Goal: Transaction & Acquisition: Purchase product/service

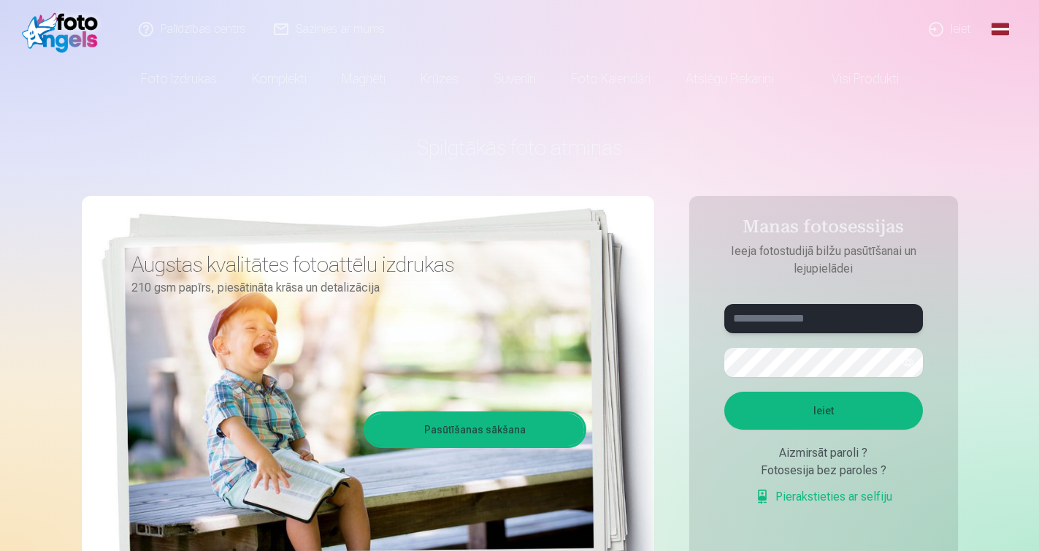
click at [781, 329] on input "text" at bounding box center [823, 318] width 199 height 29
type input "**********"
click at [874, 420] on button "Ieiet" at bounding box center [823, 410] width 199 height 38
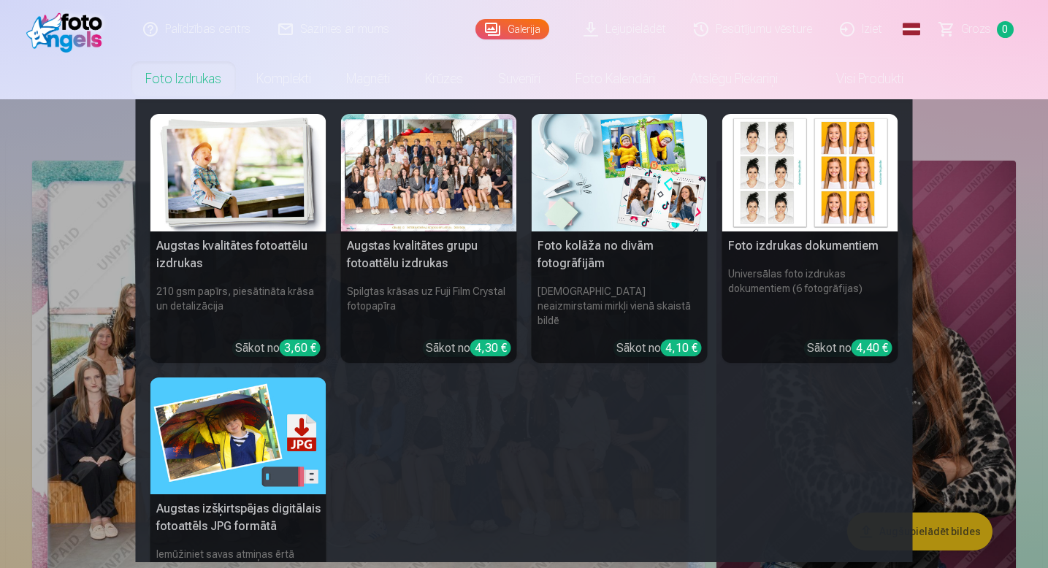
click at [256, 269] on h5 "Augstas kvalitātes fotoattēlu izdrukas" at bounding box center [238, 254] width 176 height 47
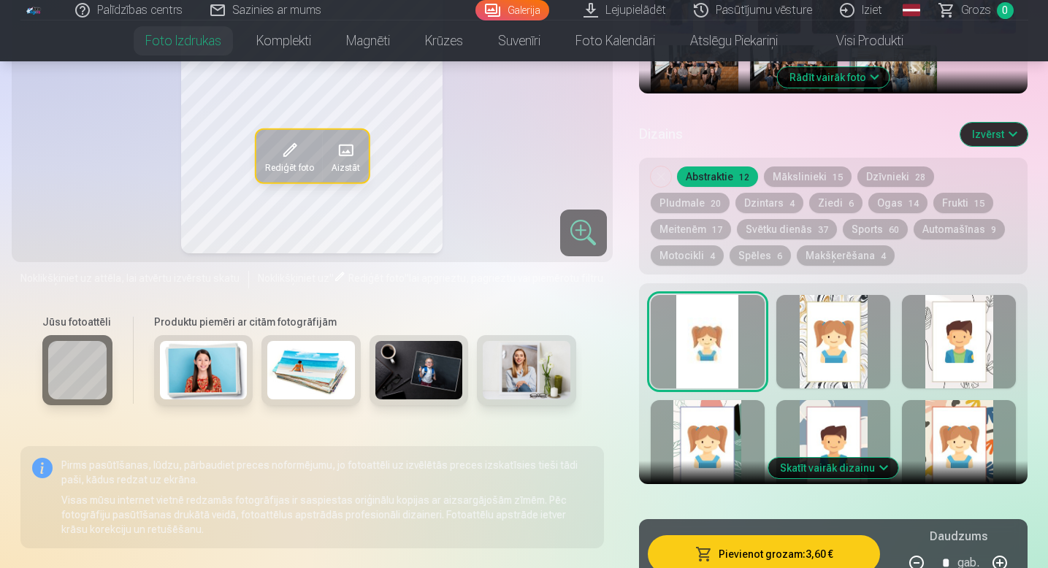
scroll to position [702, 0]
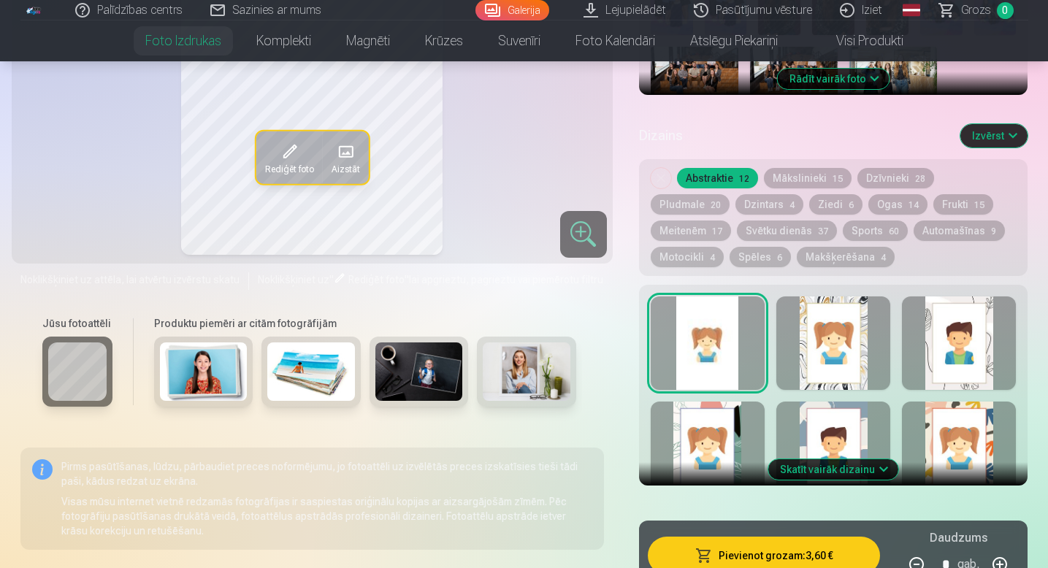
click at [849, 473] on button "Skatīt vairāk dizainu" at bounding box center [833, 469] width 130 height 20
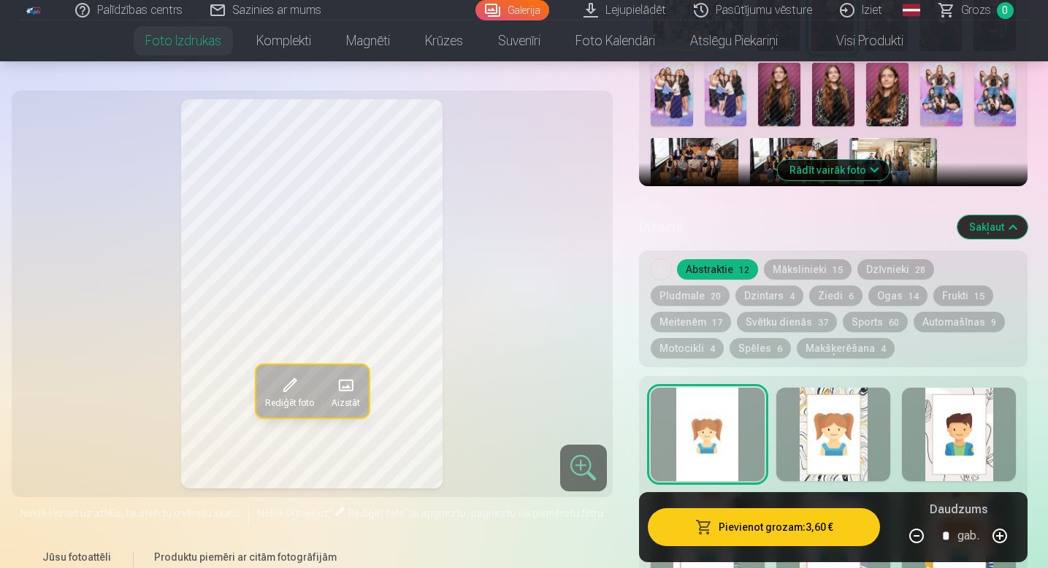
scroll to position [608, 0]
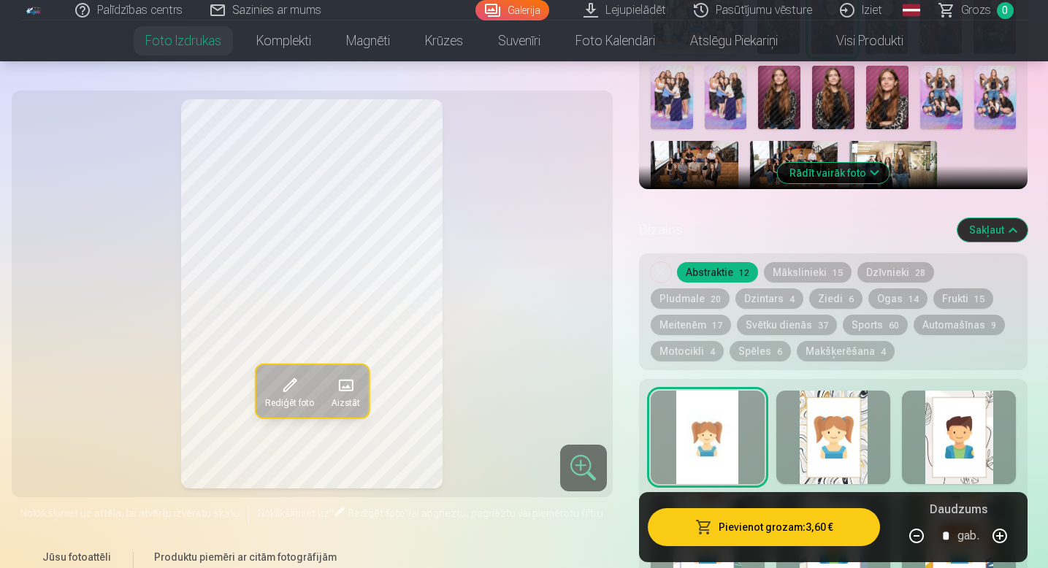
click at [798, 275] on button "Mākslinieki 15" at bounding box center [808, 272] width 88 height 20
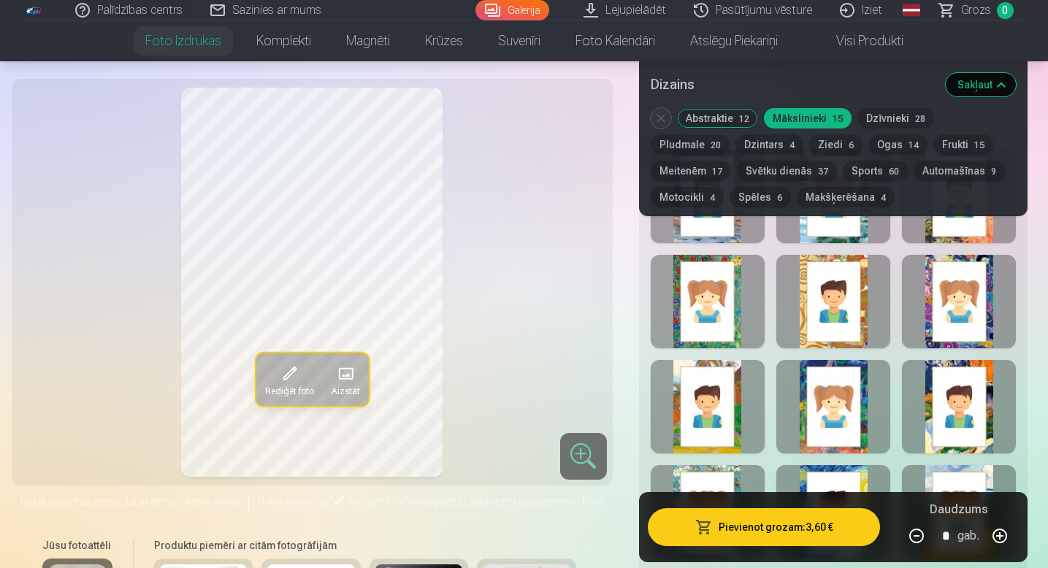
scroll to position [856, 0]
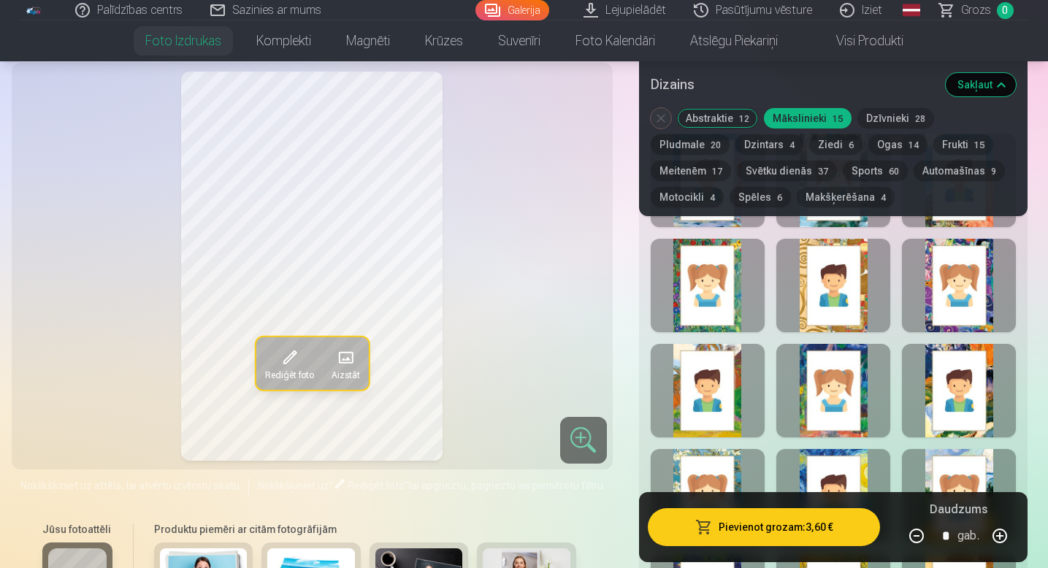
click at [712, 296] on div at bounding box center [708, 285] width 114 height 93
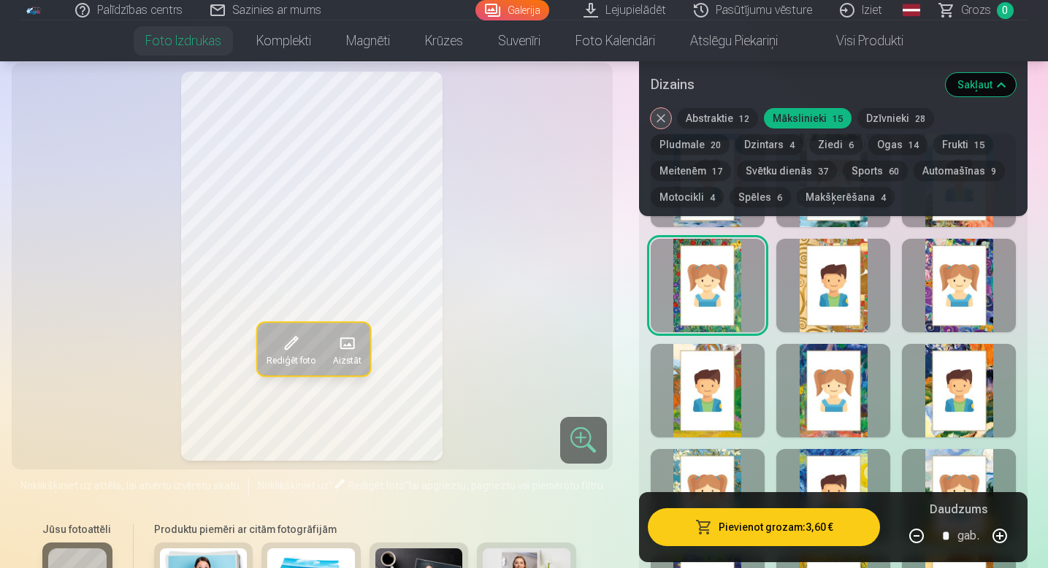
click at [809, 401] on div at bounding box center [833, 390] width 114 height 93
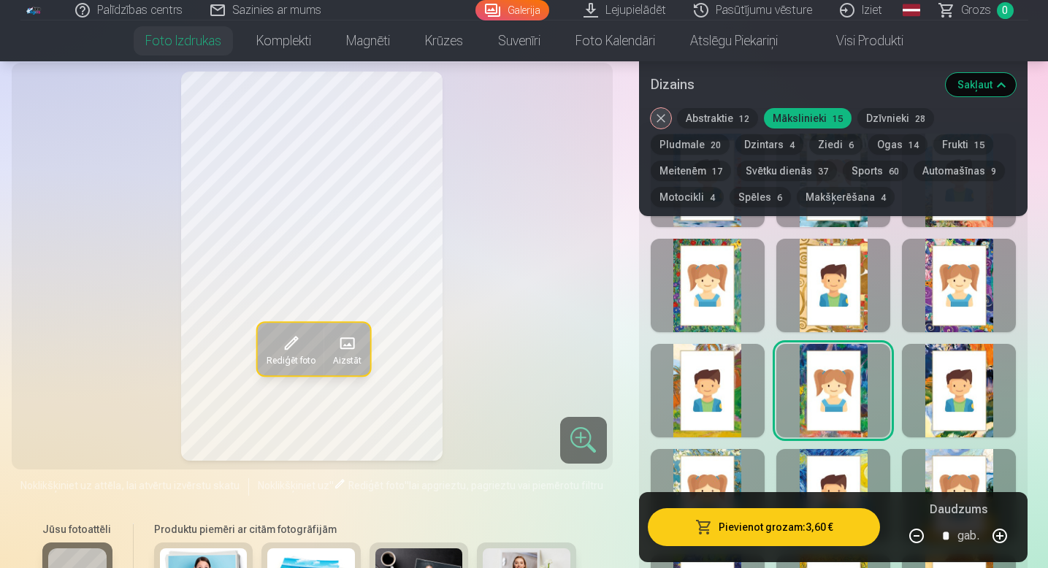
click at [710, 287] on div at bounding box center [708, 285] width 114 height 93
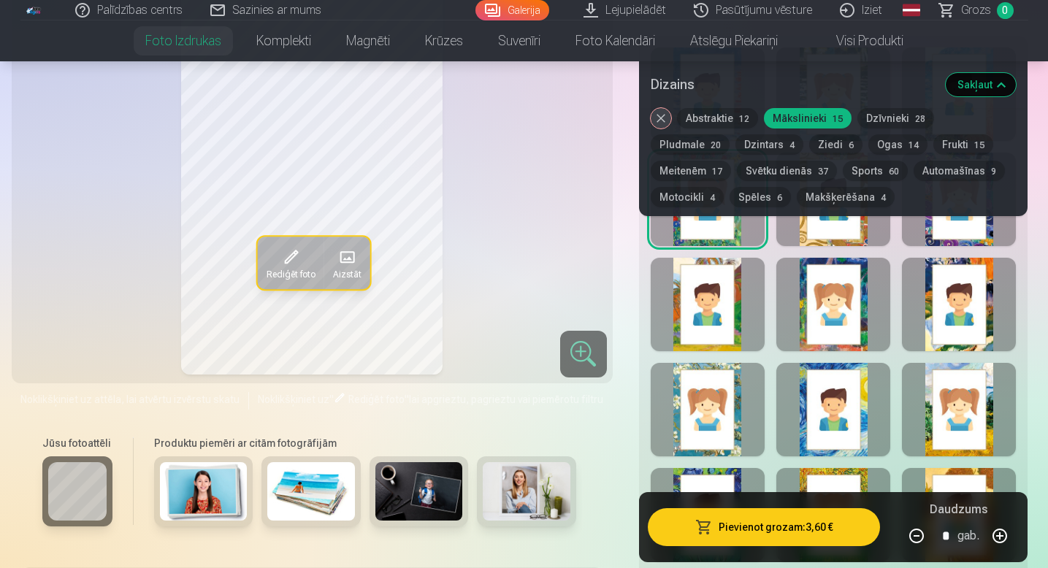
scroll to position [943, 0]
click at [688, 415] on div at bounding box center [708, 408] width 114 height 93
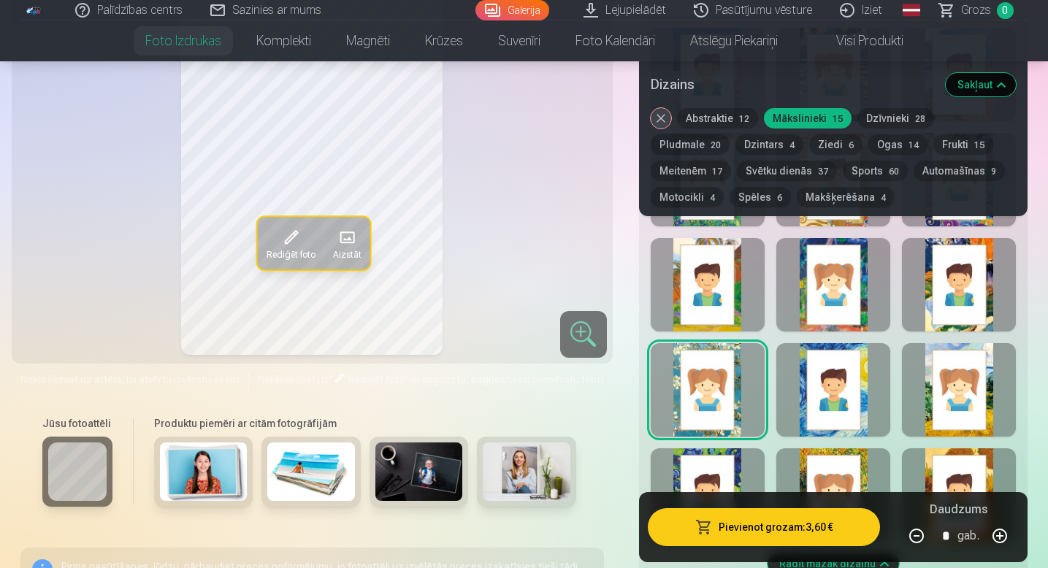
scroll to position [964, 0]
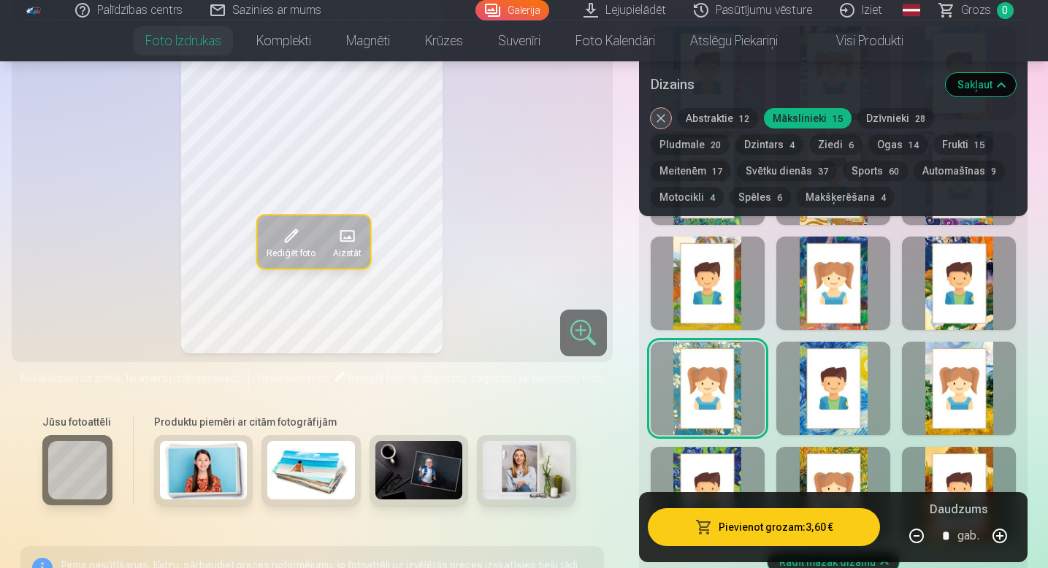
click at [846, 388] on div at bounding box center [833, 388] width 114 height 93
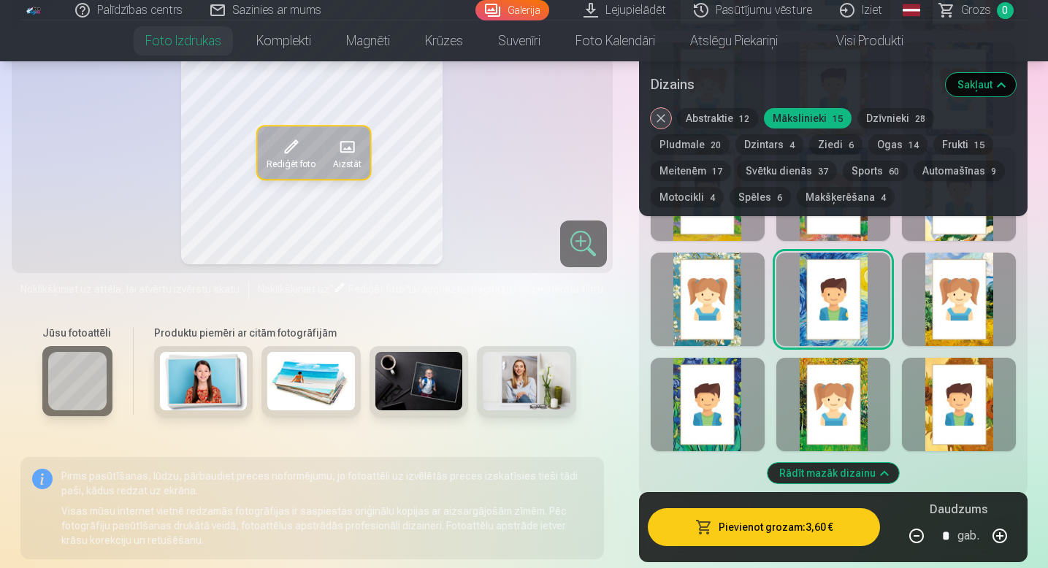
scroll to position [1052, 0]
click at [939, 321] on div at bounding box center [959, 299] width 114 height 93
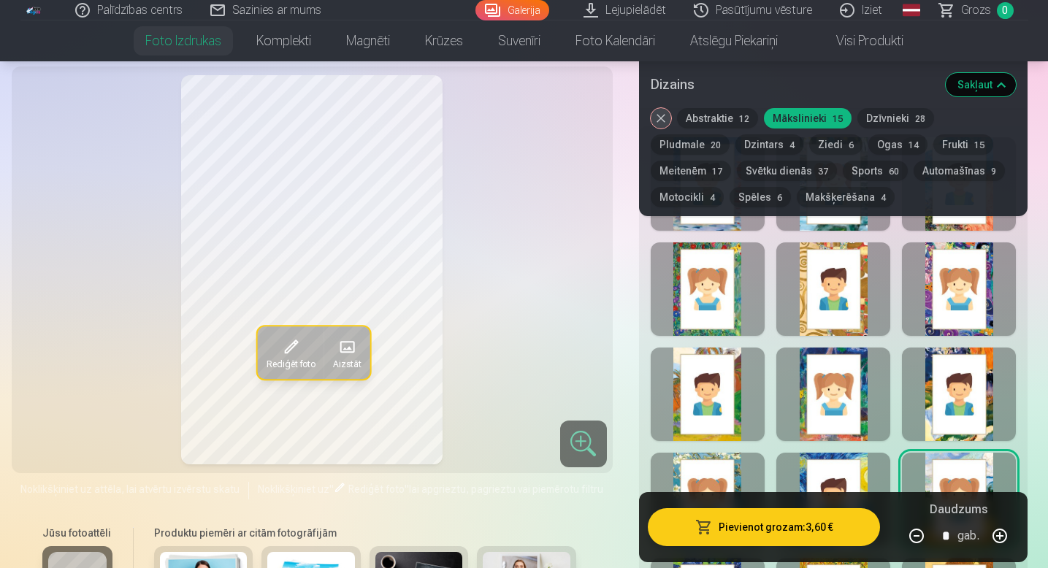
scroll to position [836, 0]
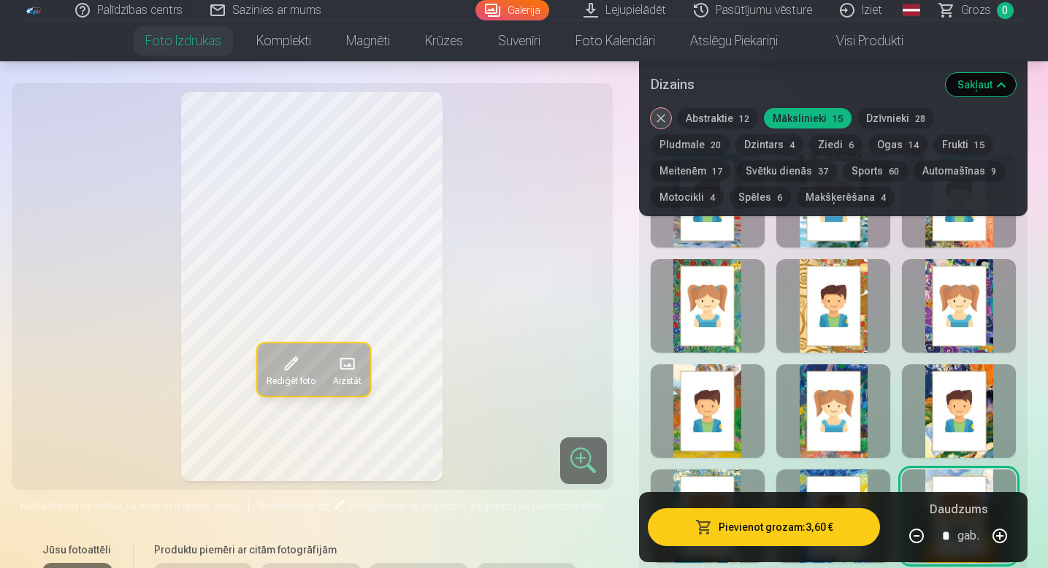
click at [721, 327] on div at bounding box center [708, 305] width 114 height 93
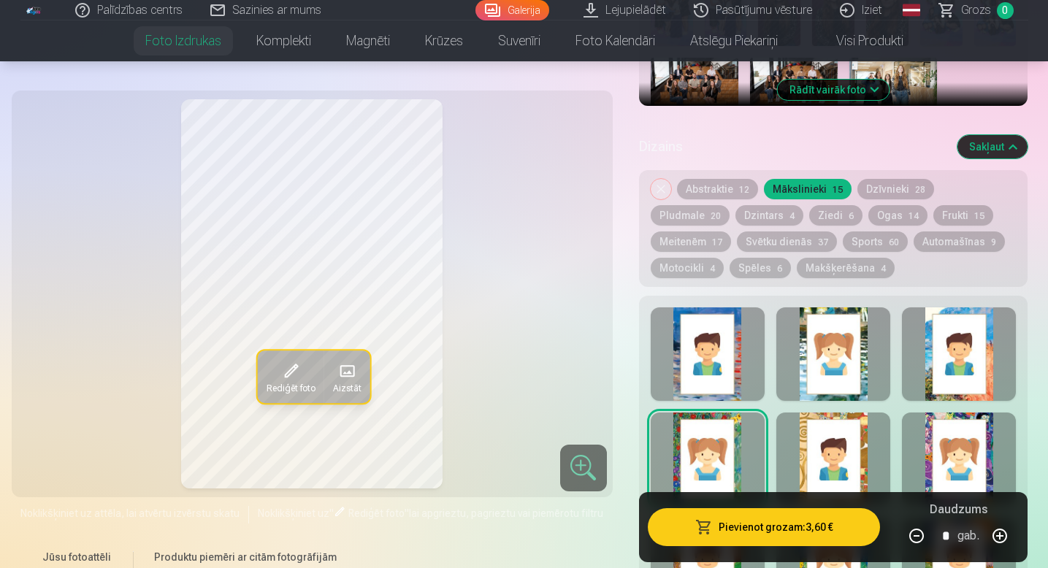
scroll to position [689, 0]
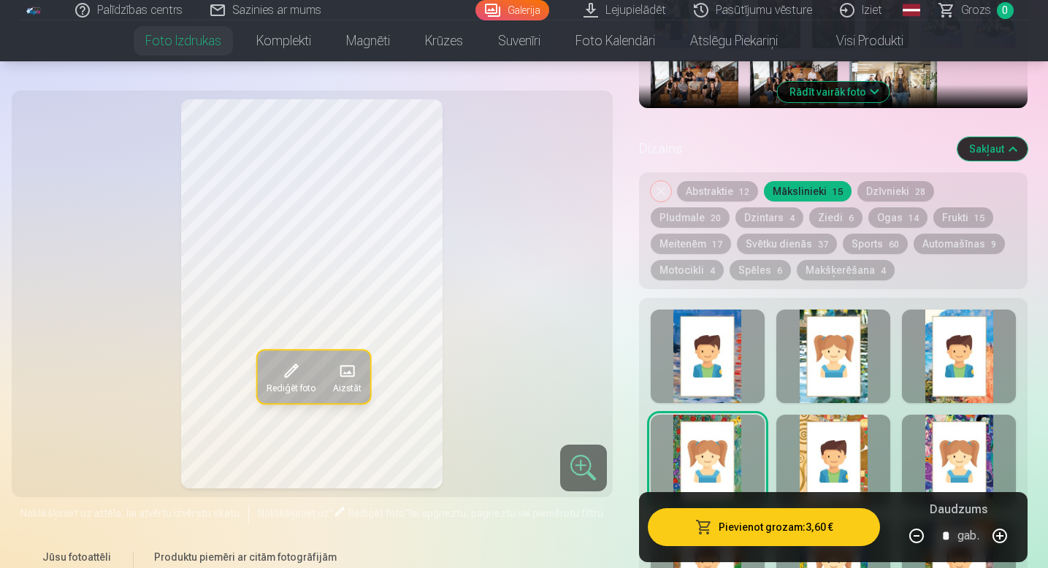
click at [892, 191] on button "Dzīvnieki 28" at bounding box center [895, 191] width 77 height 20
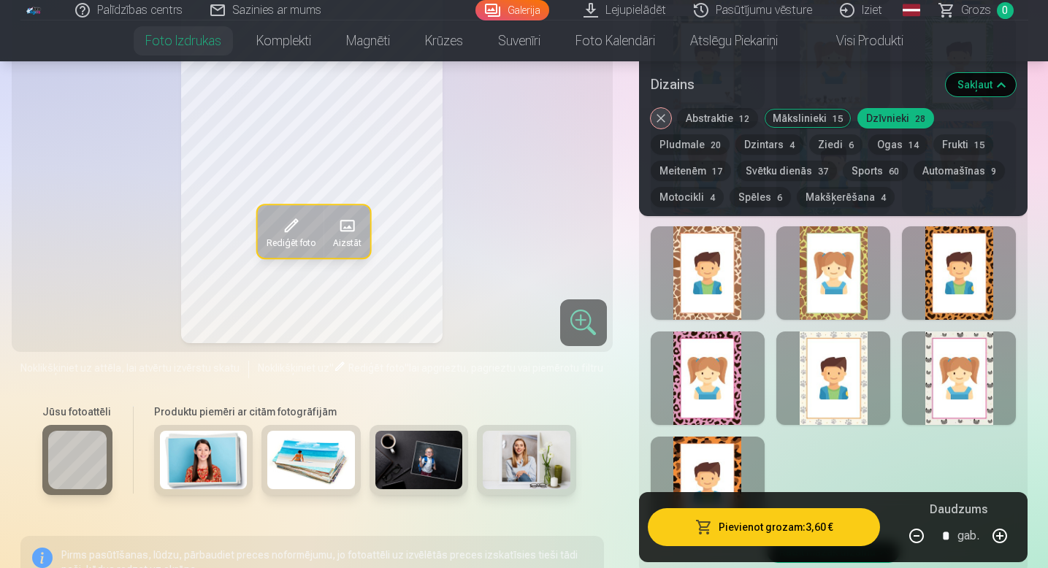
scroll to position [1501, 0]
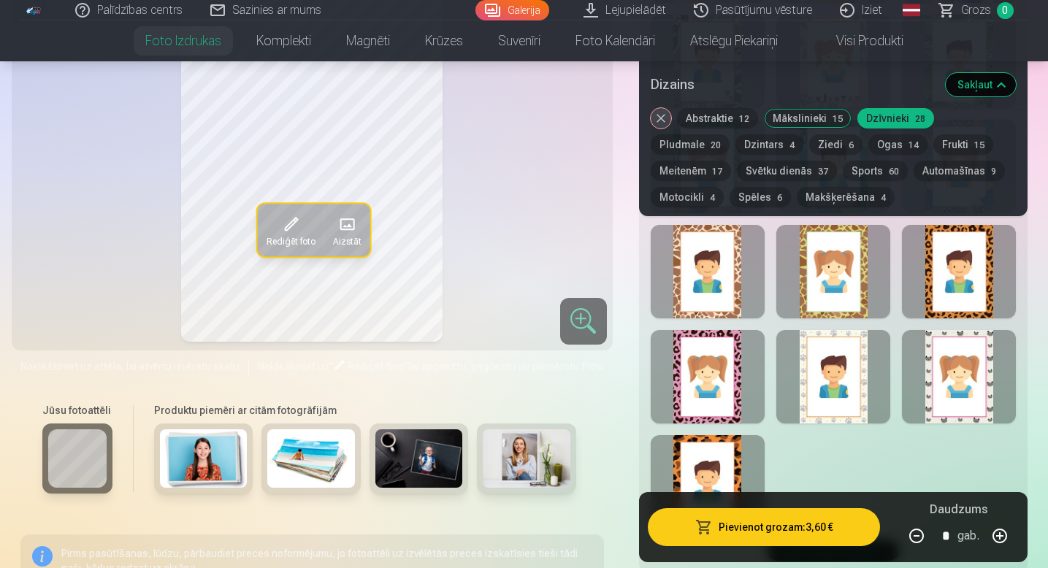
click at [943, 375] on div at bounding box center [959, 376] width 114 height 93
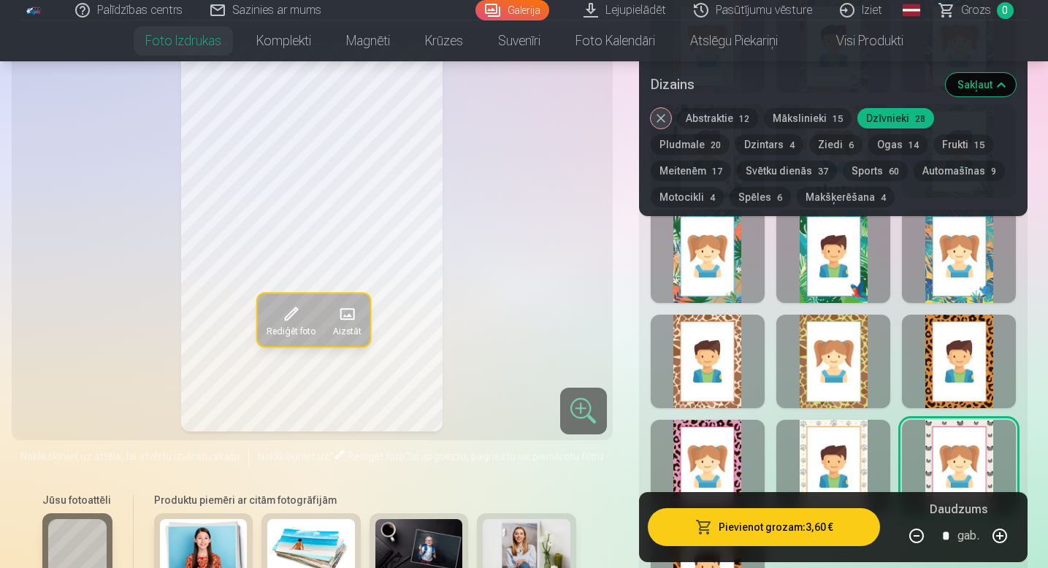
scroll to position [1363, 0]
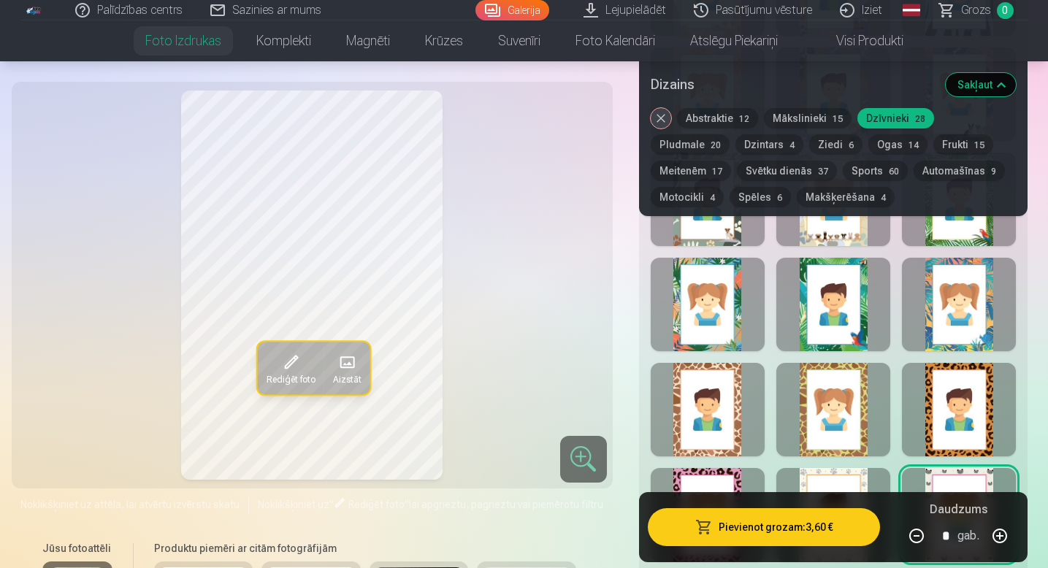
click at [729, 134] on button "Pludmale 20" at bounding box center [690, 144] width 79 height 20
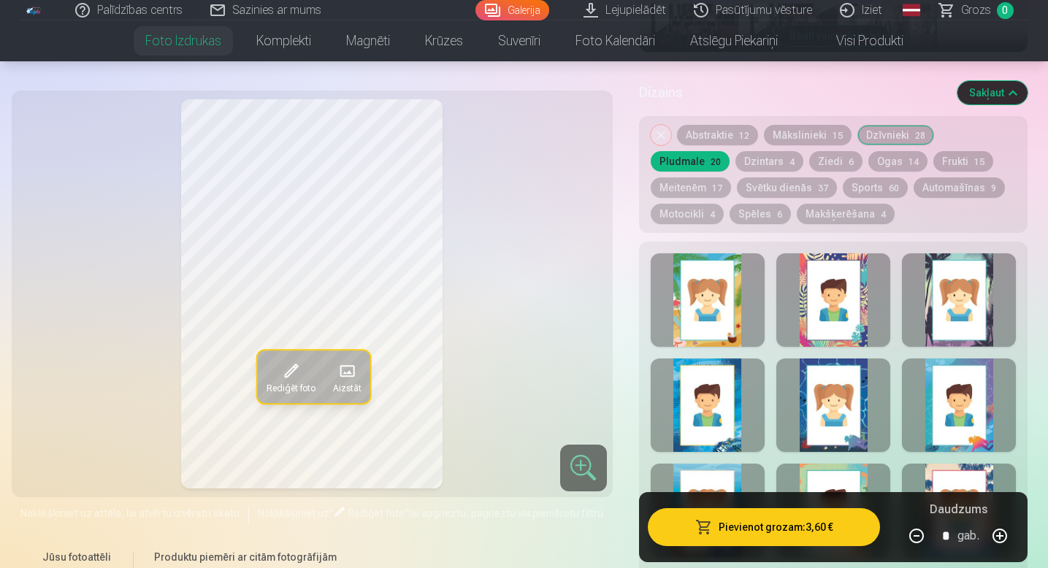
scroll to position [740, 0]
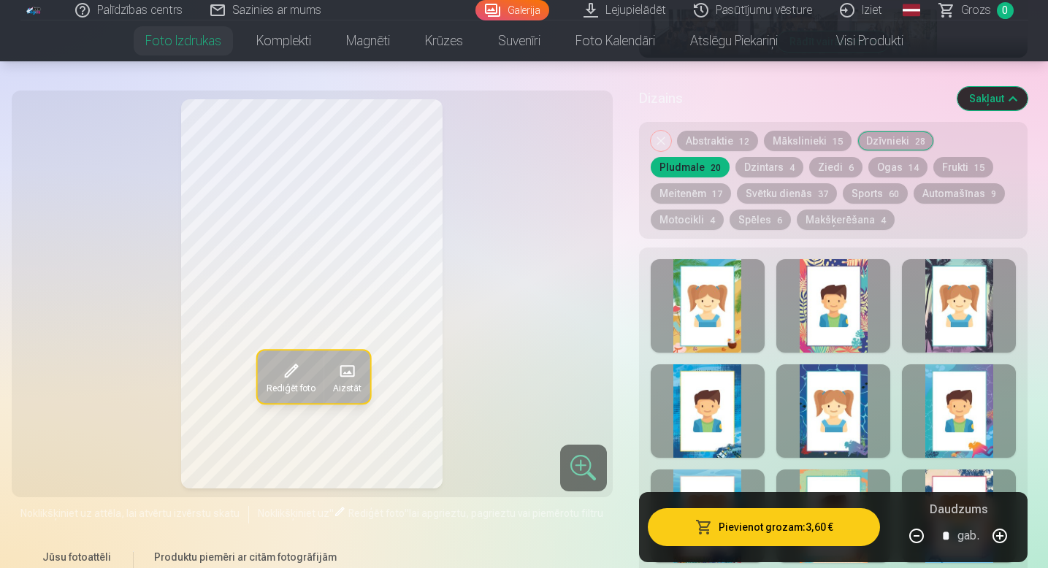
click at [735, 166] on button "Dzintars 4" at bounding box center [769, 167] width 68 height 20
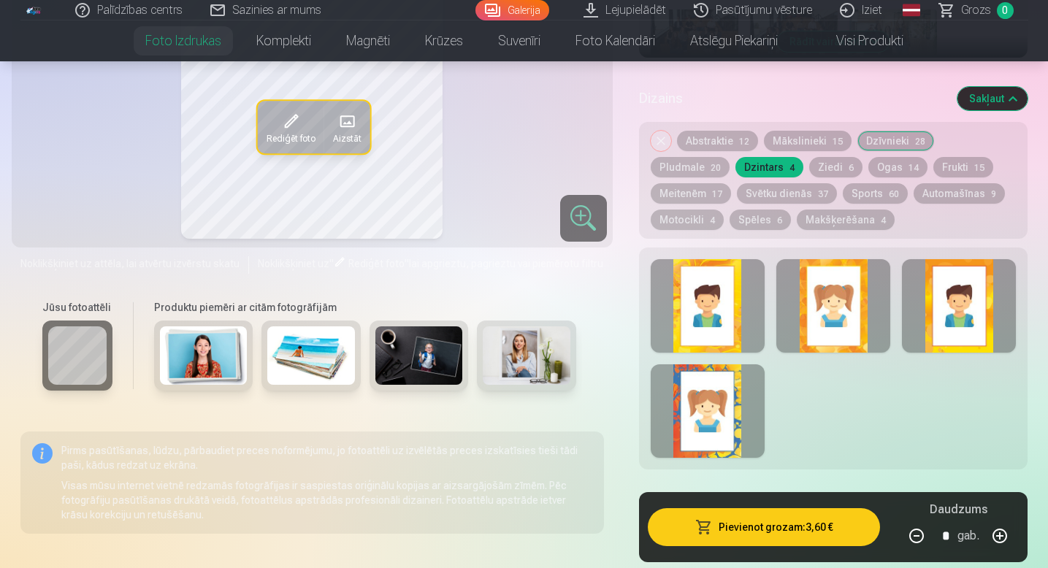
click at [809, 170] on button "Ziedi 6" at bounding box center [835, 167] width 53 height 20
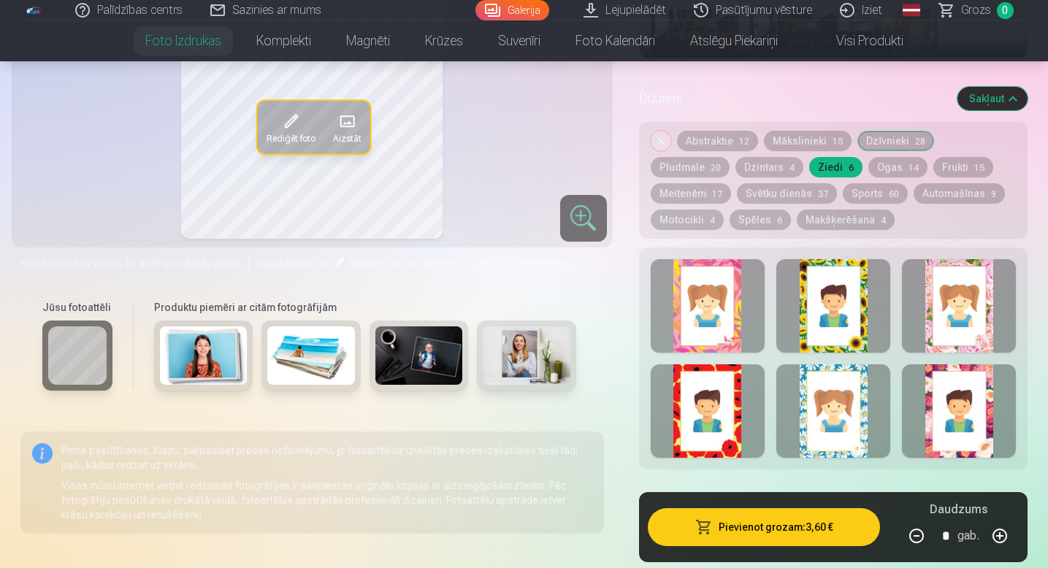
click at [834, 427] on div at bounding box center [833, 410] width 114 height 93
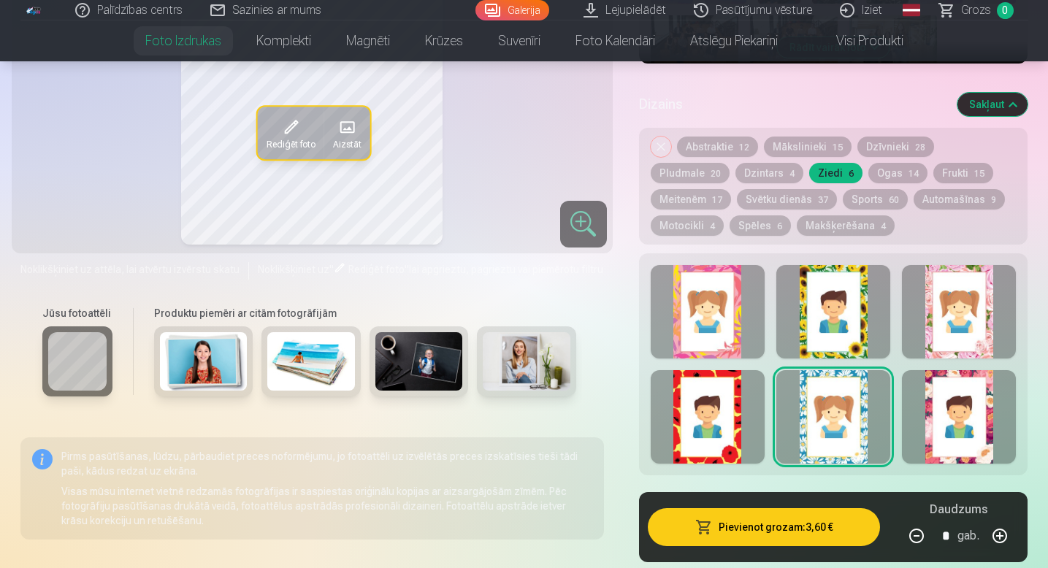
scroll to position [721, 0]
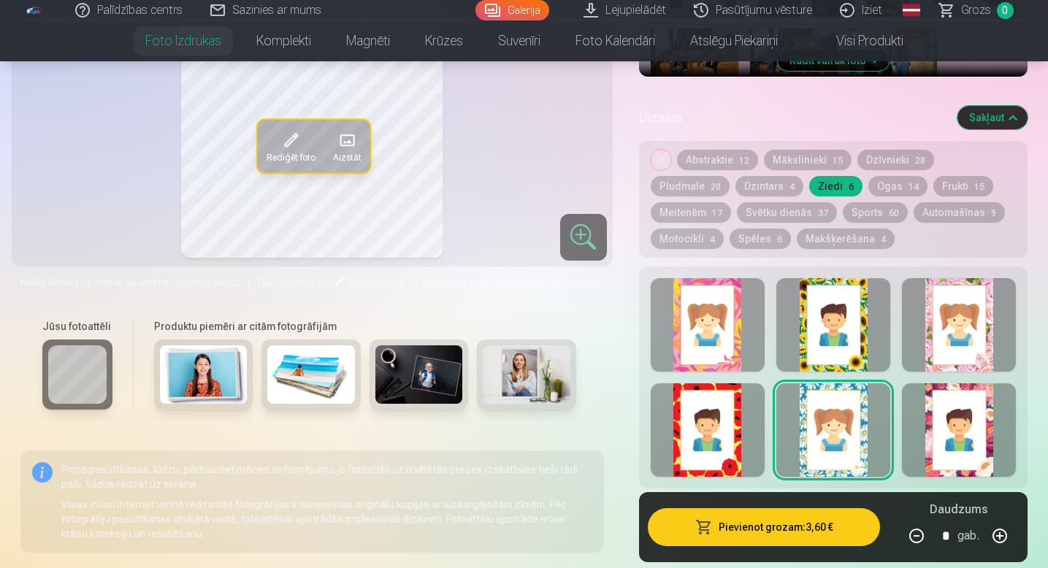
click at [868, 187] on button "Ogas 14" at bounding box center [897, 186] width 59 height 20
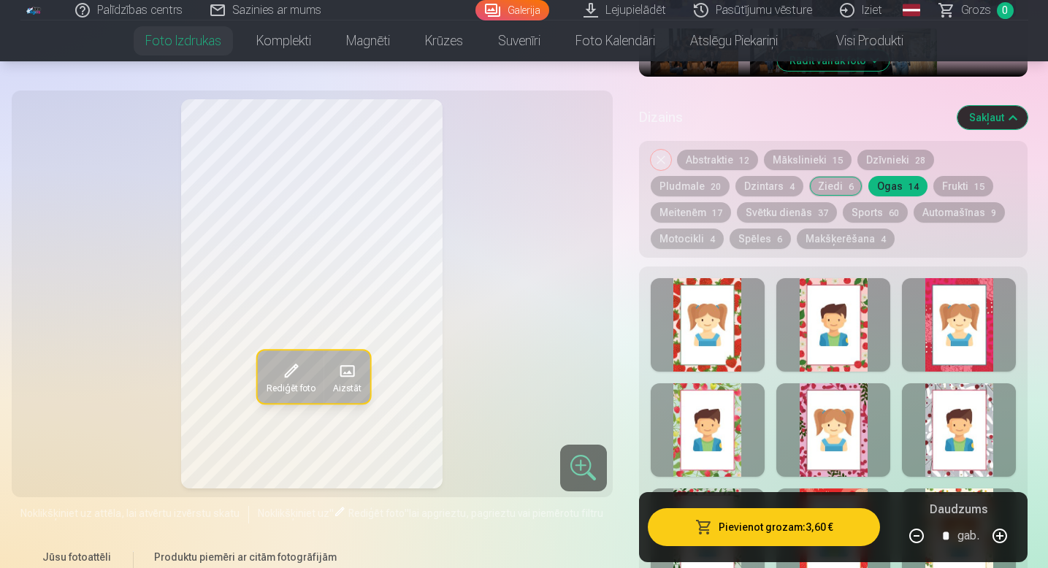
click at [809, 187] on button "Ziedi 6" at bounding box center [835, 186] width 53 height 20
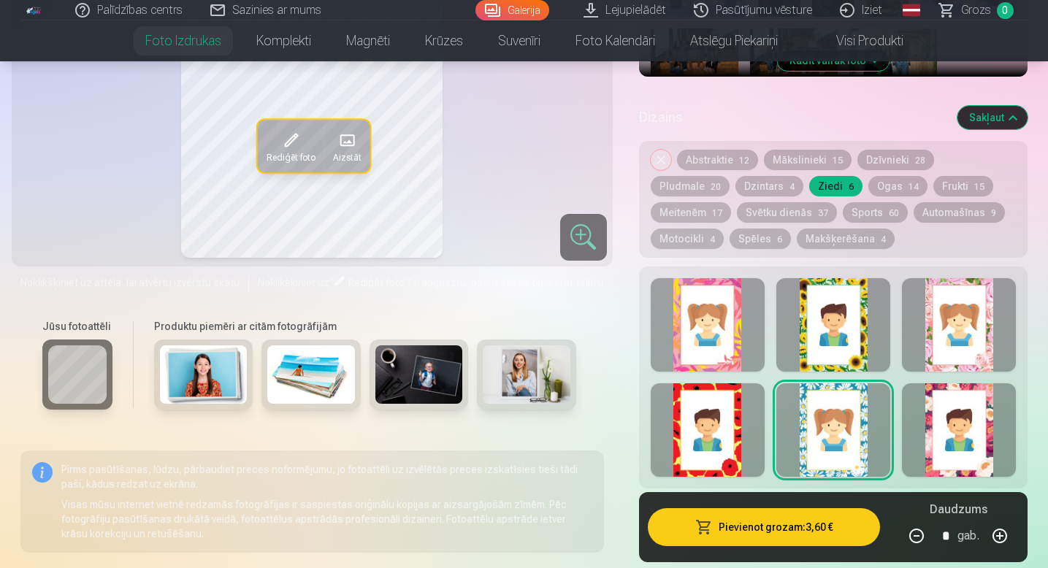
click at [802, 313] on div at bounding box center [833, 324] width 114 height 93
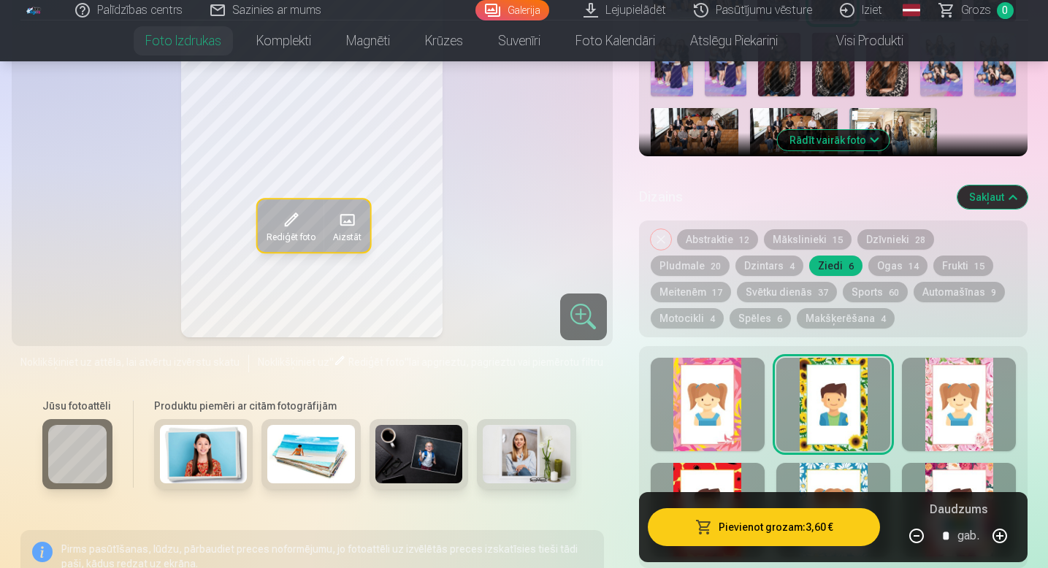
scroll to position [647, 0]
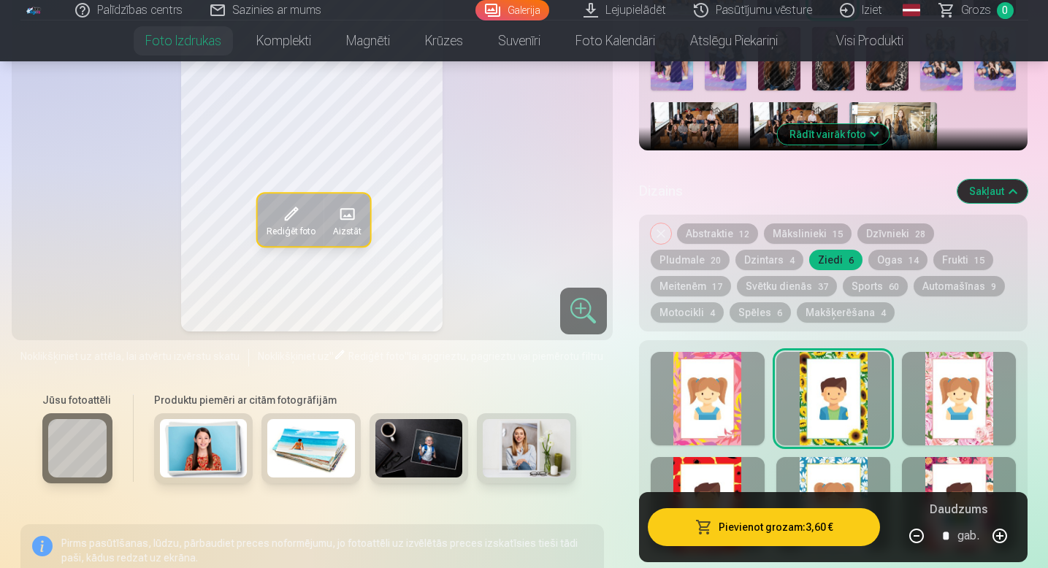
click at [868, 253] on button "Ogas 14" at bounding box center [897, 260] width 59 height 20
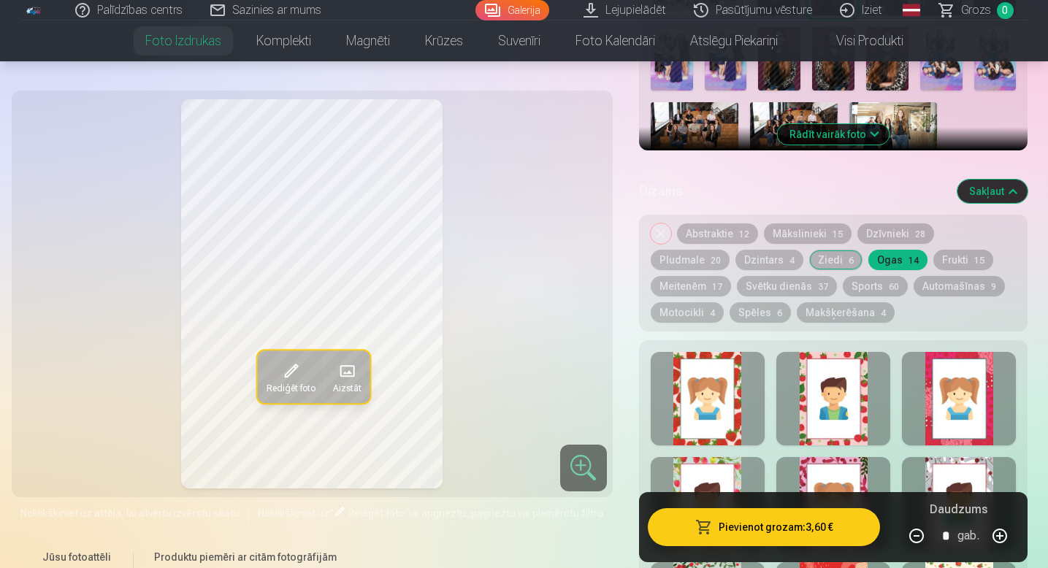
click at [702, 379] on div at bounding box center [708, 398] width 114 height 93
click at [854, 417] on div at bounding box center [833, 398] width 114 height 93
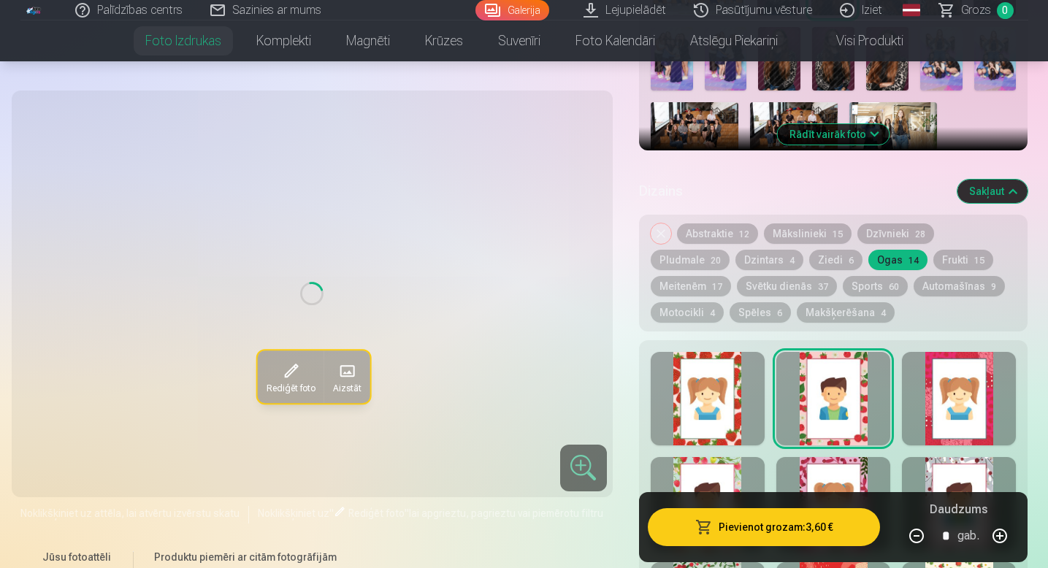
click at [737, 376] on div at bounding box center [708, 398] width 114 height 93
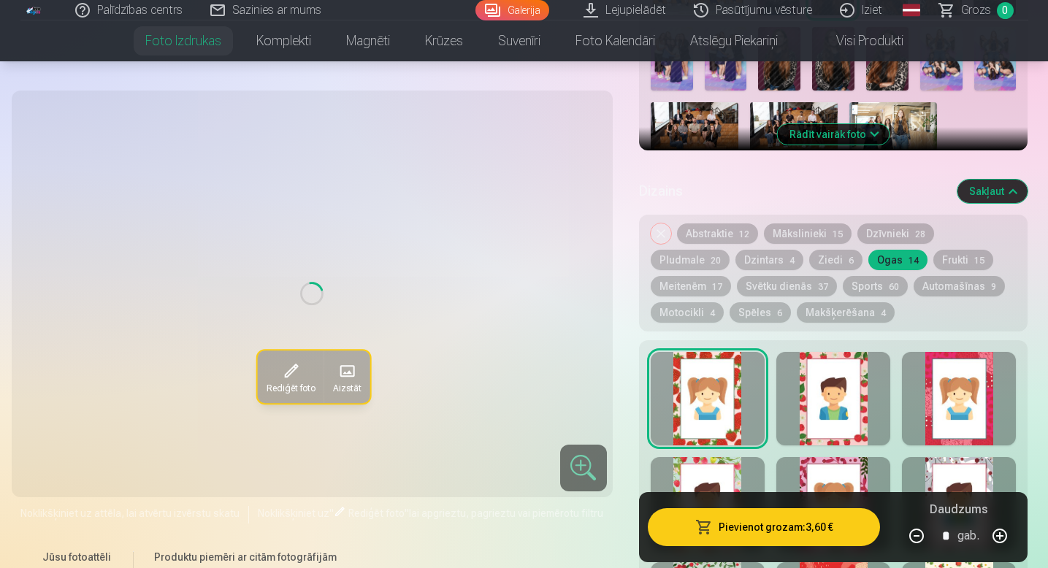
click at [822, 408] on div at bounding box center [833, 398] width 114 height 93
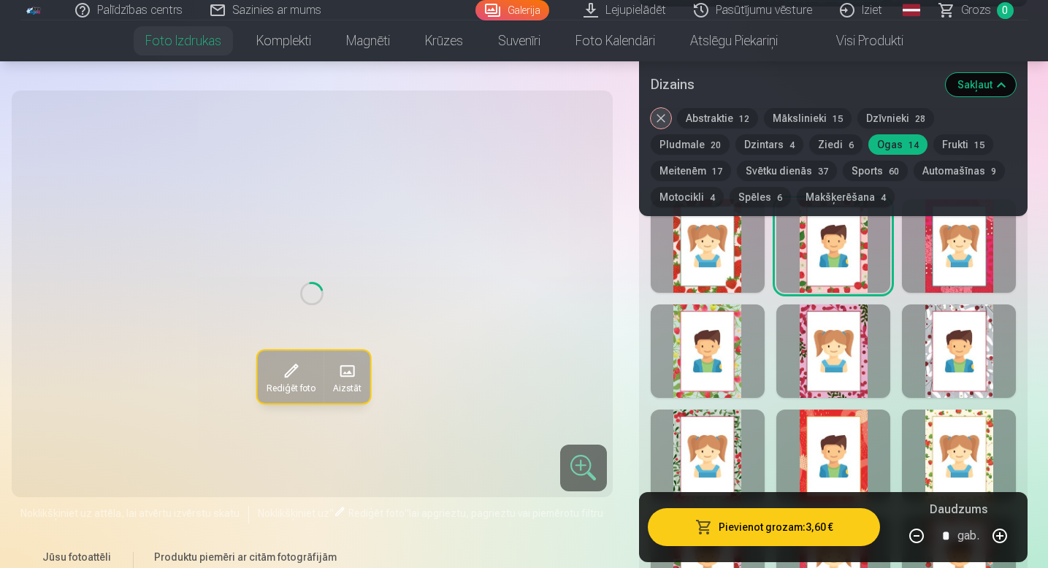
scroll to position [778, 0]
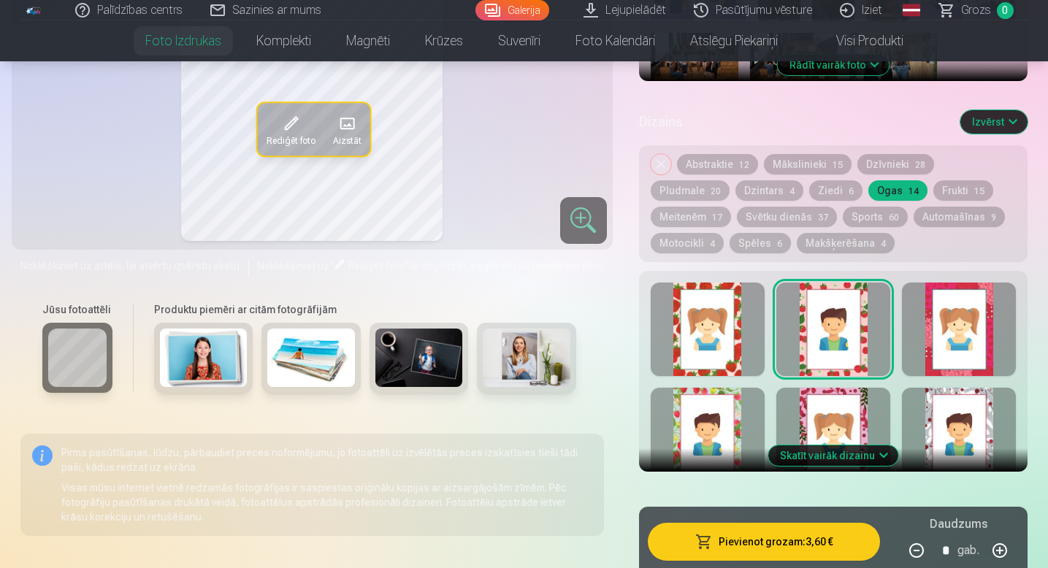
scroll to position [747, 0]
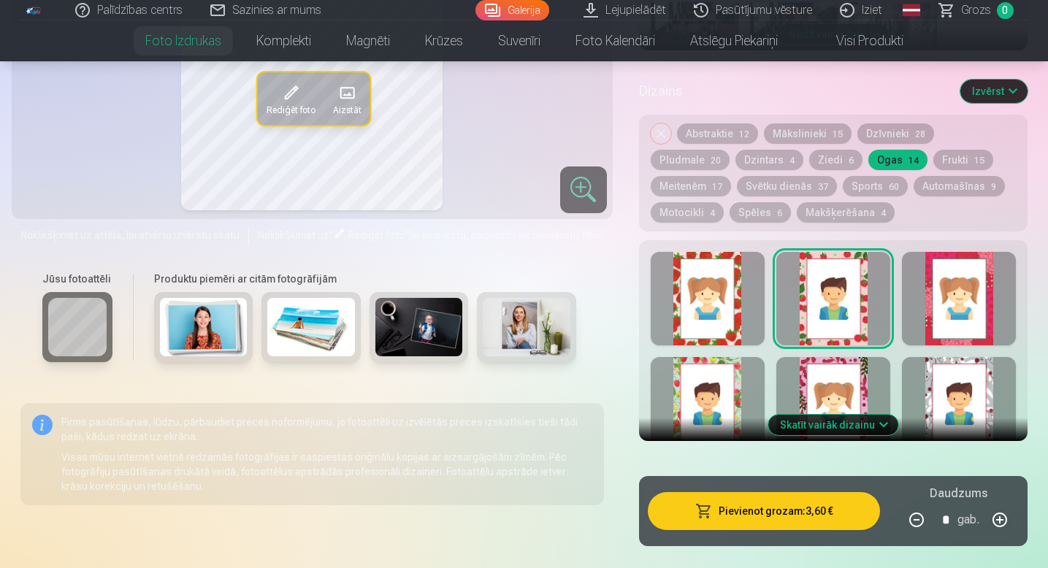
click at [800, 424] on button "Skatīt vairāk dizainu" at bounding box center [833, 425] width 130 height 20
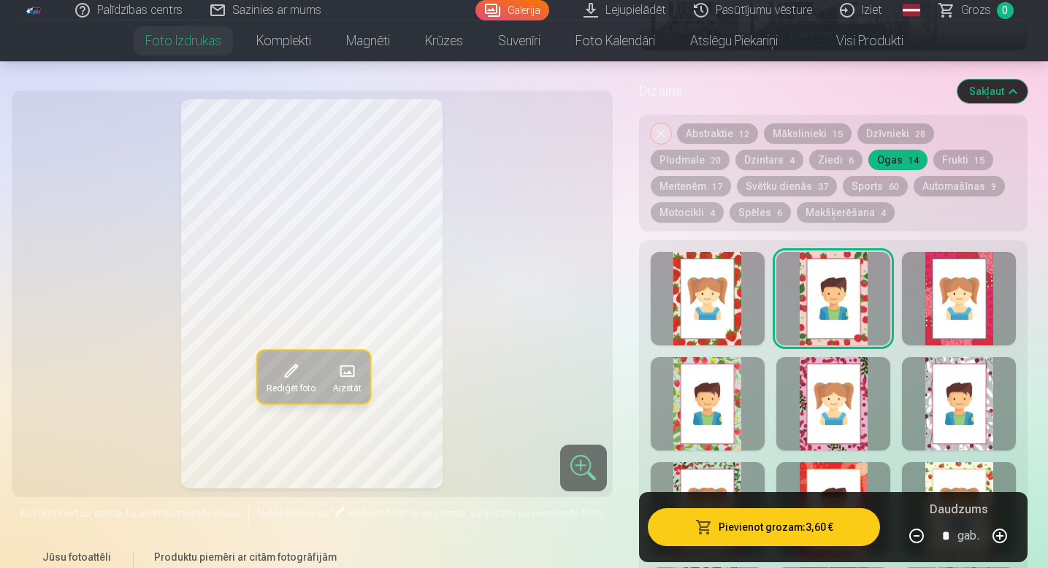
click at [695, 402] on div at bounding box center [708, 403] width 114 height 93
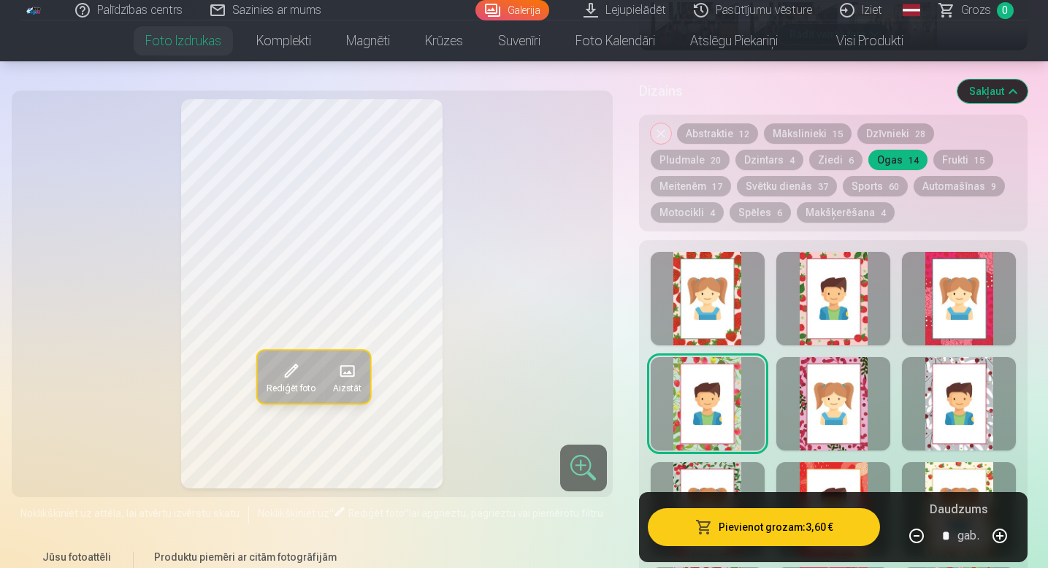
click at [846, 435] on div at bounding box center [833, 403] width 114 height 93
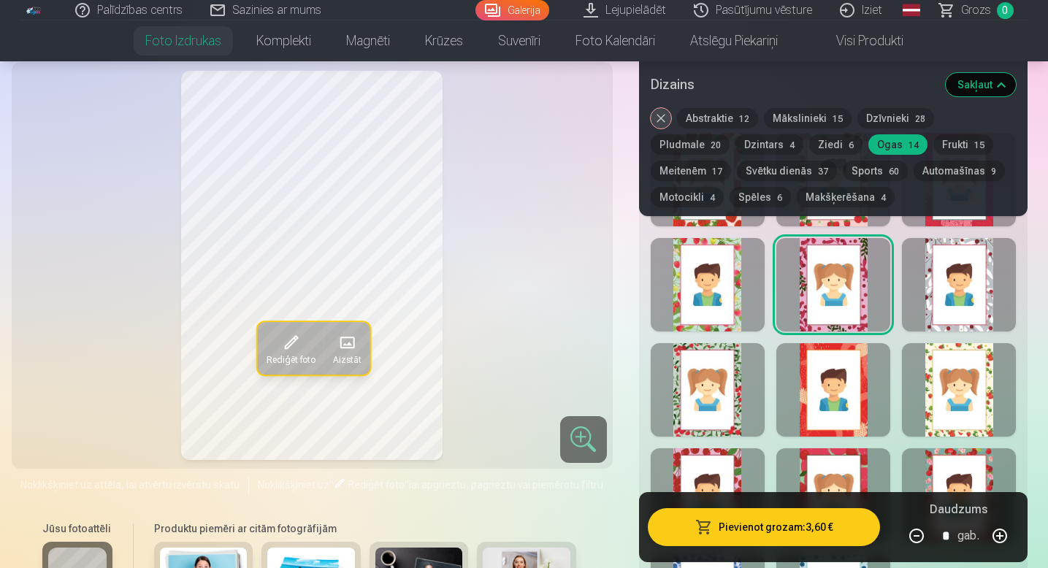
scroll to position [863, 0]
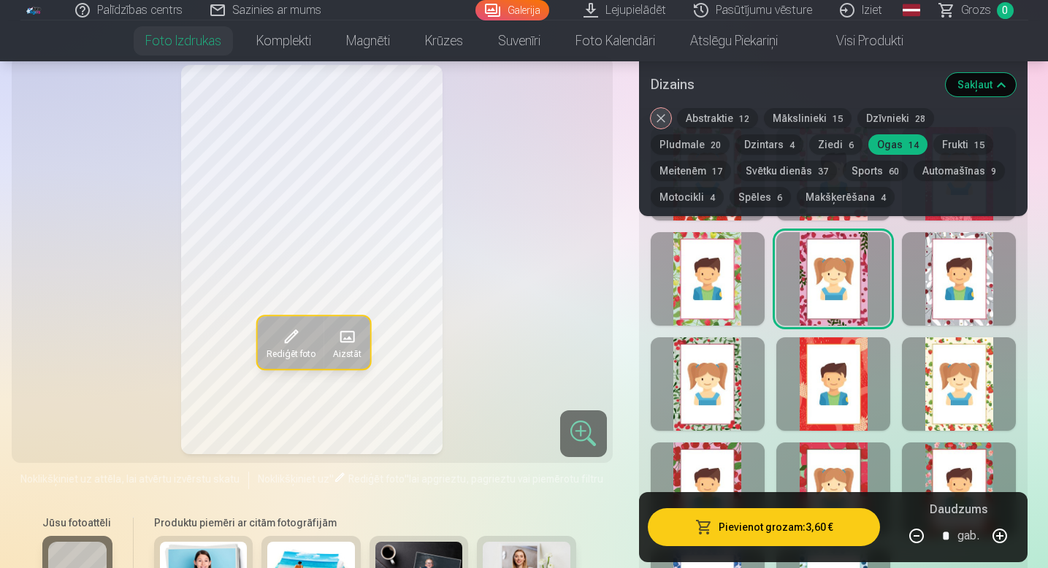
click at [705, 402] on div at bounding box center [708, 383] width 114 height 93
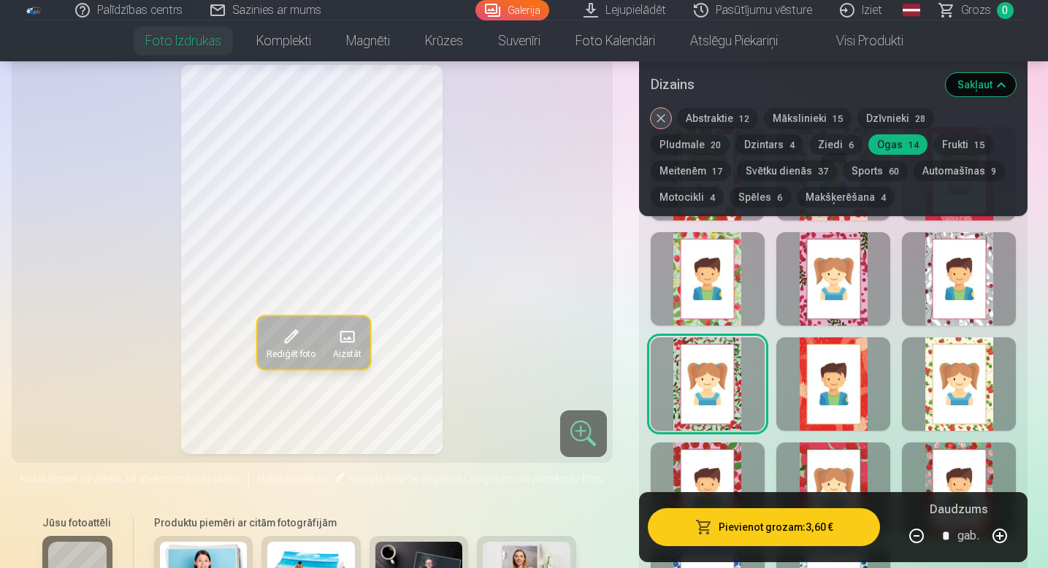
click at [993, 407] on div at bounding box center [959, 383] width 114 height 93
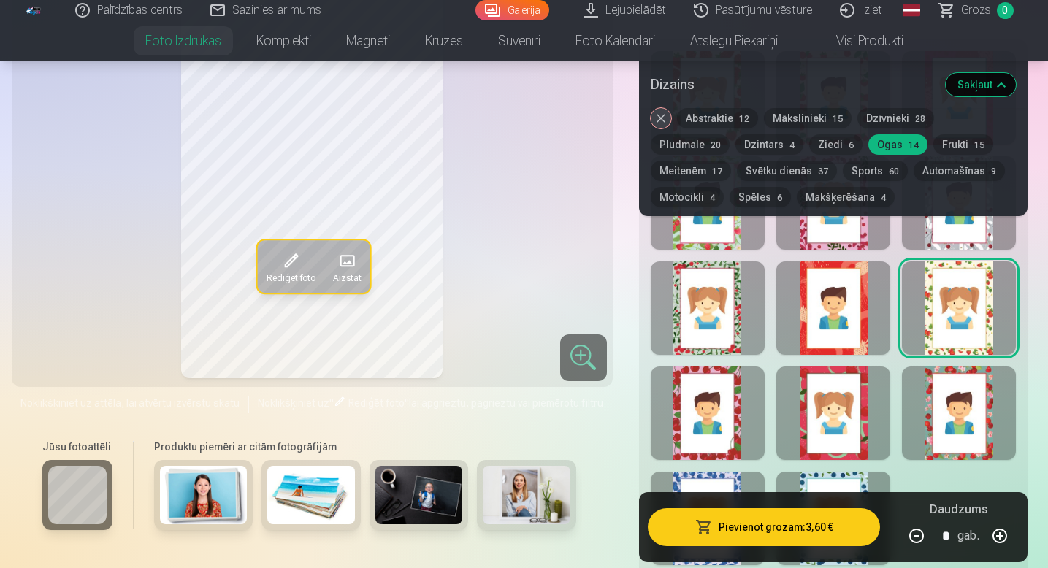
scroll to position [973, 0]
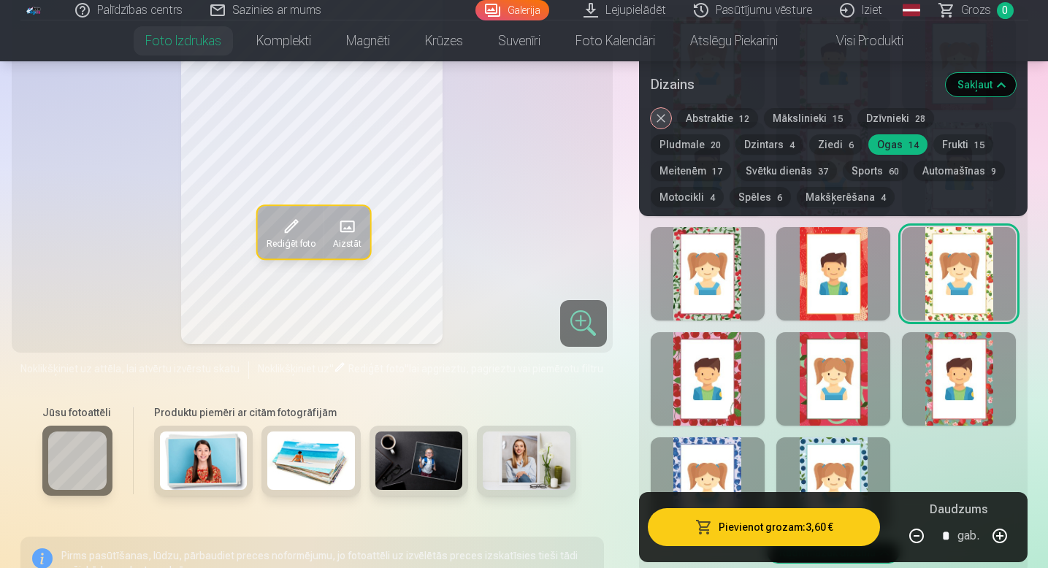
click at [718, 472] on div at bounding box center [708, 483] width 114 height 93
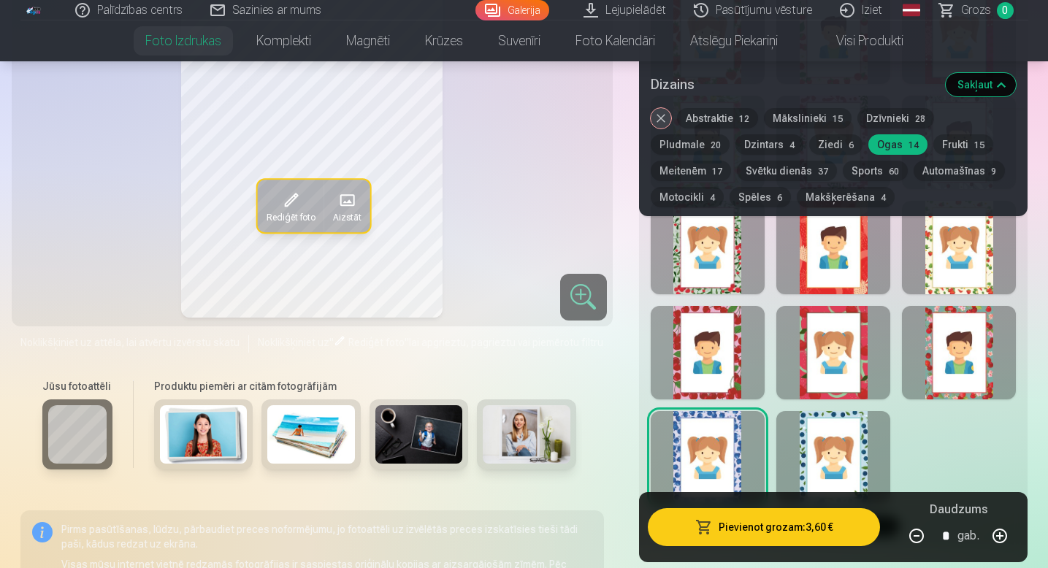
click at [843, 463] on div at bounding box center [833, 457] width 114 height 93
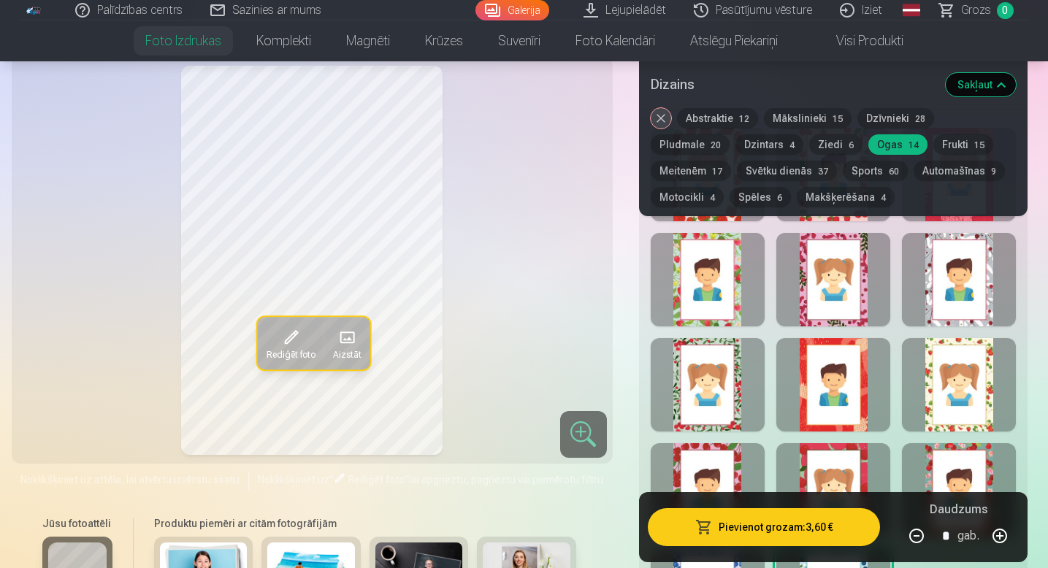
scroll to position [857, 0]
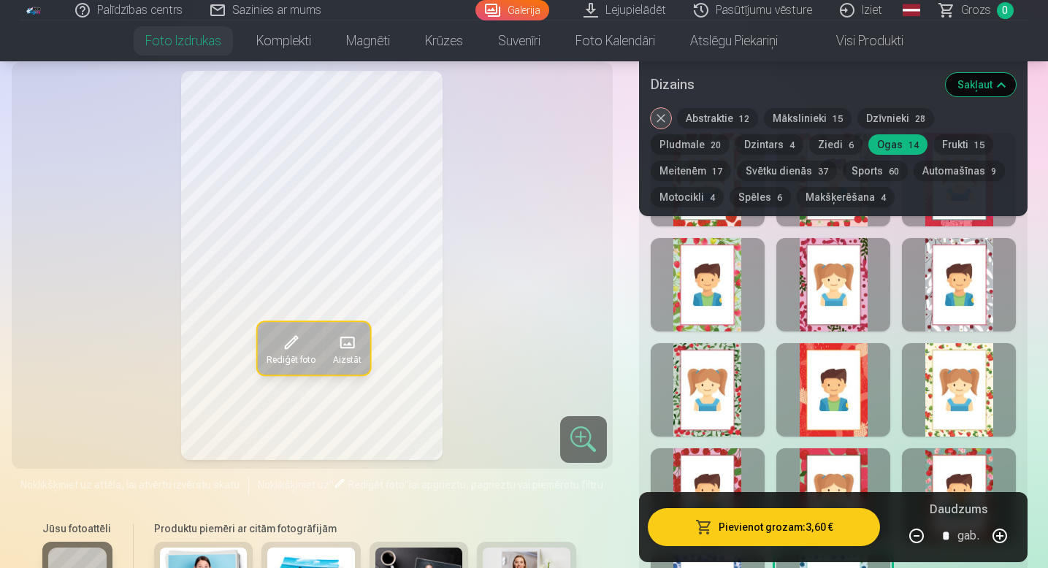
click at [713, 393] on div at bounding box center [708, 389] width 114 height 93
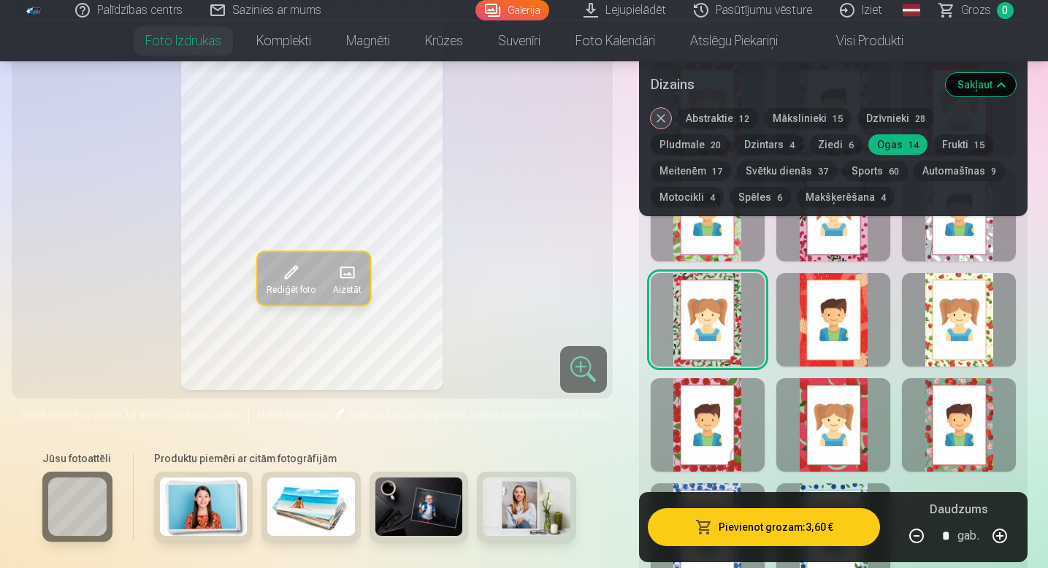
scroll to position [958, 0]
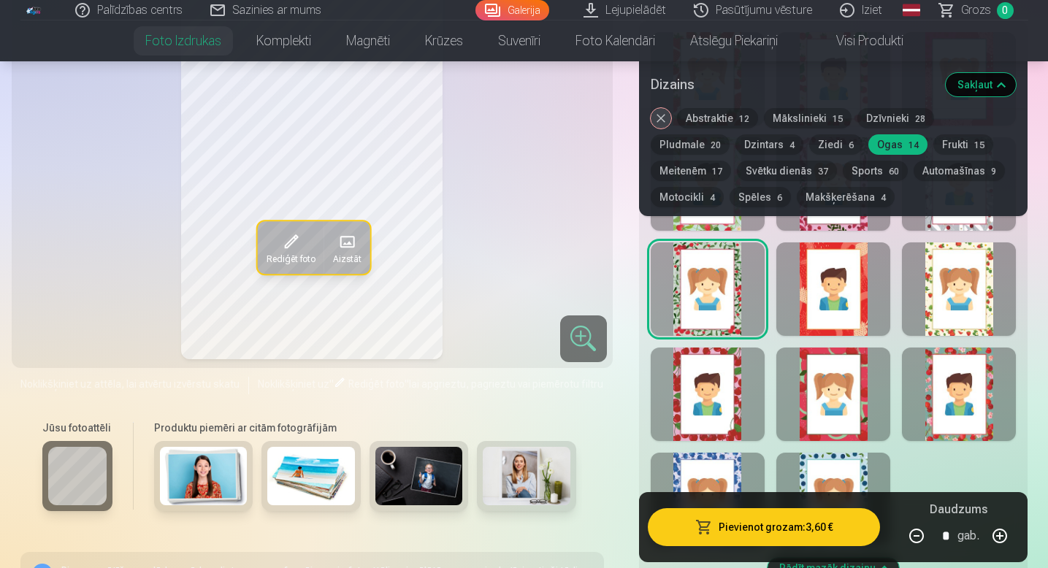
click at [709, 432] on div at bounding box center [708, 394] width 114 height 93
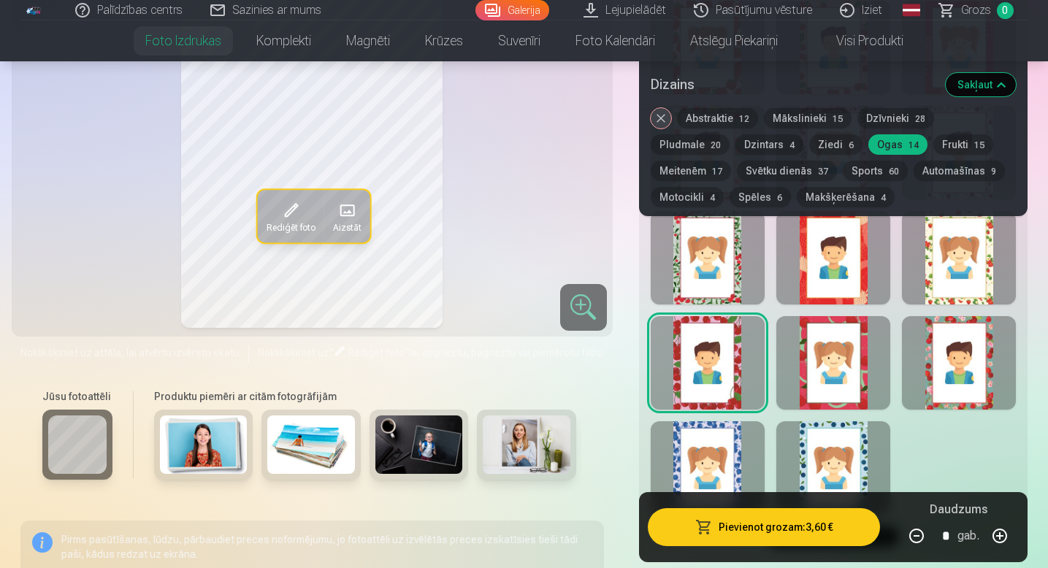
scroll to position [991, 0]
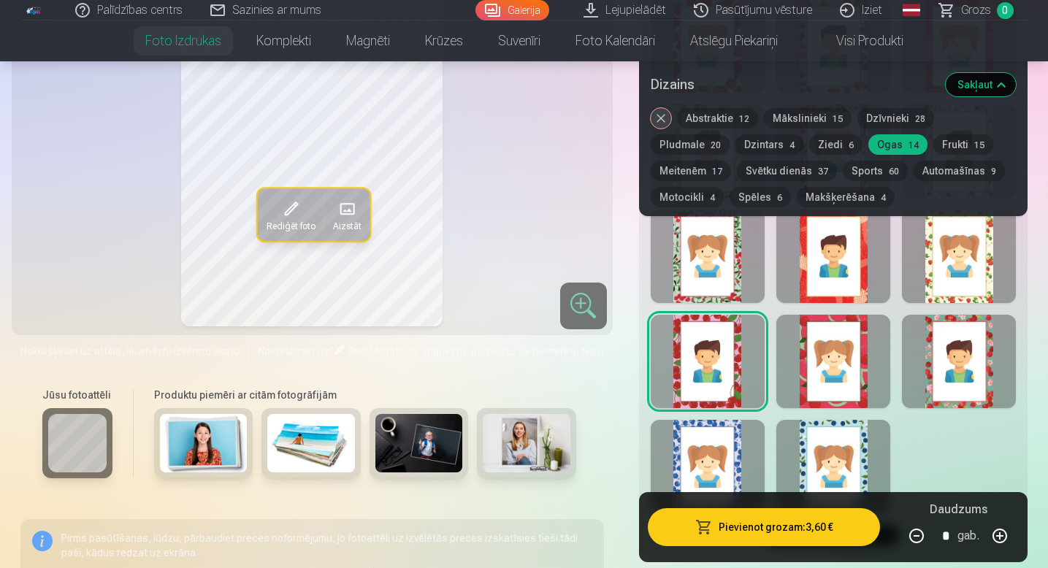
click at [709, 432] on div at bounding box center [708, 466] width 114 height 93
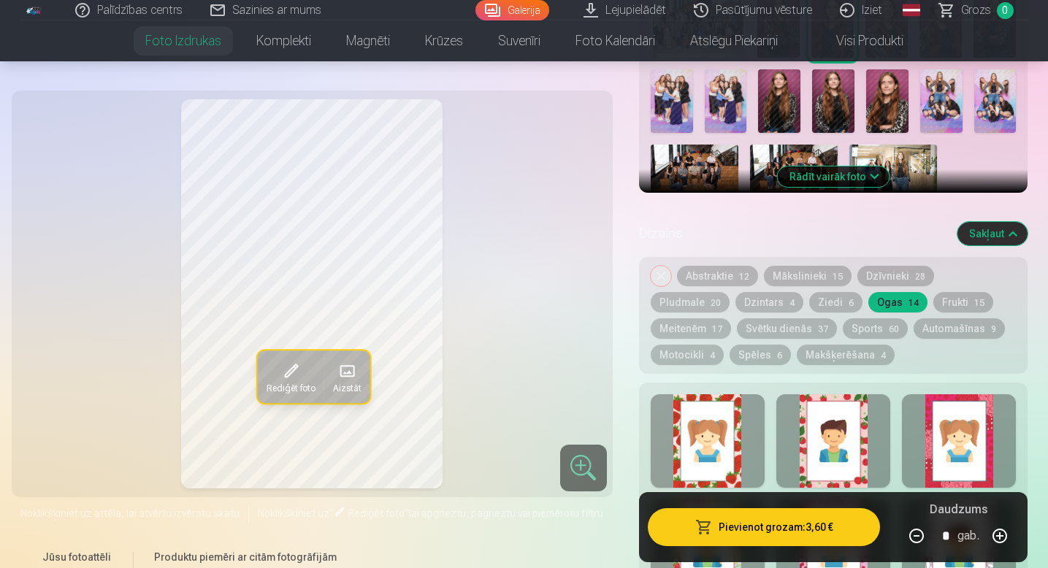
scroll to position [553, 0]
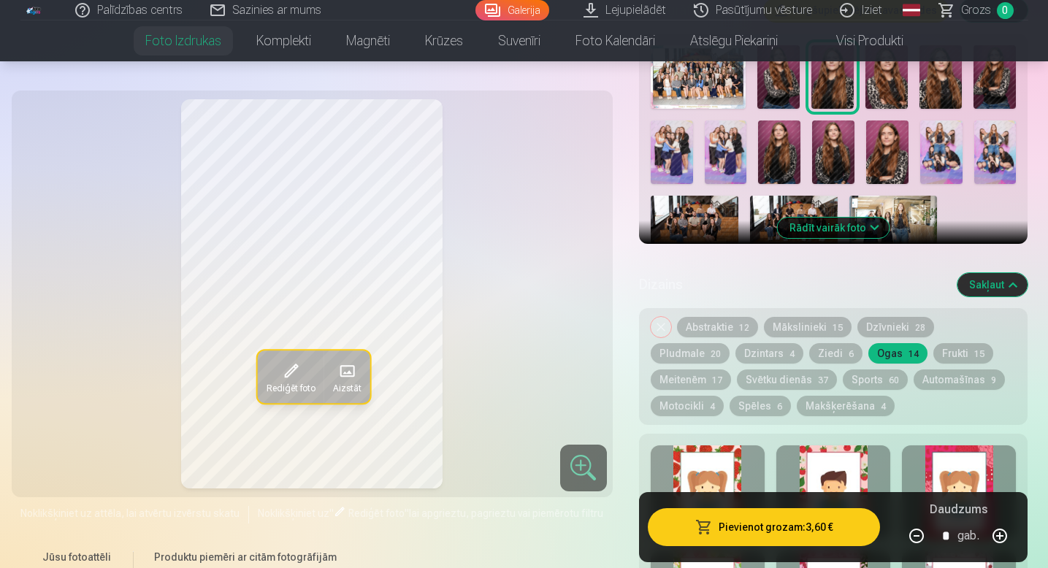
click at [659, 320] on button "Noņemiet dizainu" at bounding box center [661, 327] width 20 height 20
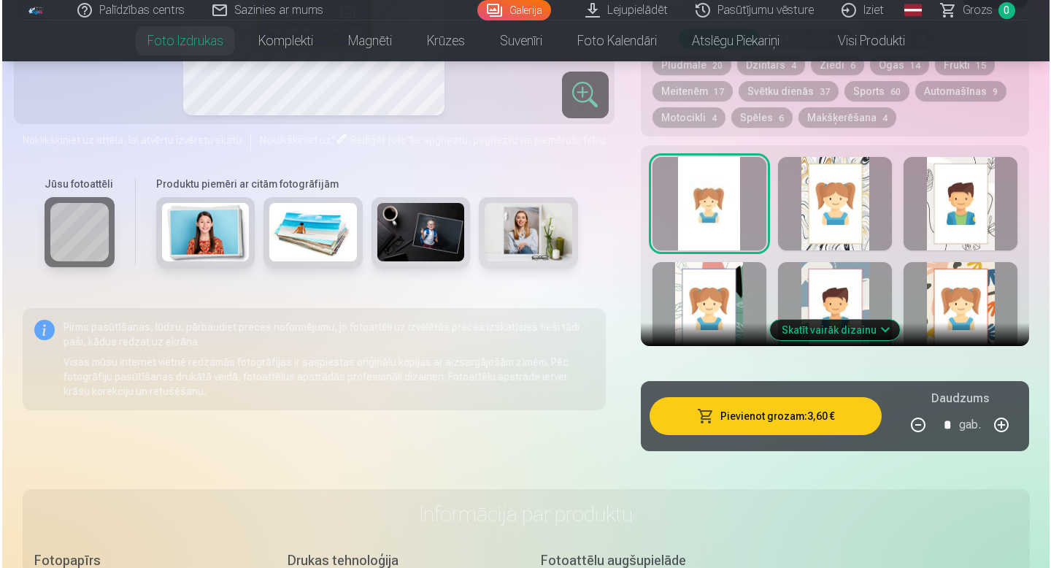
scroll to position [843, 0]
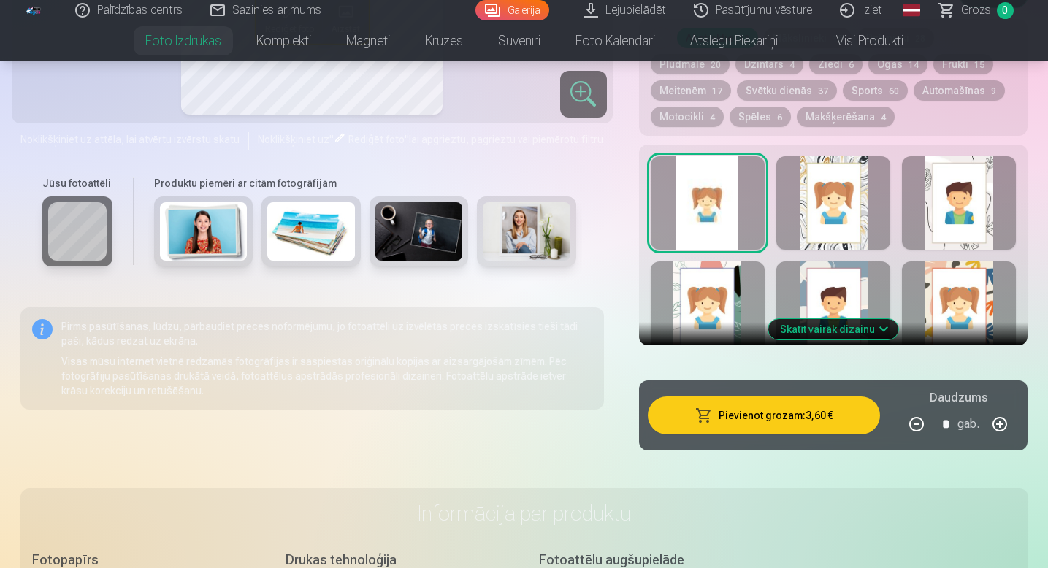
click at [724, 426] on button "Pievienot grozam : 3,60 €" at bounding box center [764, 415] width 233 height 38
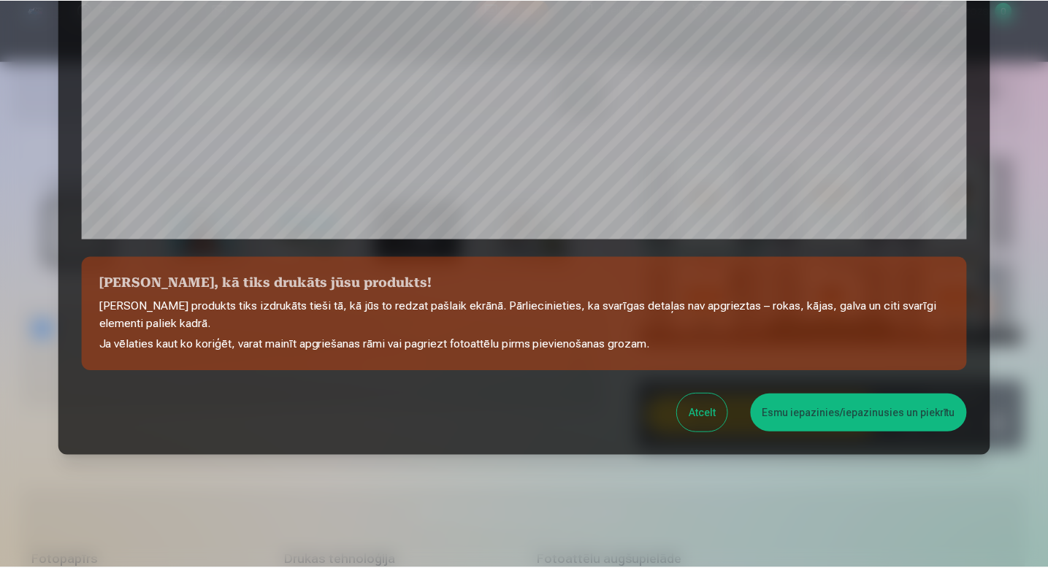
scroll to position [483, 0]
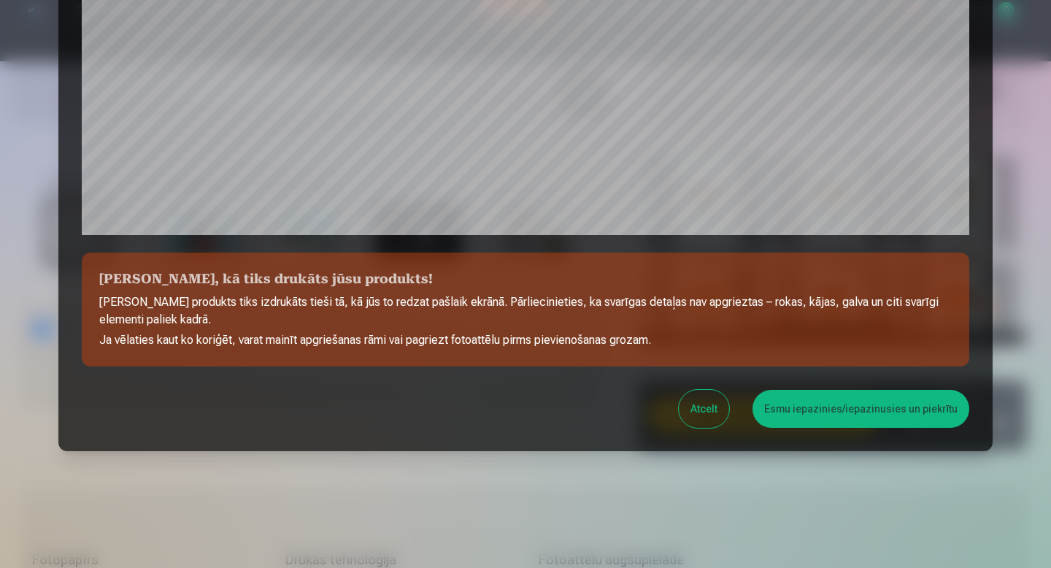
click at [865, 415] on button "Esmu iepazinies/iepazinusies un piekrītu" at bounding box center [861, 409] width 217 height 38
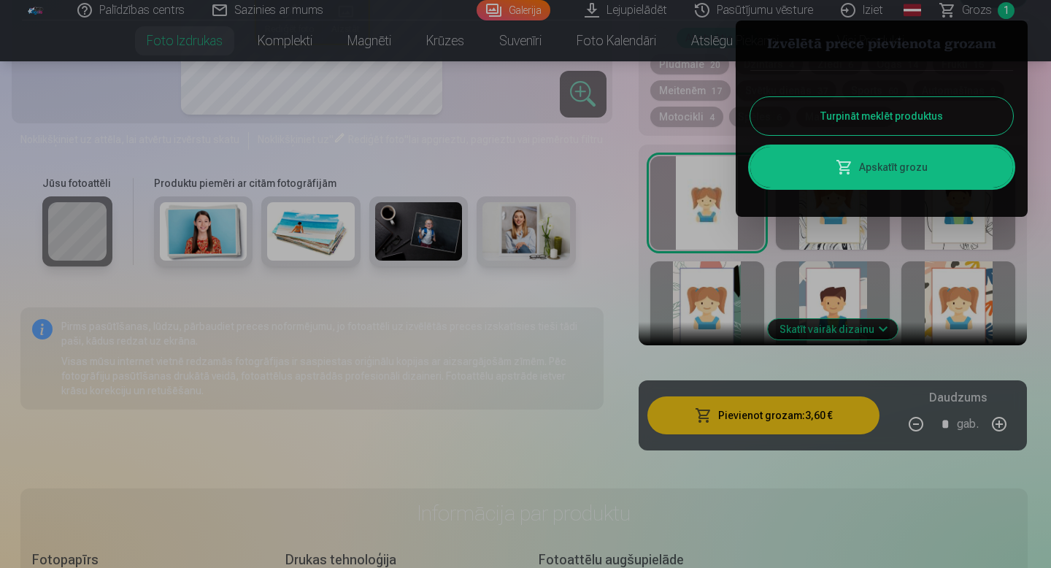
click at [553, 421] on div at bounding box center [525, 284] width 1051 height 568
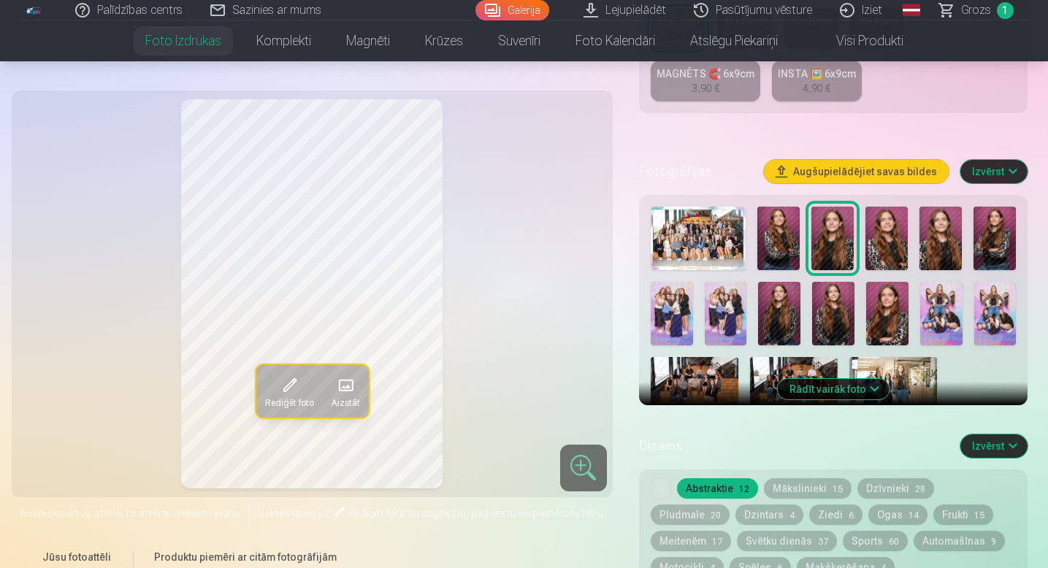
scroll to position [365, 0]
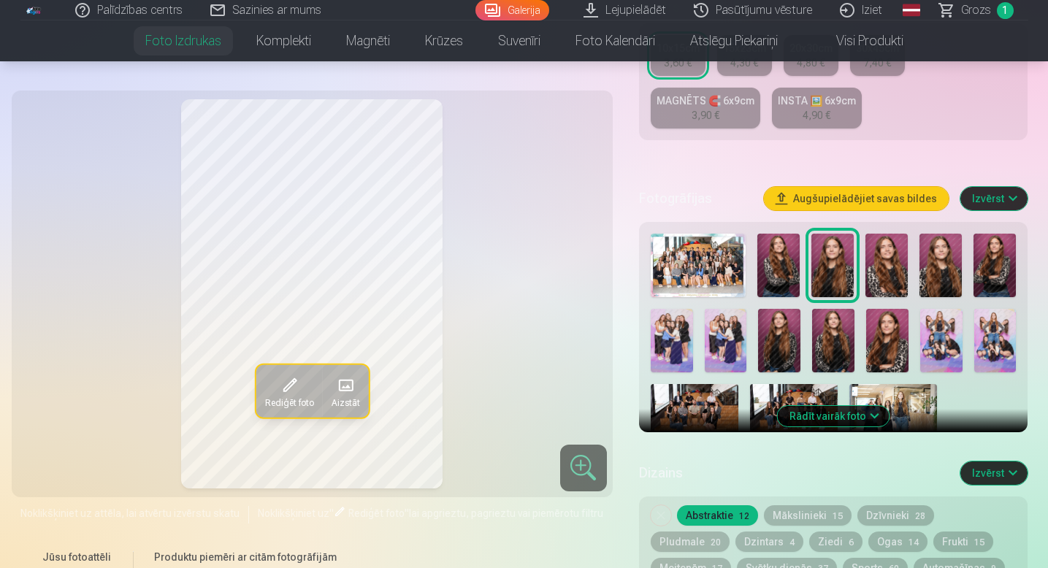
click at [783, 258] on img at bounding box center [778, 266] width 42 height 64
click at [888, 283] on img at bounding box center [886, 266] width 42 height 64
click at [930, 282] on img at bounding box center [940, 266] width 42 height 64
click at [832, 272] on img at bounding box center [832, 266] width 42 height 64
click at [986, 278] on img at bounding box center [994, 266] width 42 height 64
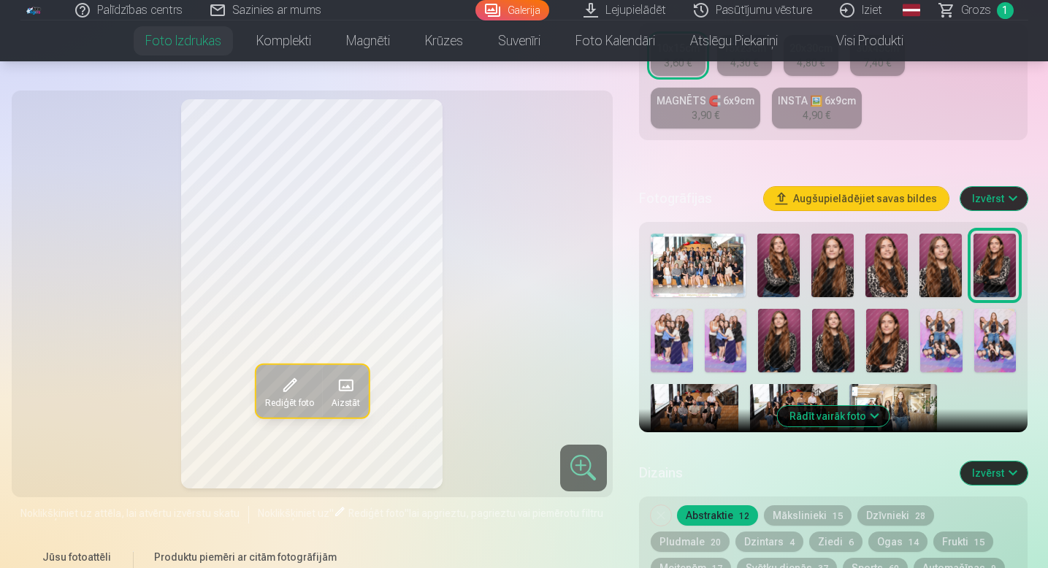
click at [648, 345] on div at bounding box center [834, 338] width 378 height 221
click at [680, 345] on img at bounding box center [672, 341] width 42 height 64
click at [719, 350] on img at bounding box center [726, 341] width 42 height 64
click at [775, 350] on img at bounding box center [779, 341] width 42 height 64
click at [985, 267] on img at bounding box center [994, 266] width 42 height 64
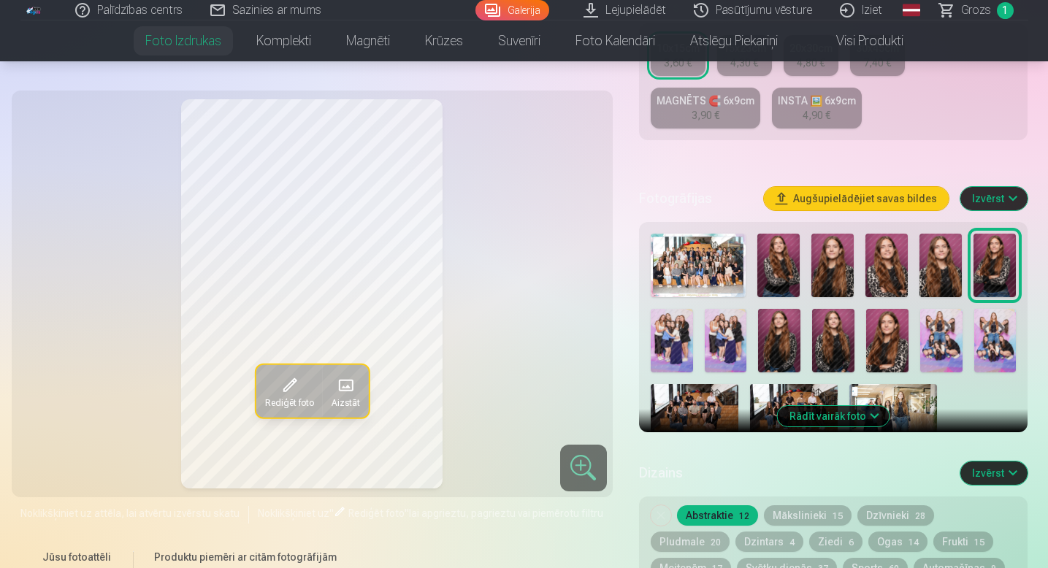
click at [773, 322] on img at bounding box center [779, 341] width 42 height 64
click at [835, 274] on img at bounding box center [832, 266] width 42 height 64
click at [771, 346] on img at bounding box center [779, 341] width 42 height 64
click at [823, 347] on img at bounding box center [833, 341] width 42 height 64
click at [892, 347] on img at bounding box center [887, 341] width 42 height 64
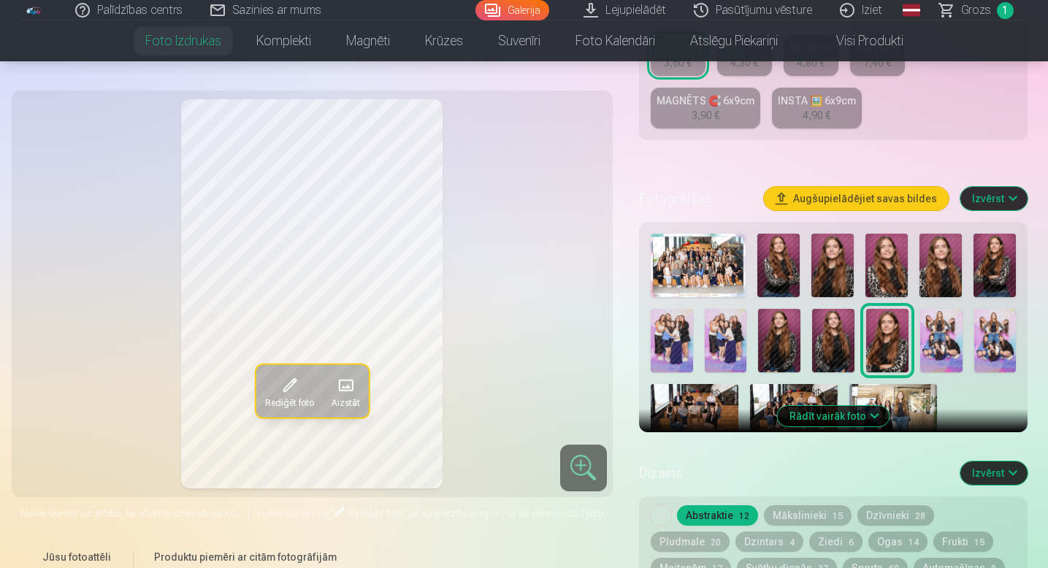
click at [992, 278] on img at bounding box center [994, 266] width 42 height 64
click at [886, 337] on img at bounding box center [887, 341] width 42 height 64
click at [786, 348] on img at bounding box center [779, 341] width 42 height 64
click at [808, 517] on button "Mākslinieki 15" at bounding box center [808, 515] width 88 height 20
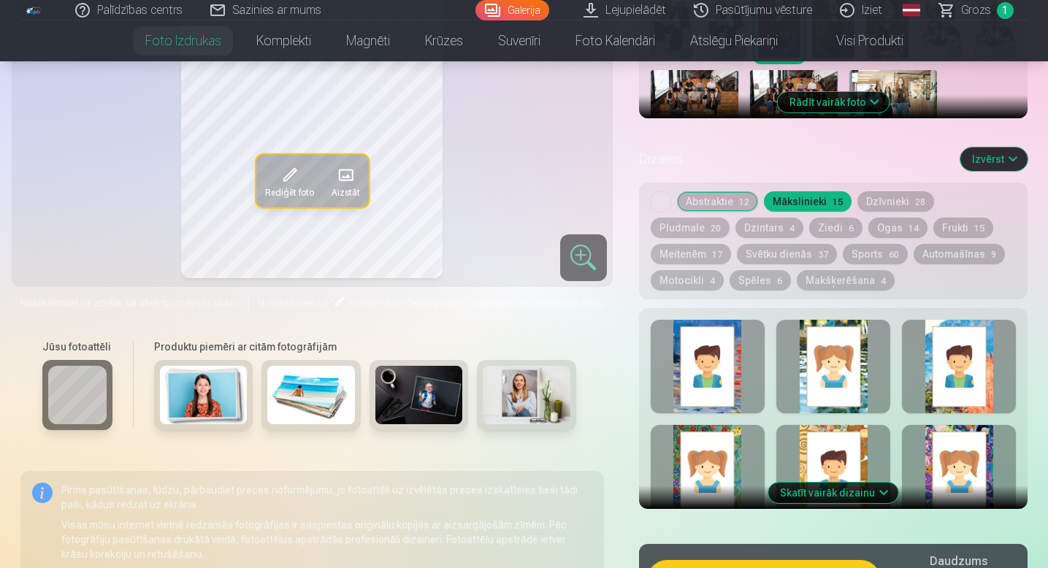
click at [700, 455] on div at bounding box center [708, 471] width 114 height 93
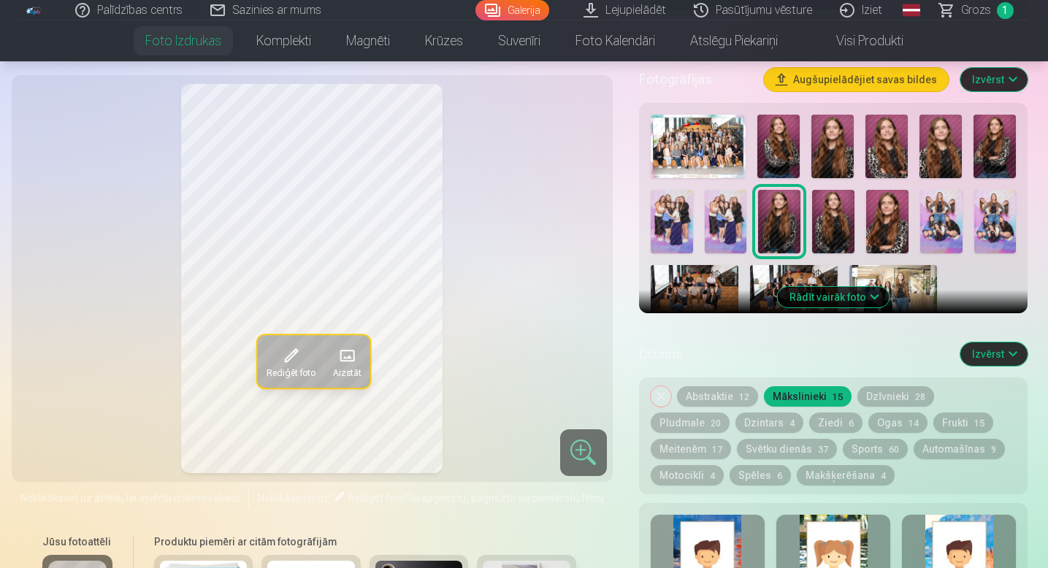
scroll to position [483, 0]
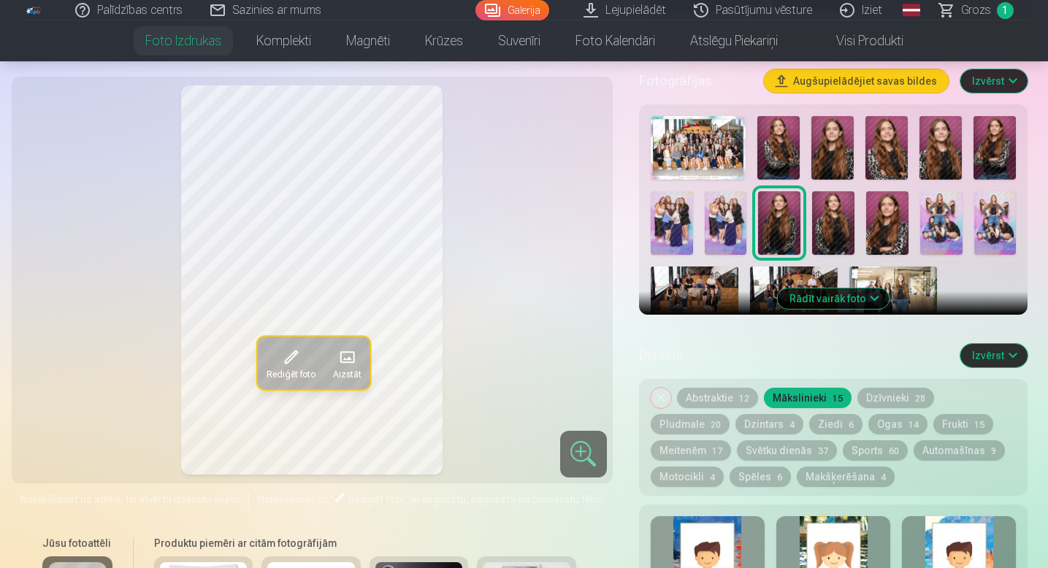
click at [868, 432] on button "Ogas 14" at bounding box center [897, 424] width 59 height 20
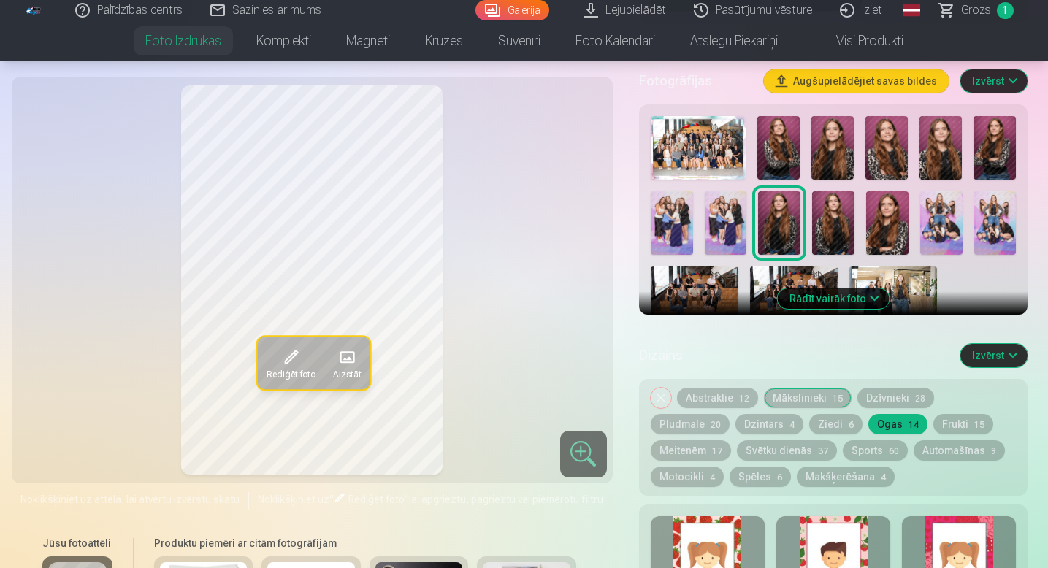
click at [705, 543] on div at bounding box center [708, 562] width 114 height 93
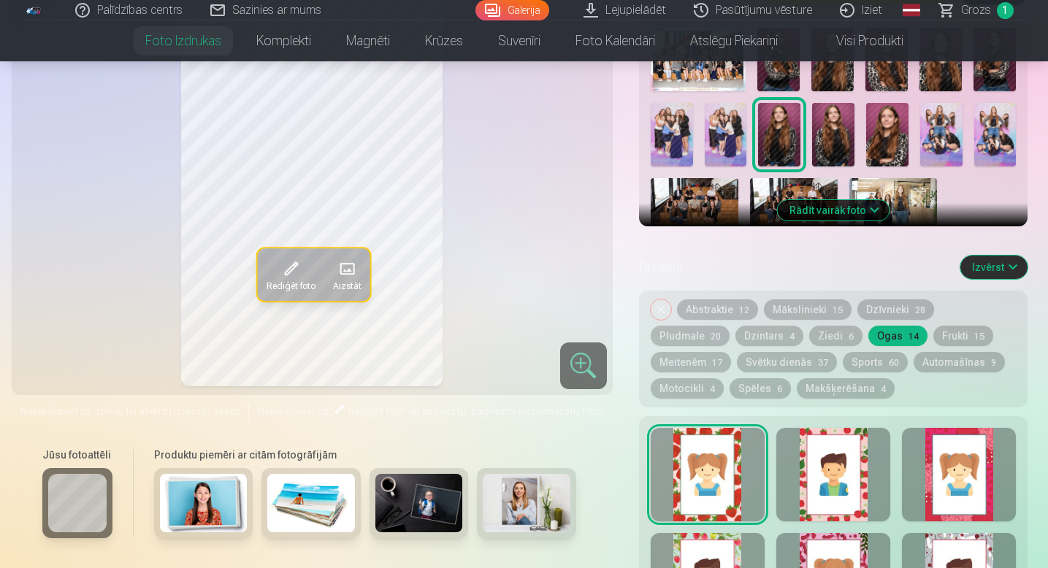
scroll to position [597, 0]
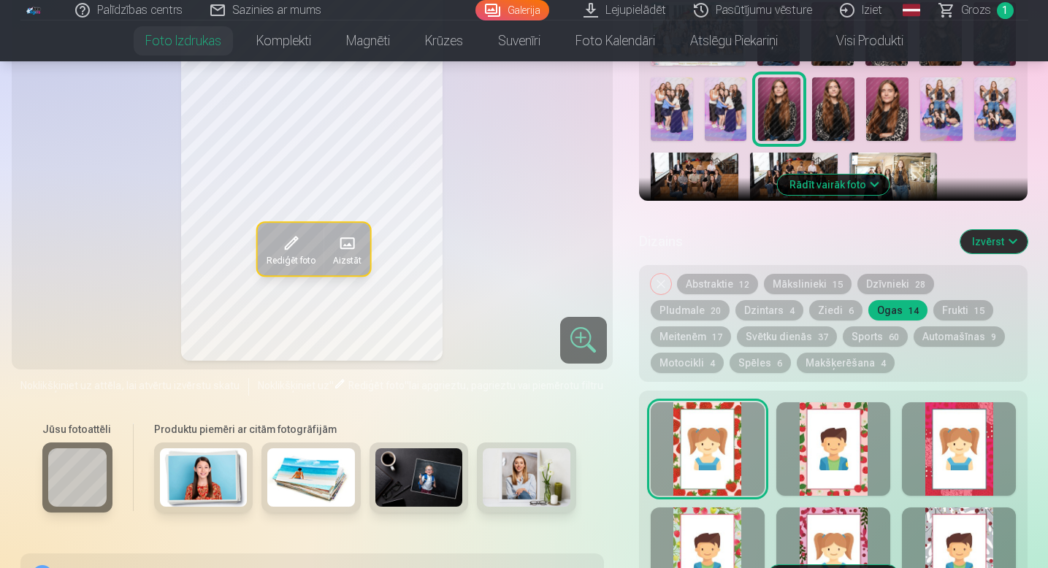
click at [835, 489] on div at bounding box center [833, 448] width 114 height 93
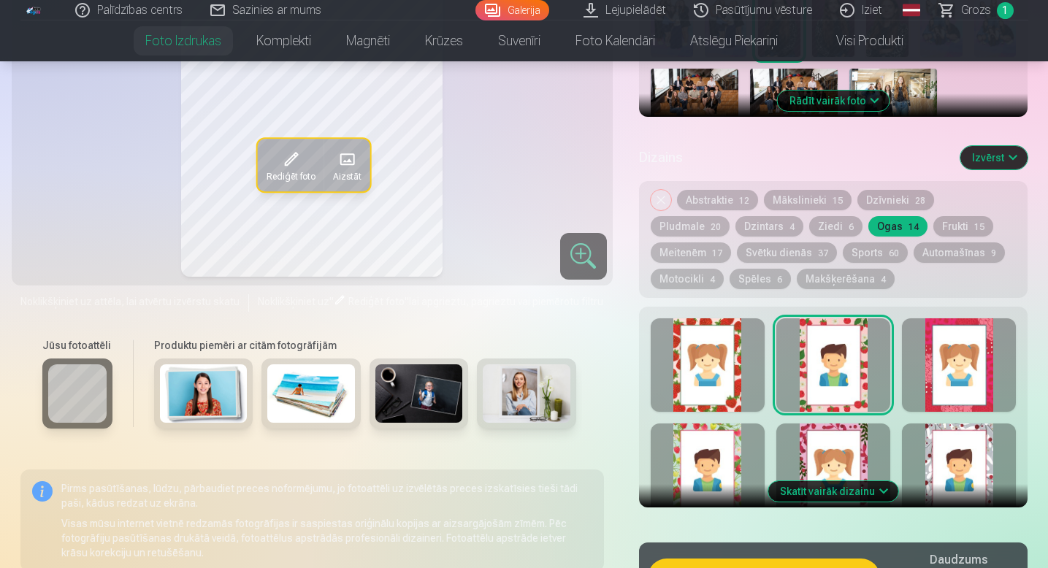
scroll to position [682, 0]
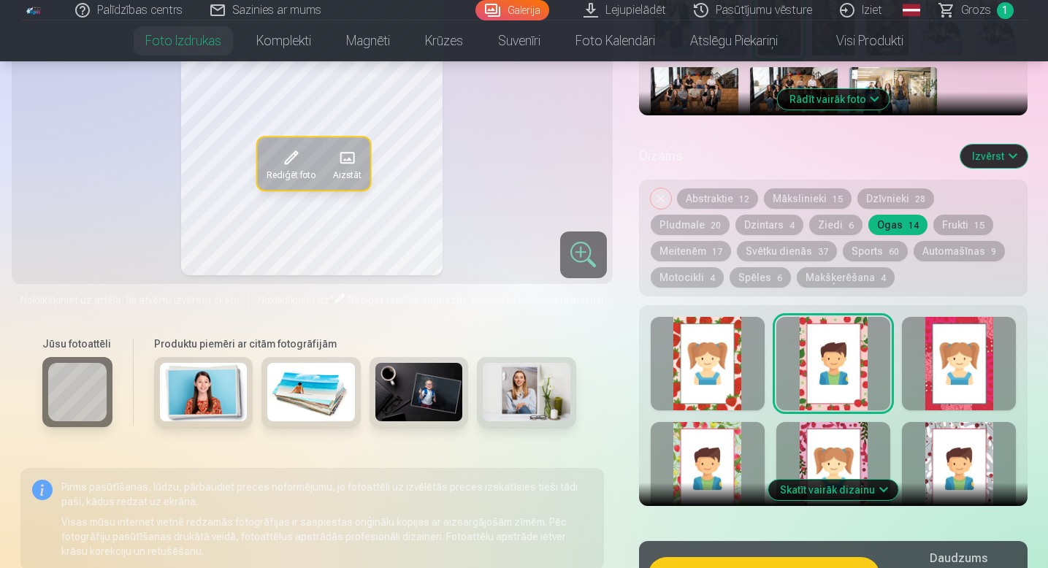
click at [726, 449] on div at bounding box center [708, 468] width 114 height 93
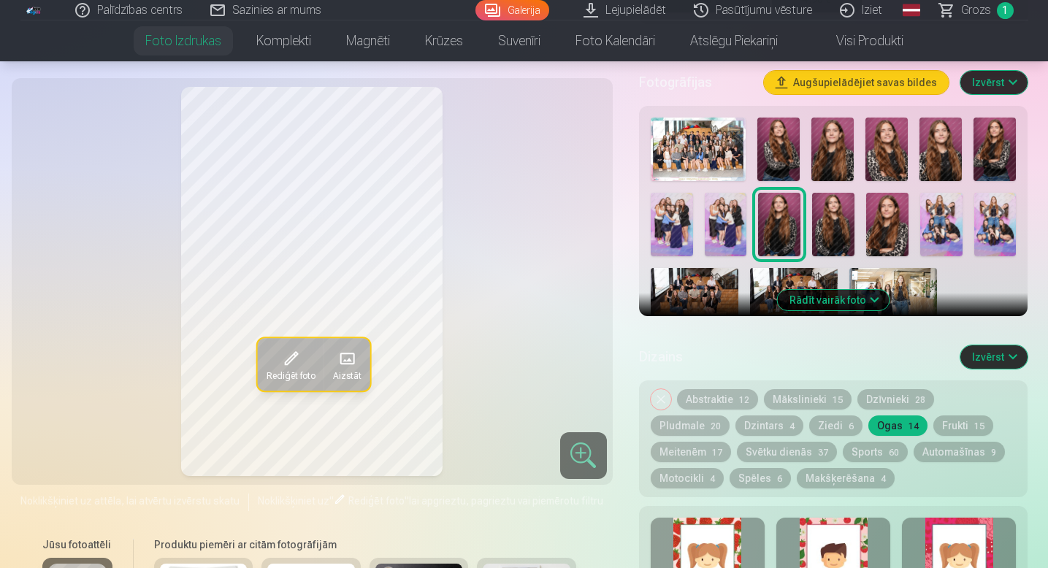
scroll to position [480, 0]
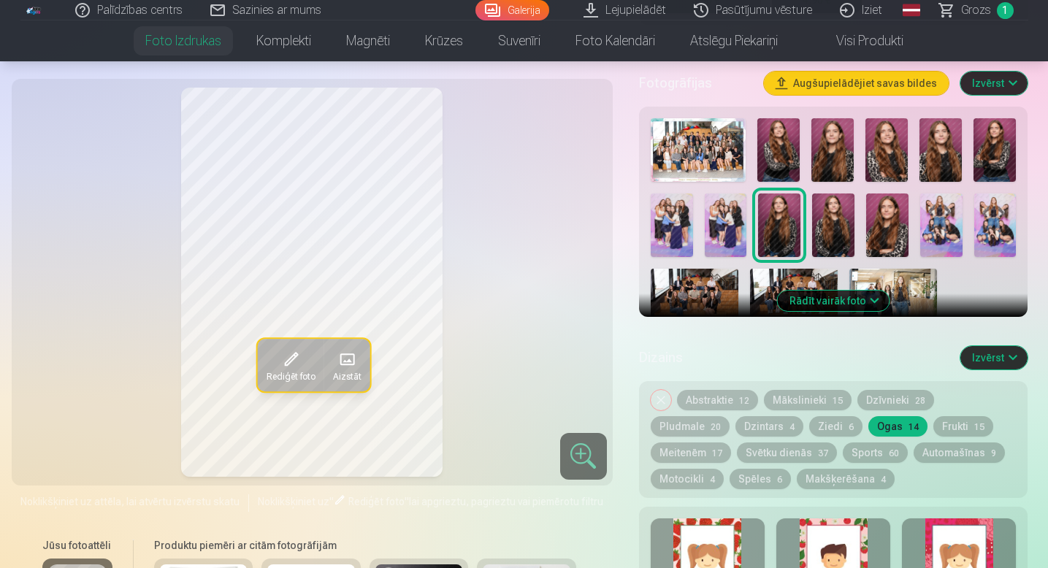
click at [933, 422] on button "Frukti 15" at bounding box center [963, 426] width 60 height 20
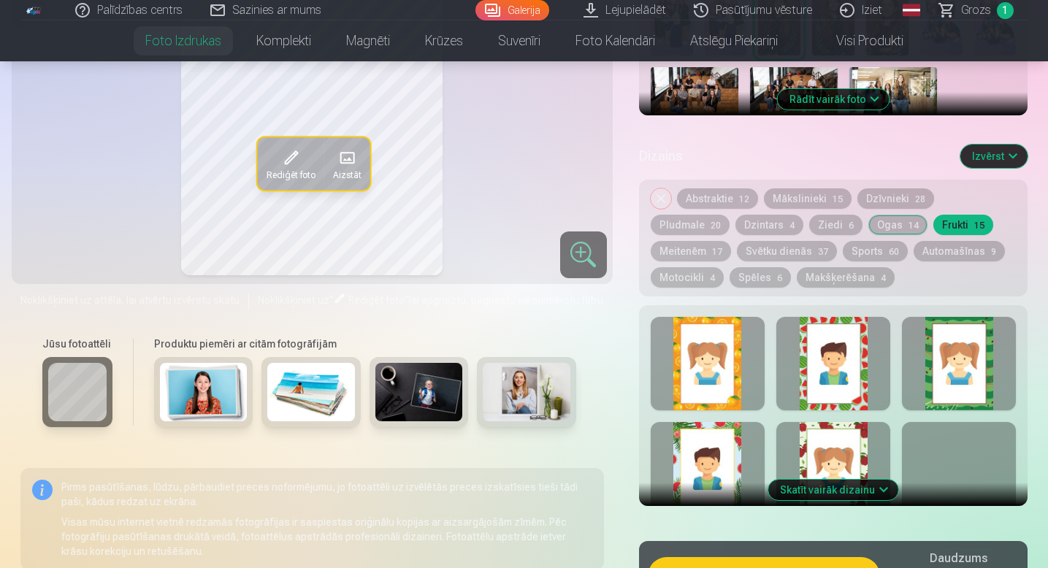
scroll to position [678, 0]
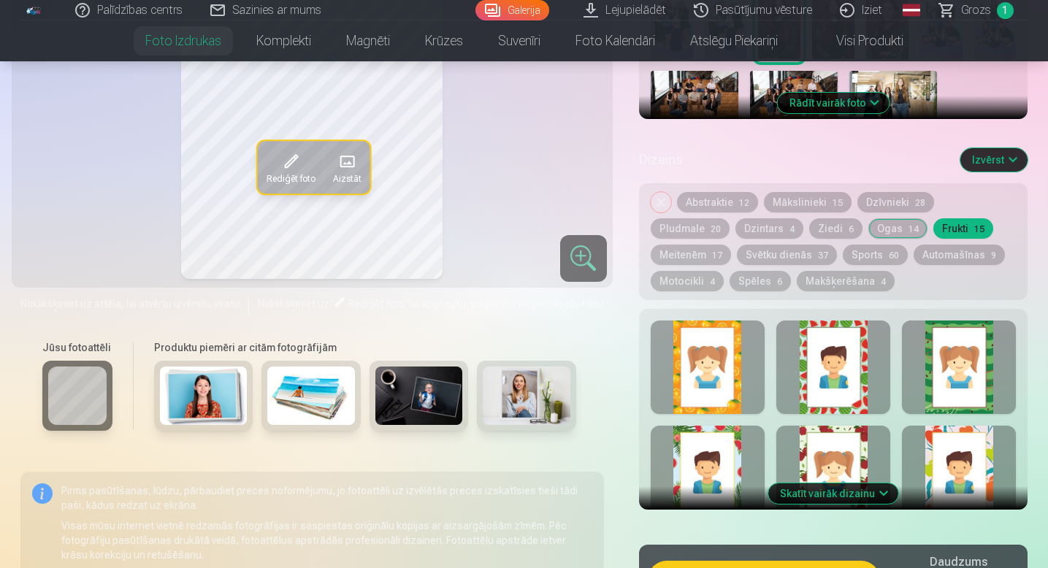
click at [731, 245] on button "Meitenēm 17" at bounding box center [691, 255] width 80 height 20
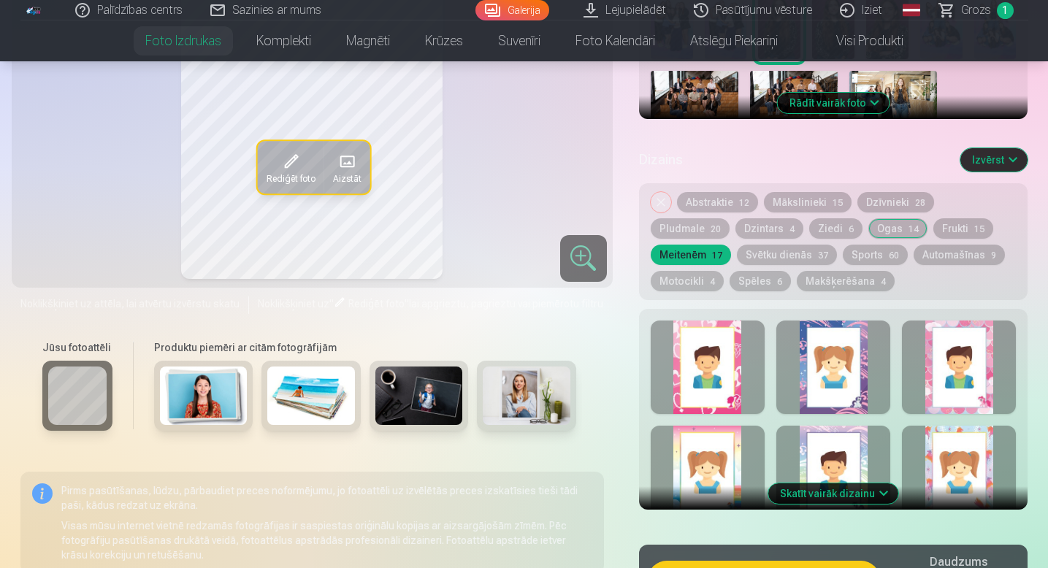
click at [737, 260] on button "Svētku dienās 37" at bounding box center [787, 255] width 100 height 20
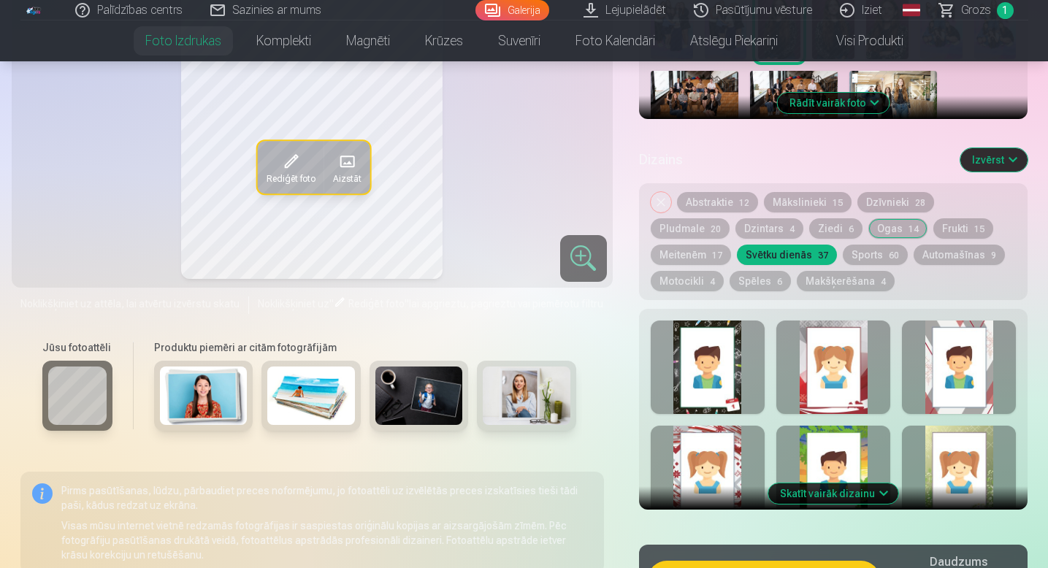
click at [843, 253] on button "Sports 60" at bounding box center [875, 255] width 65 height 20
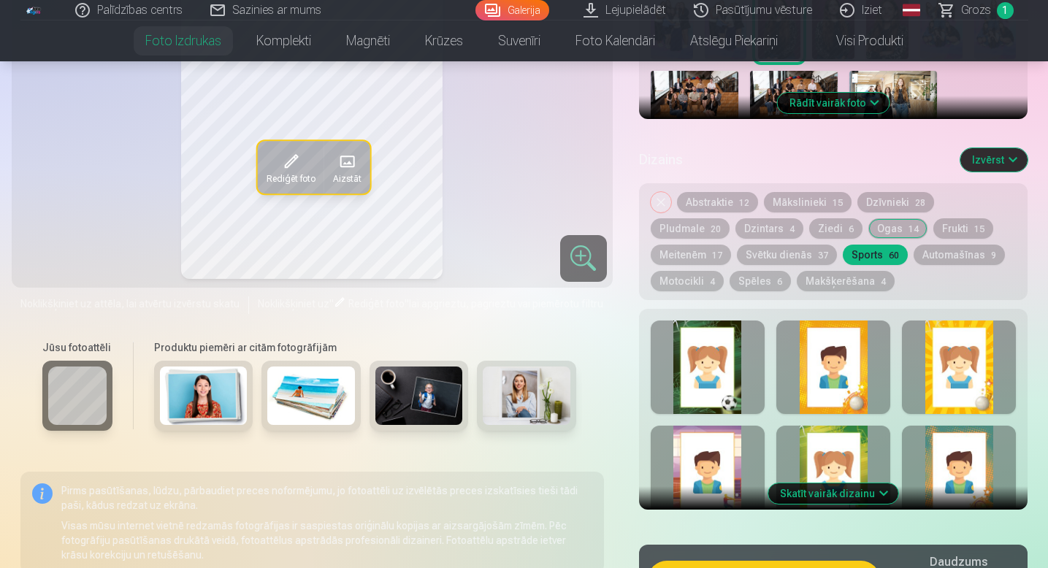
click at [913, 253] on button "Automašīnas 9" at bounding box center [958, 255] width 91 height 20
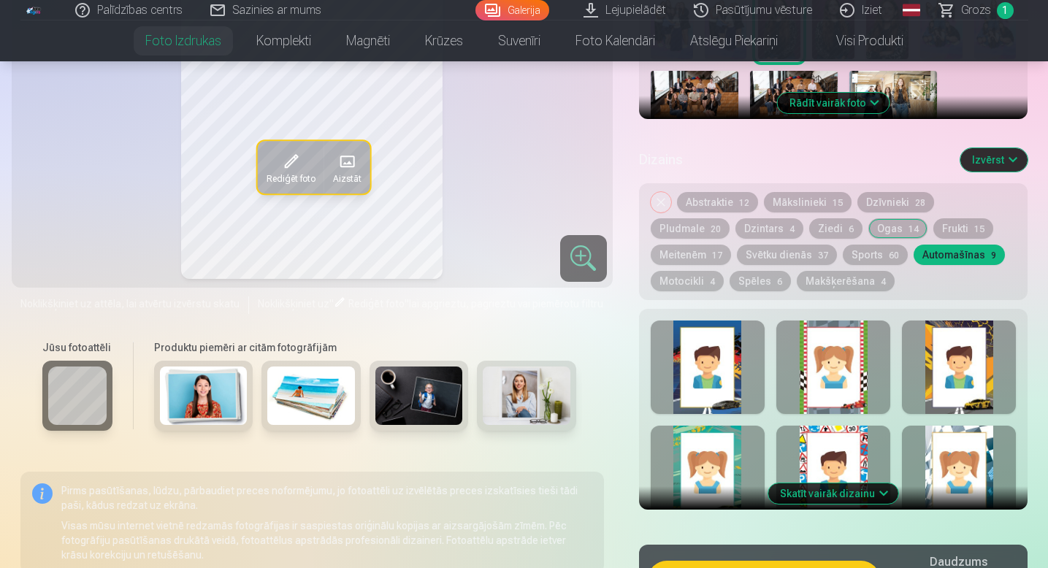
click at [729, 279] on button "Spēles 6" at bounding box center [759, 281] width 61 height 20
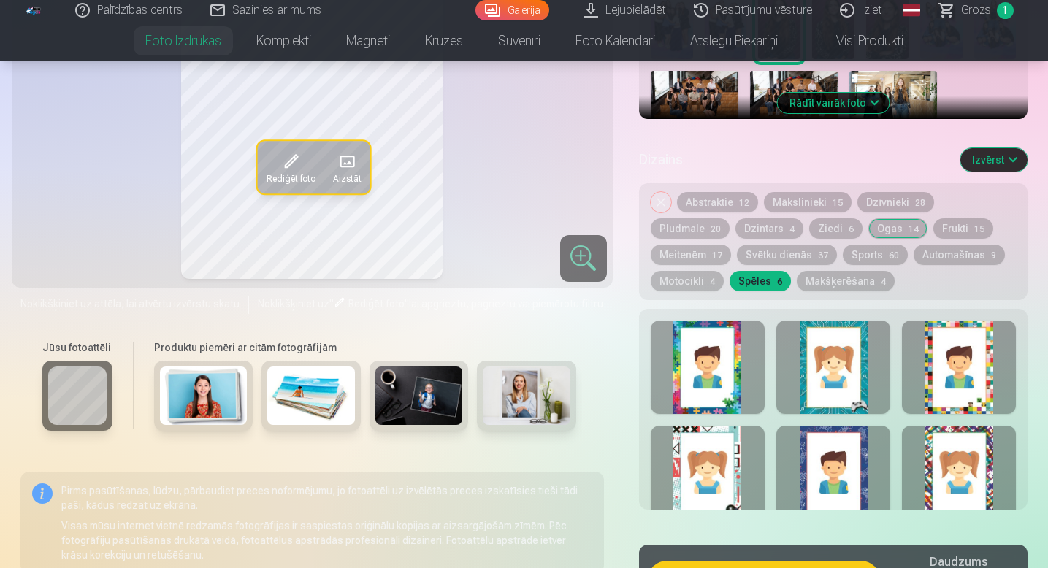
click at [797, 280] on button "Makšķerēšana 4" at bounding box center [846, 281] width 98 height 20
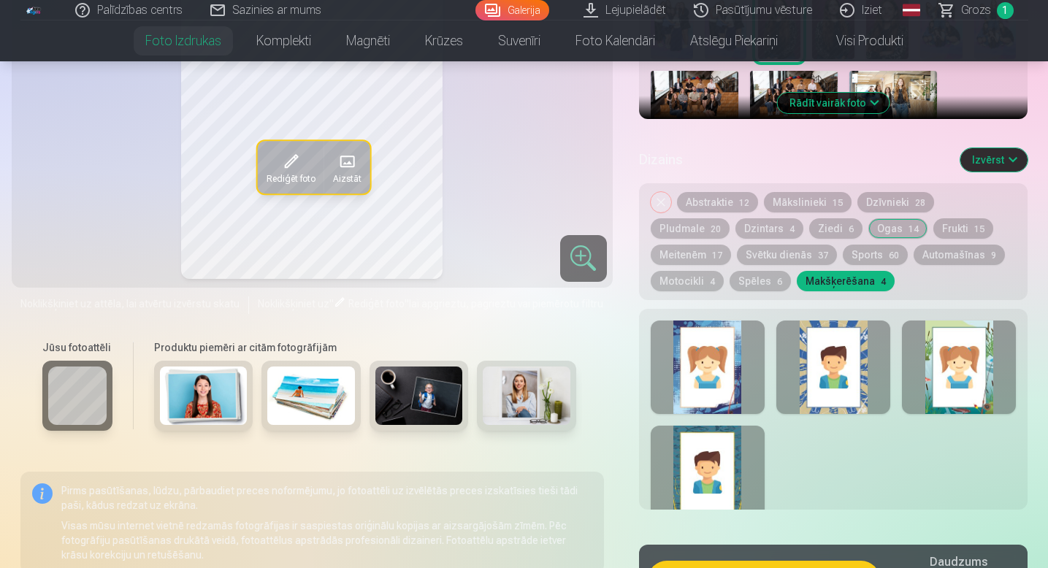
click at [976, 370] on div at bounding box center [959, 367] width 114 height 93
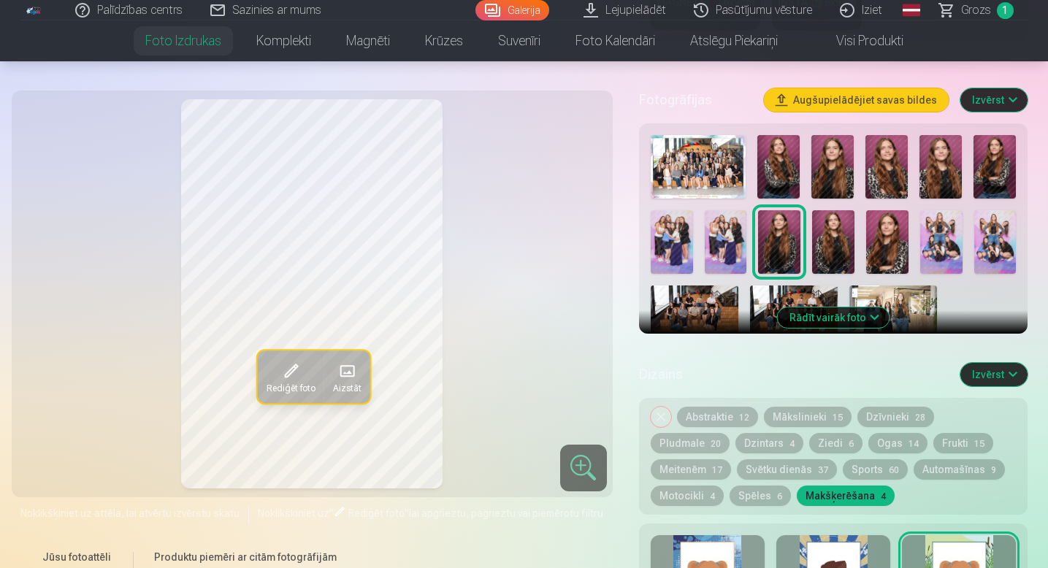
scroll to position [467, 0]
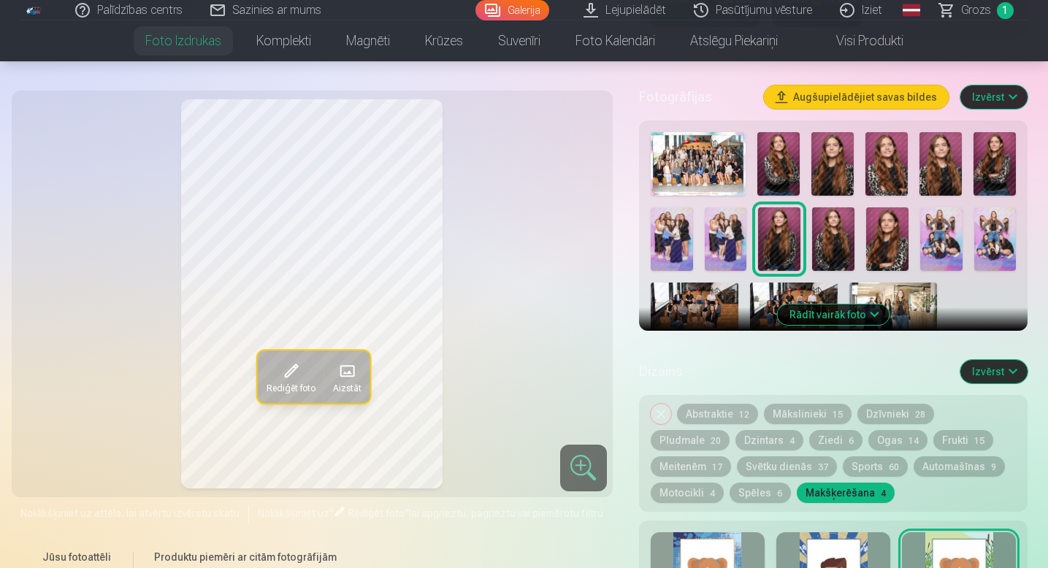
click at [652, 415] on button "Noņemiet dizainu" at bounding box center [661, 414] width 20 height 20
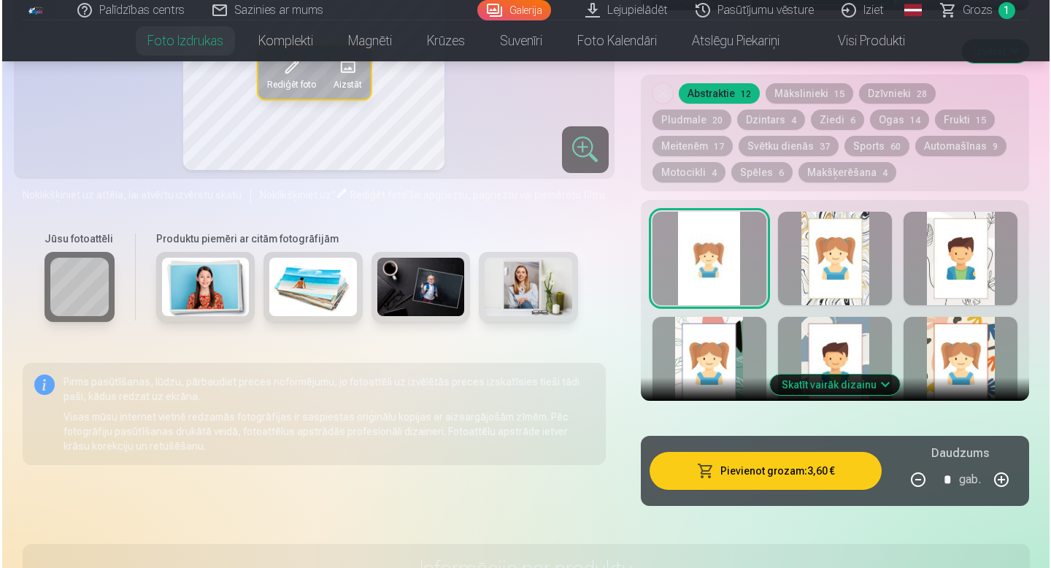
scroll to position [789, 0]
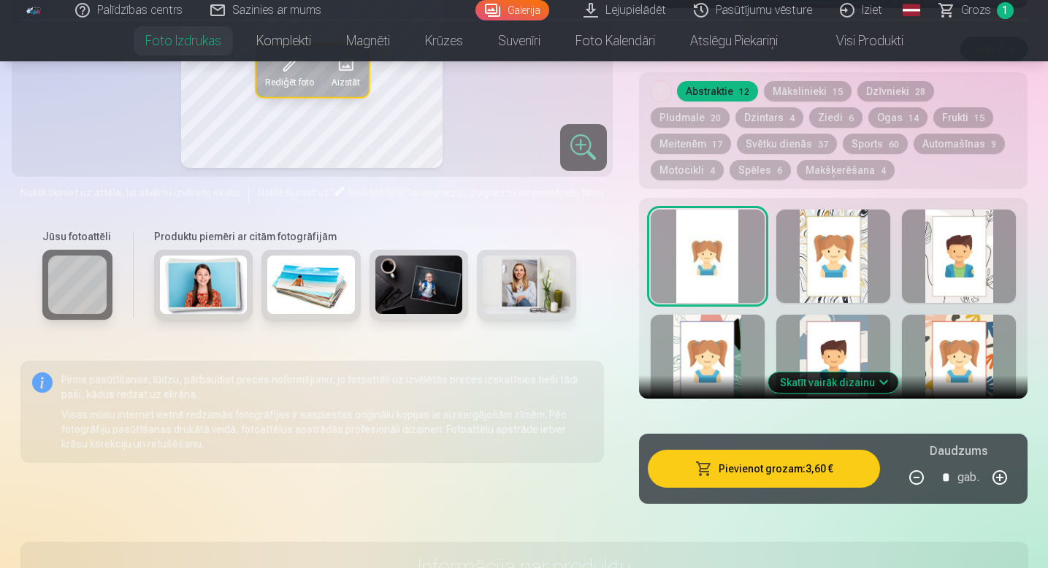
click at [691, 467] on button "Pievienot grozam : 3,60 €" at bounding box center [764, 469] width 233 height 38
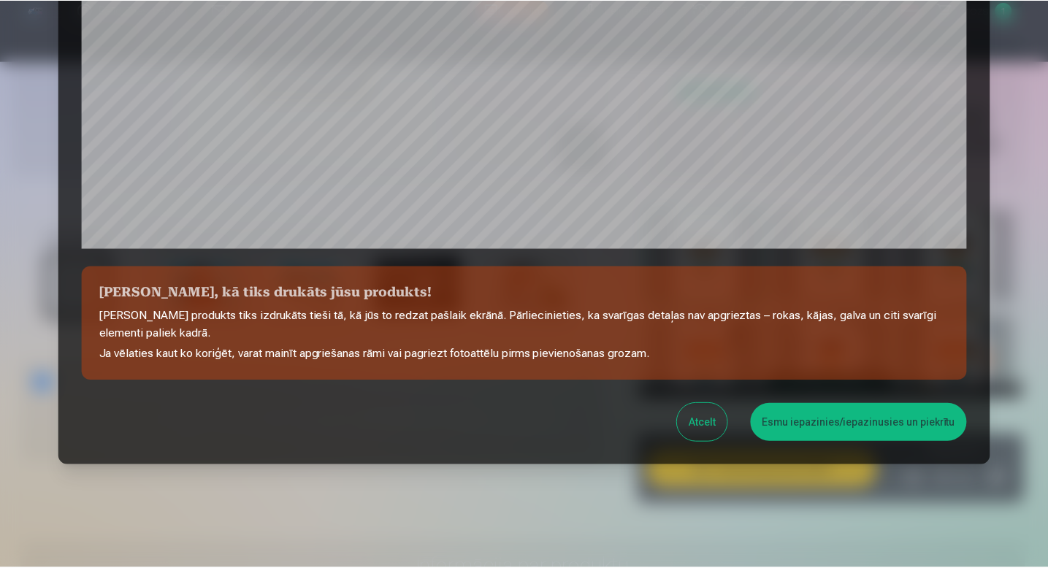
scroll to position [483, 0]
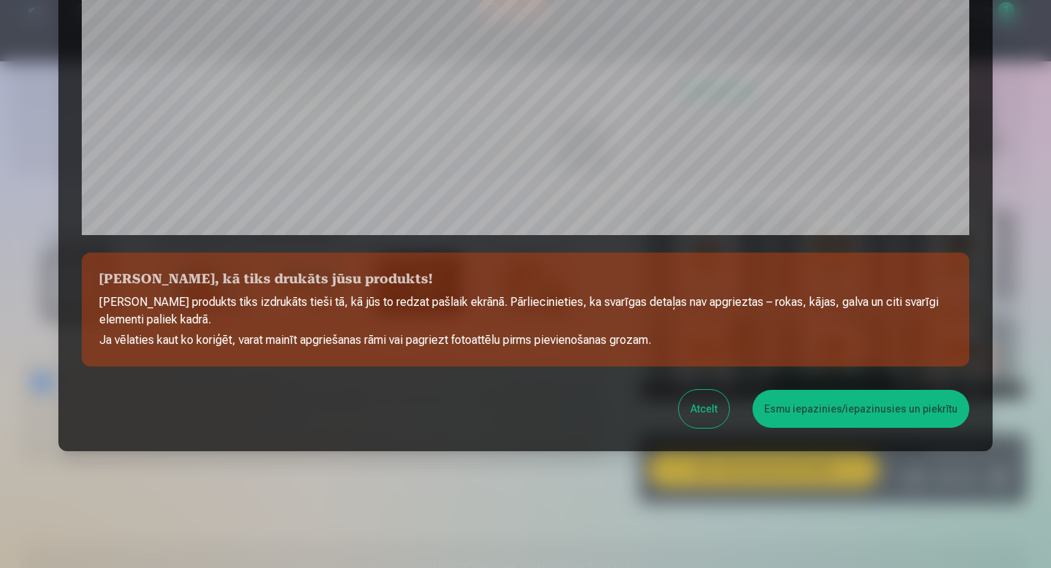
click at [776, 419] on button "Esmu iepazinies/iepazinusies un piekrītu" at bounding box center [861, 409] width 217 height 38
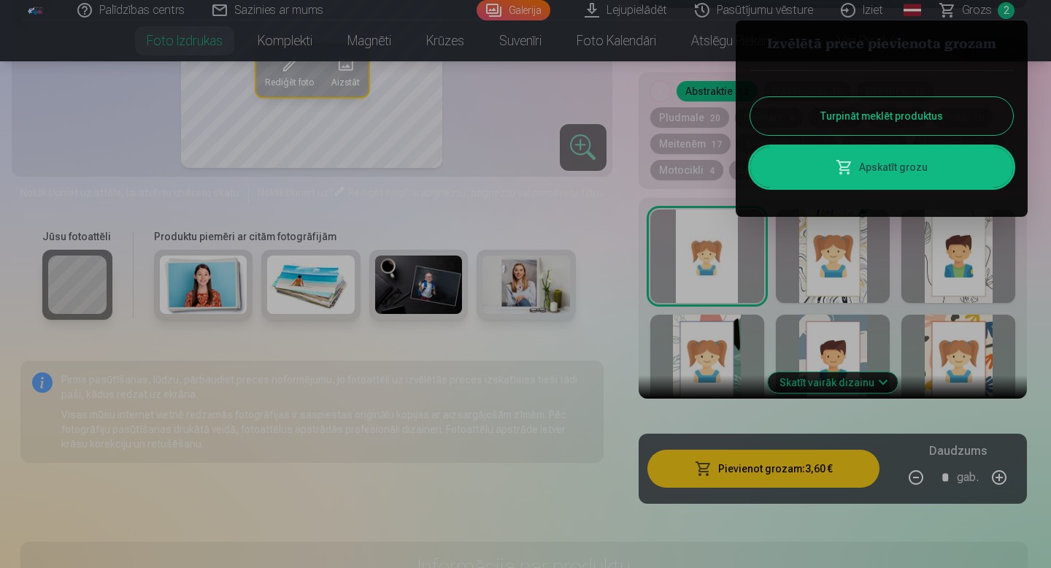
click at [640, 168] on div at bounding box center [525, 284] width 1051 height 568
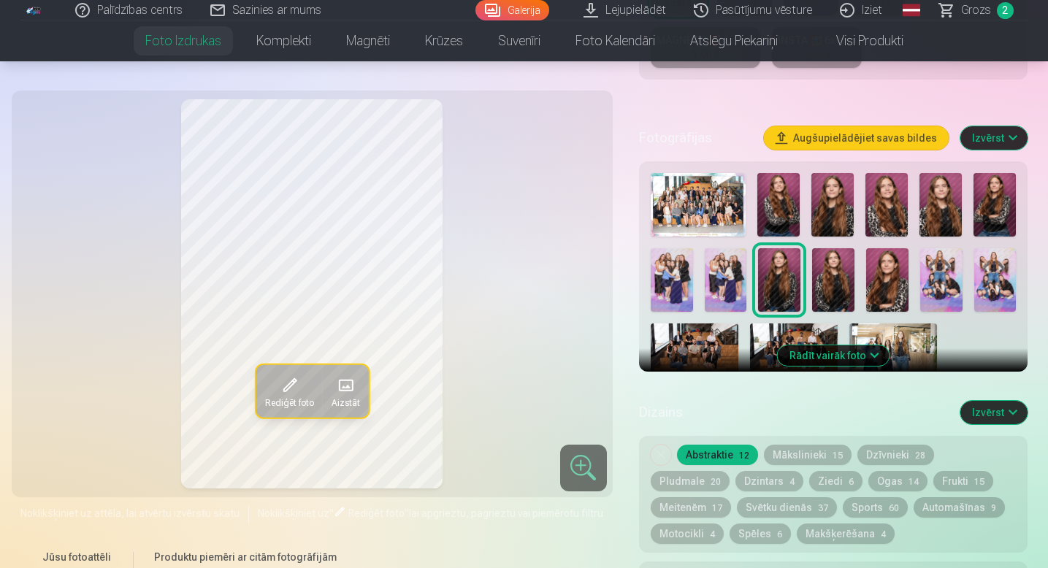
scroll to position [414, 0]
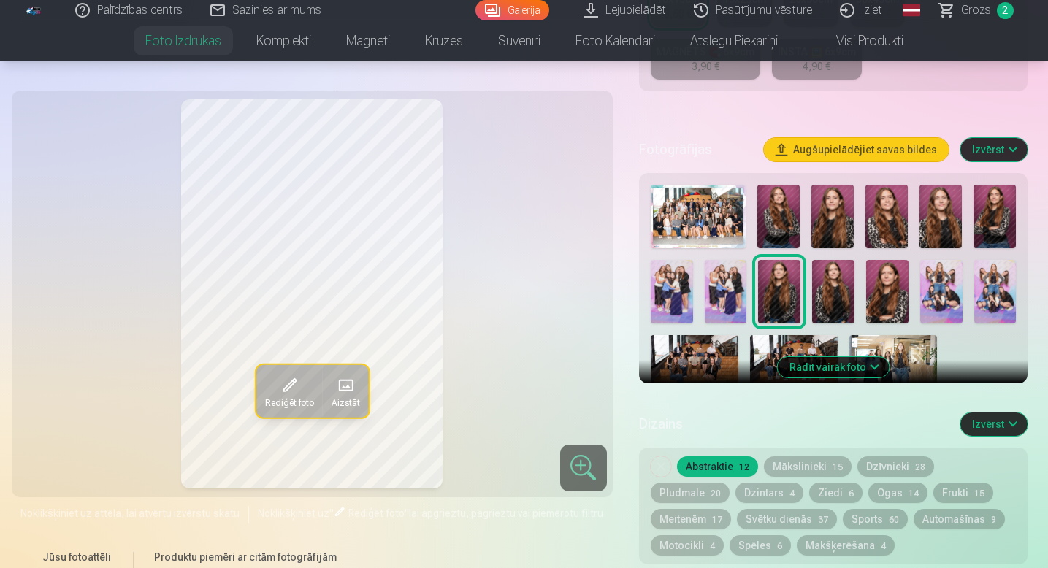
click at [946, 291] on img at bounding box center [941, 292] width 42 height 64
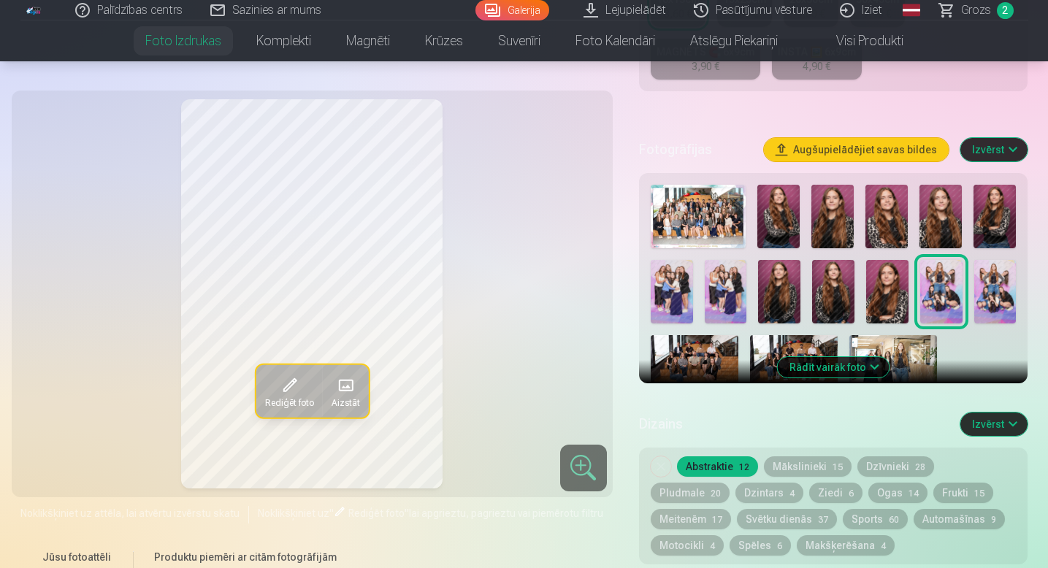
click at [974, 293] on img at bounding box center [995, 292] width 42 height 64
click at [954, 294] on img at bounding box center [941, 292] width 42 height 64
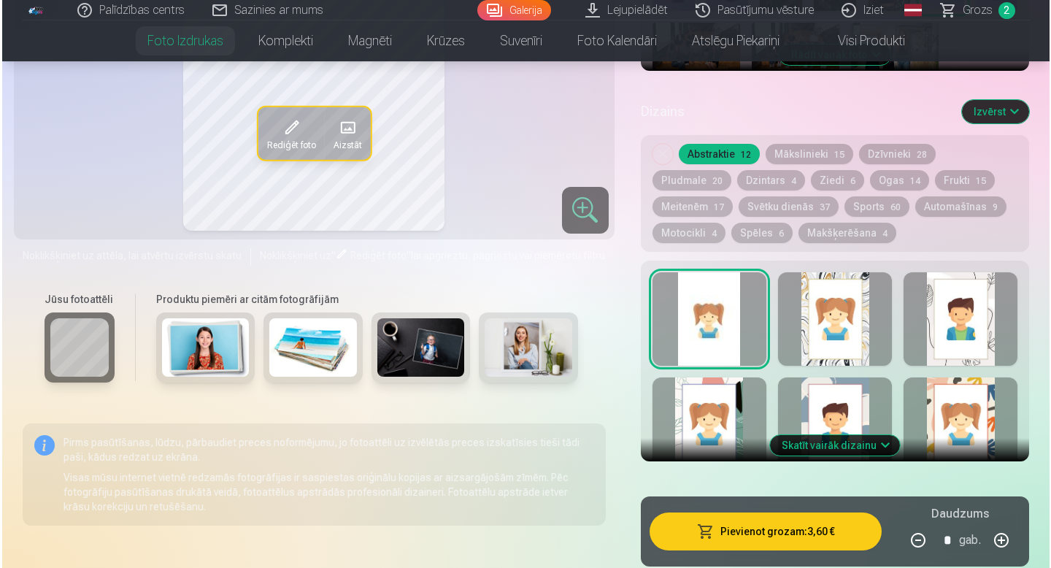
scroll to position [764, 0]
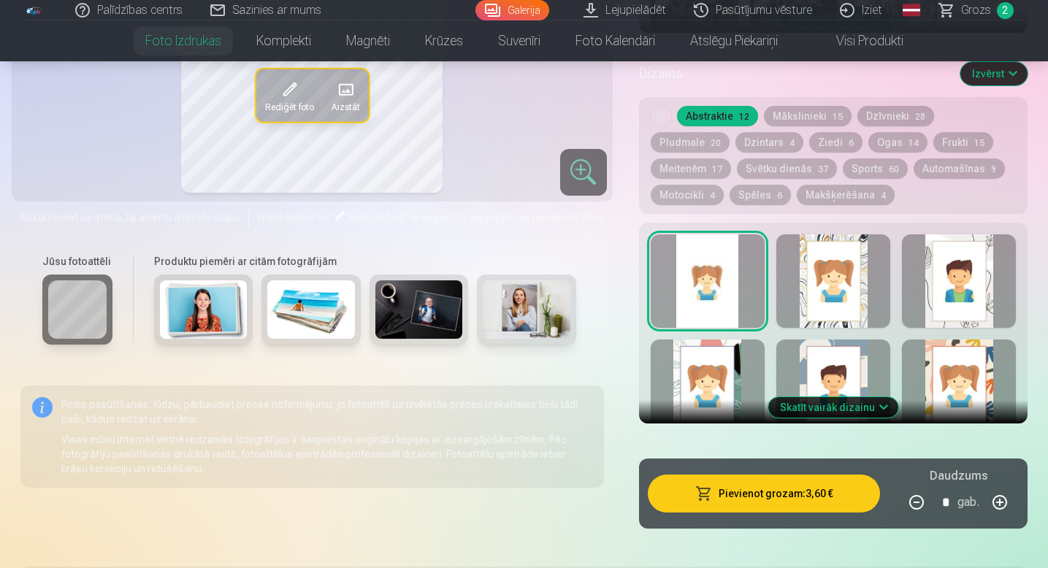
click at [758, 491] on button "Pievienot grozam : 3,60 €" at bounding box center [764, 494] width 233 height 38
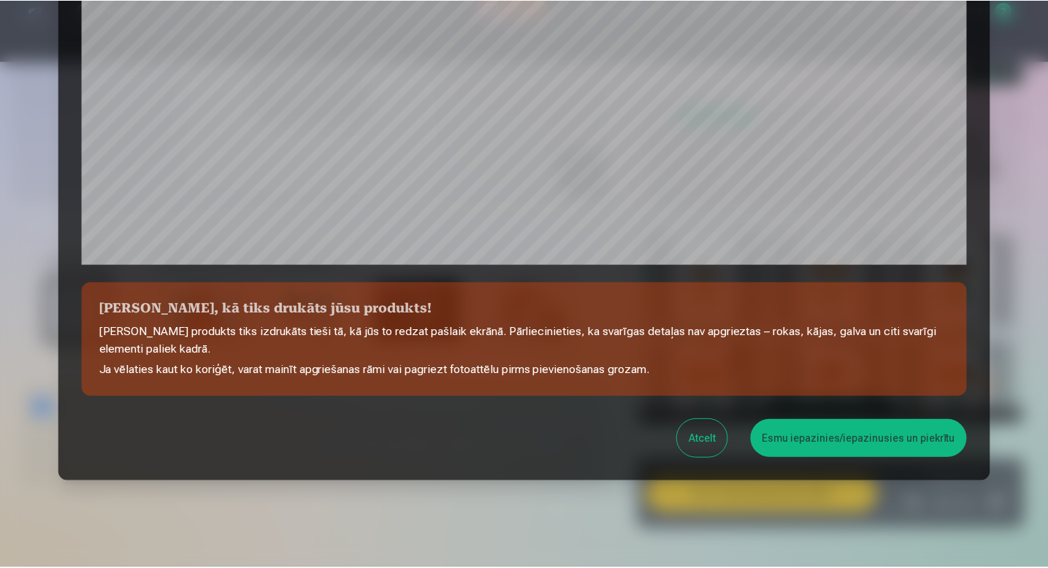
scroll to position [483, 0]
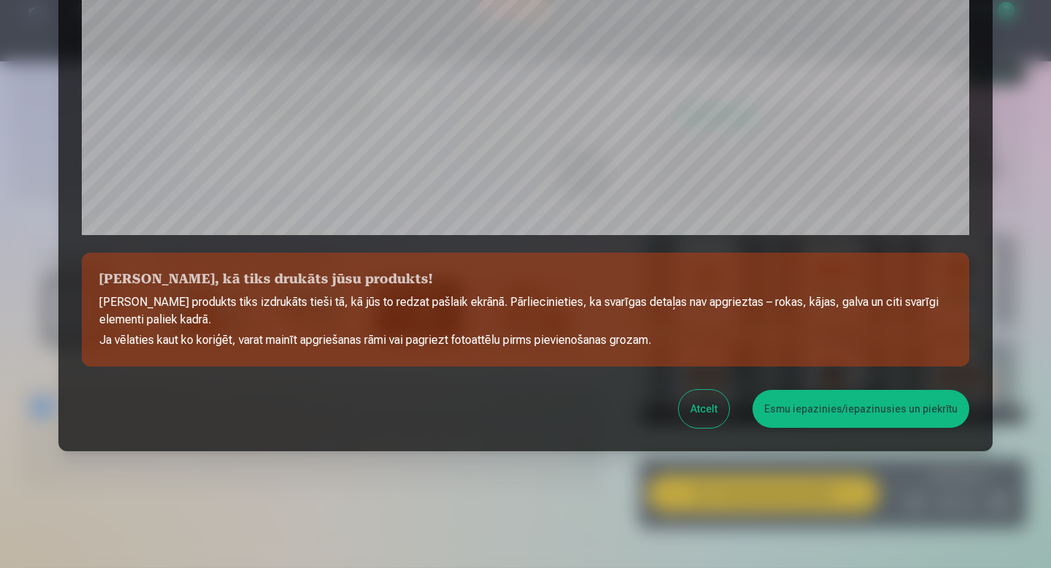
click at [797, 409] on button "Esmu iepazinies/iepazinusies un piekrītu" at bounding box center [861, 409] width 217 height 38
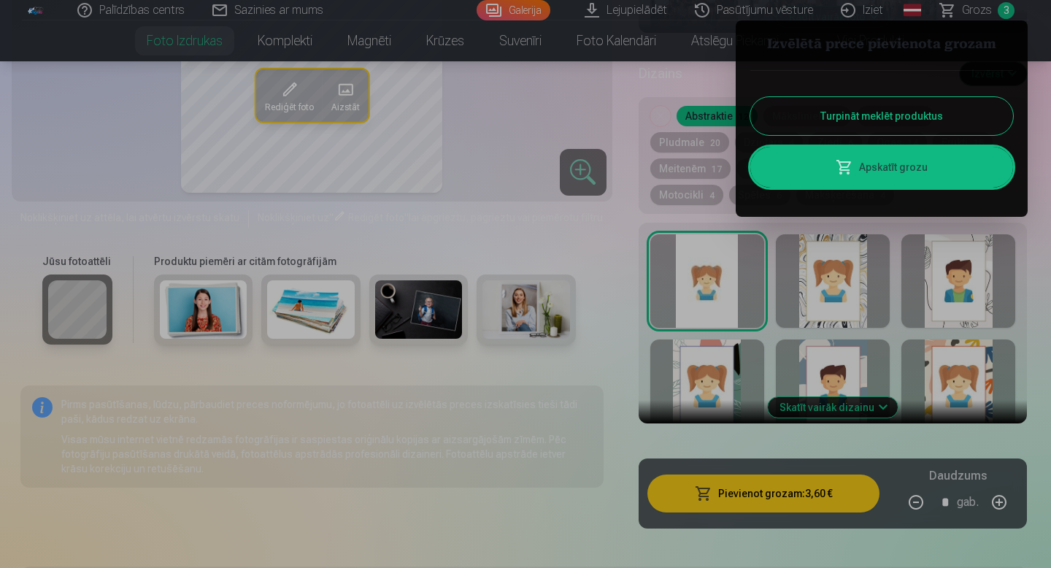
click at [629, 466] on div at bounding box center [525, 284] width 1051 height 568
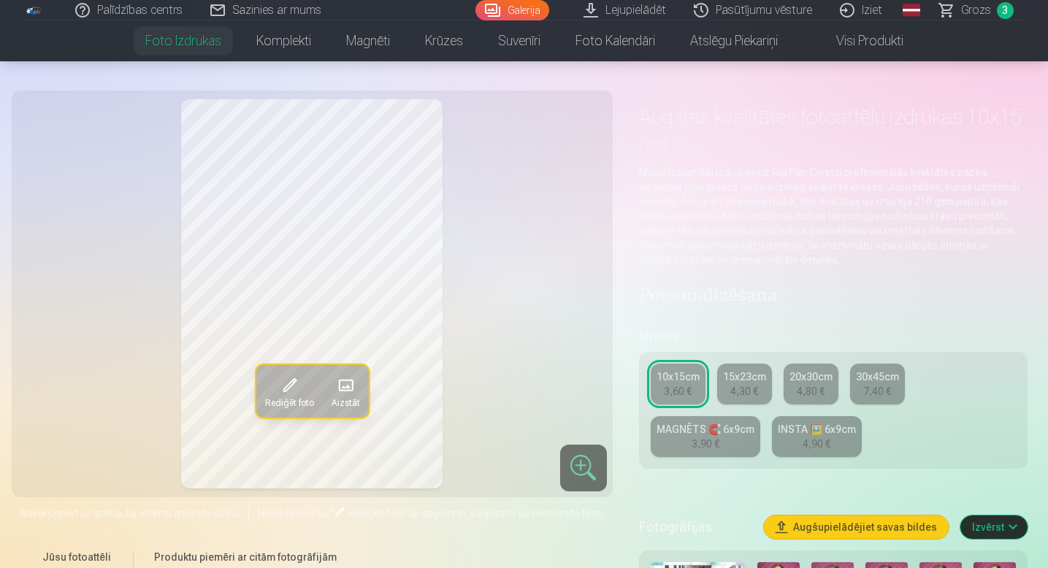
scroll to position [0, 0]
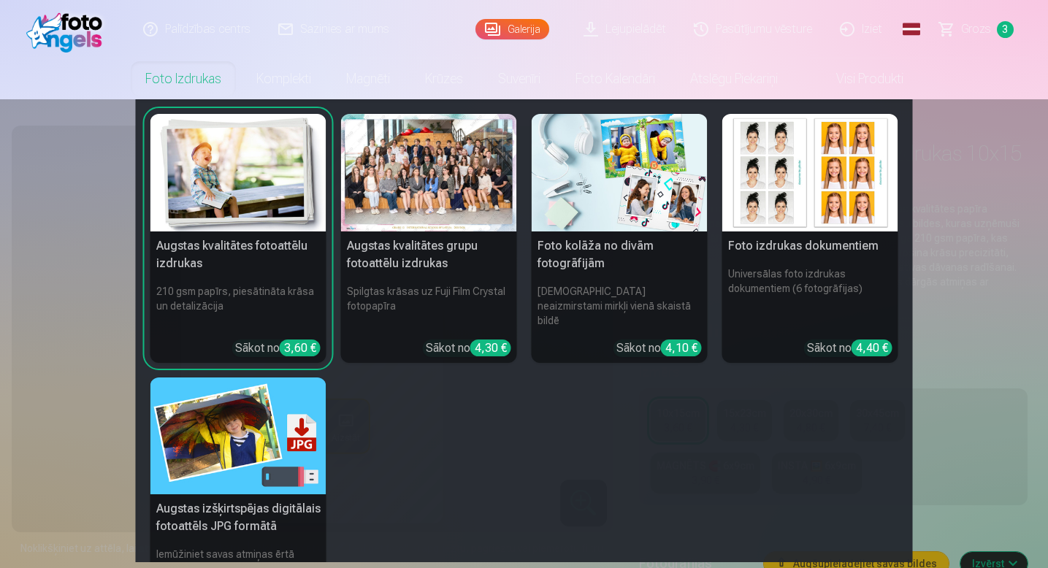
click at [206, 85] on link "Foto izdrukas" at bounding box center [183, 78] width 111 height 41
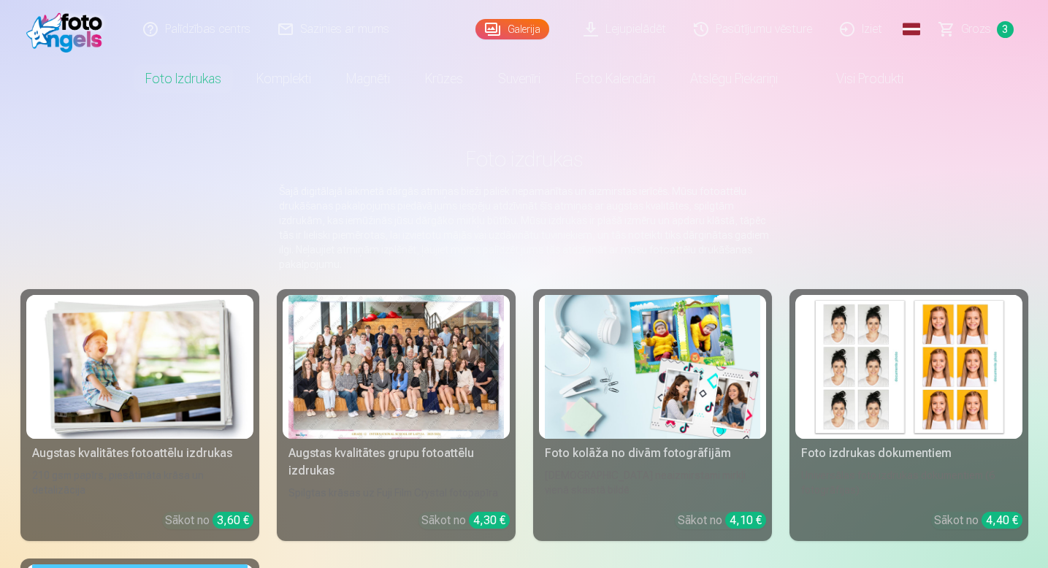
click at [206, 85] on link "Foto izdrukas" at bounding box center [183, 78] width 111 height 41
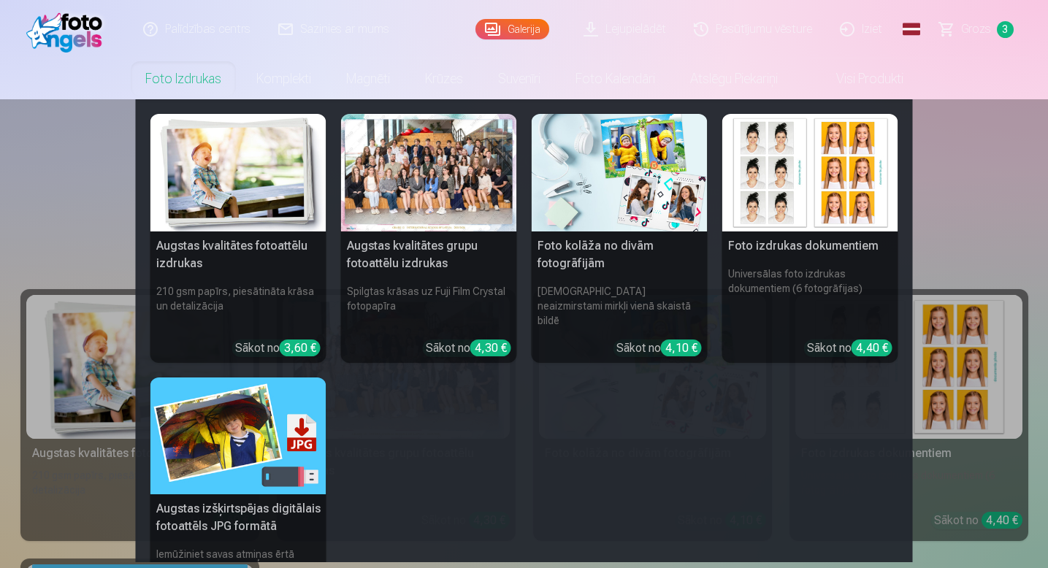
click at [433, 258] on h5 "Augstas kvalitātes grupu fotoattēlu izdrukas" at bounding box center [429, 254] width 176 height 47
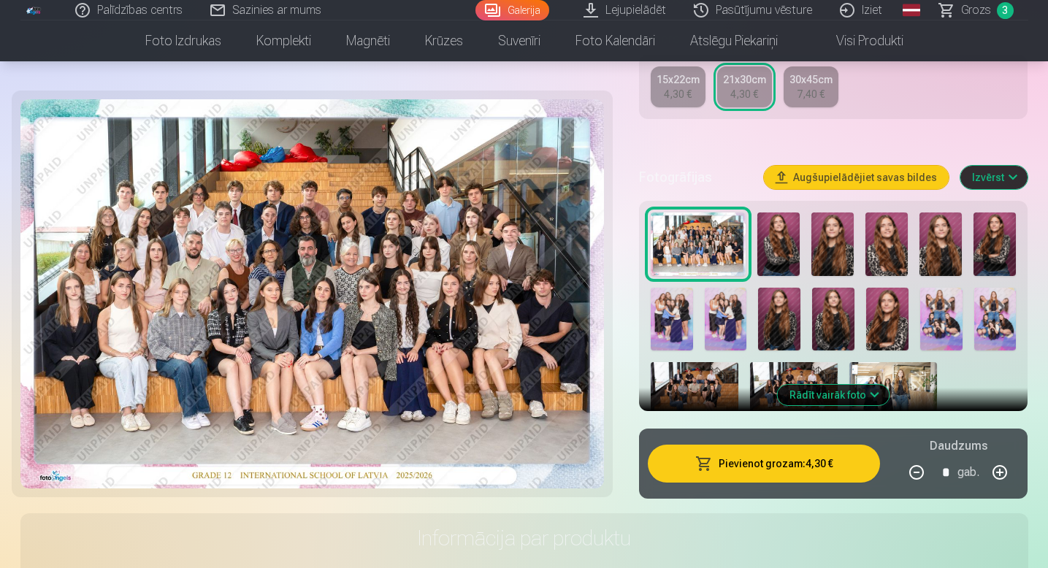
scroll to position [389, 0]
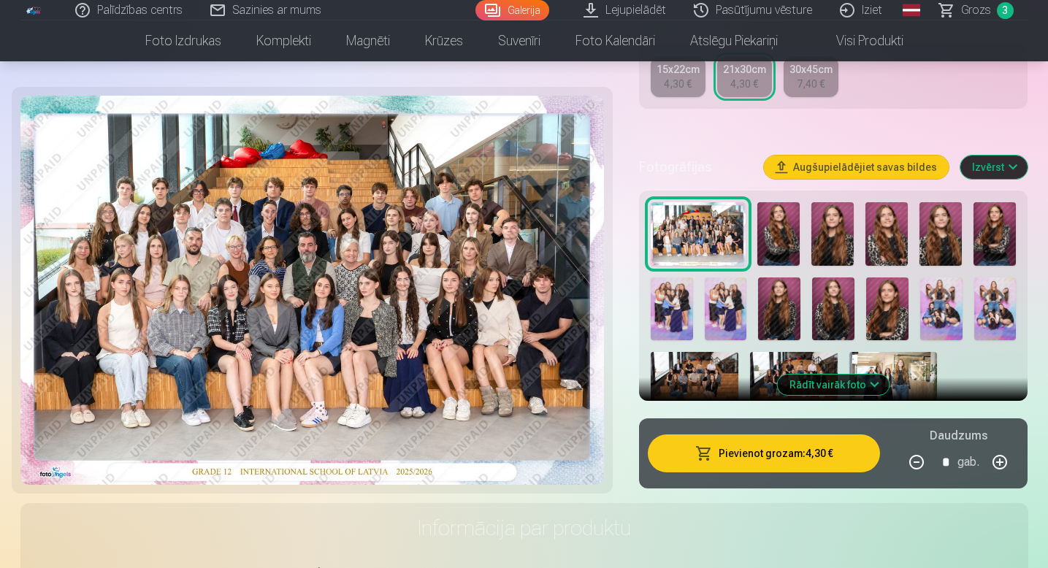
click at [712, 450] on span "button" at bounding box center [704, 453] width 18 height 15
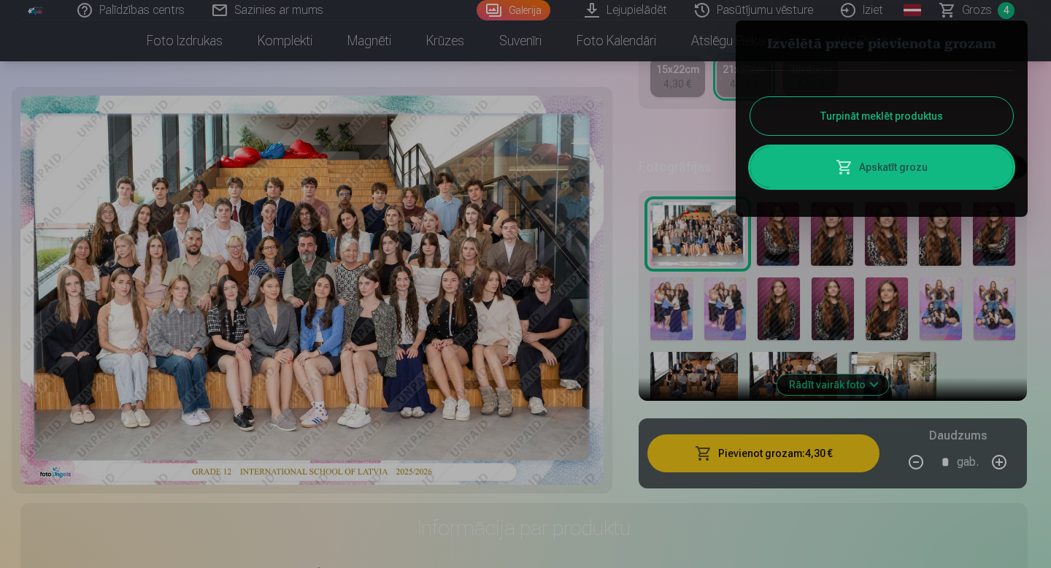
click at [620, 197] on div at bounding box center [525, 284] width 1051 height 568
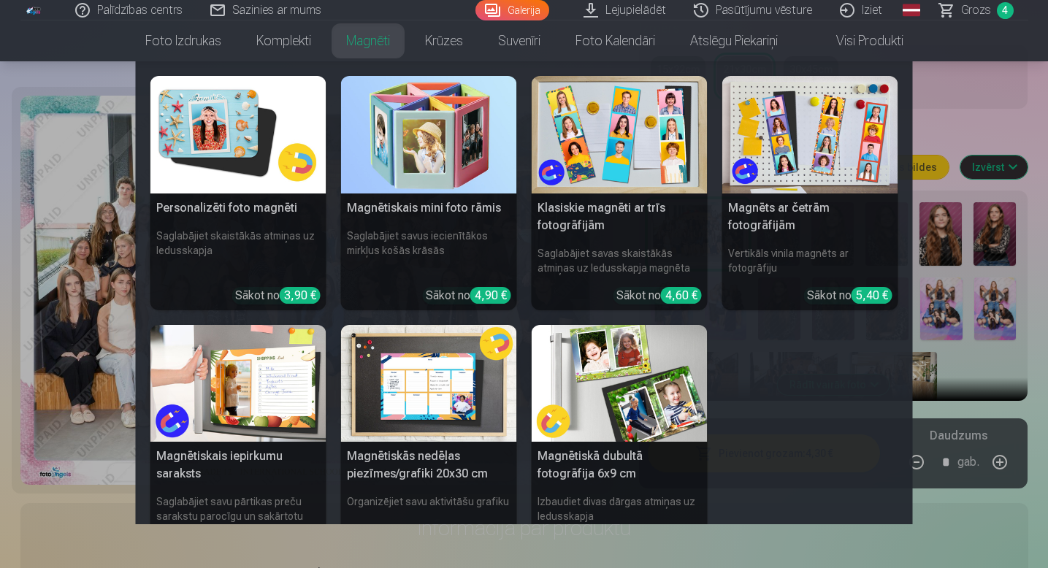
click at [240, 173] on img at bounding box center [238, 135] width 176 height 118
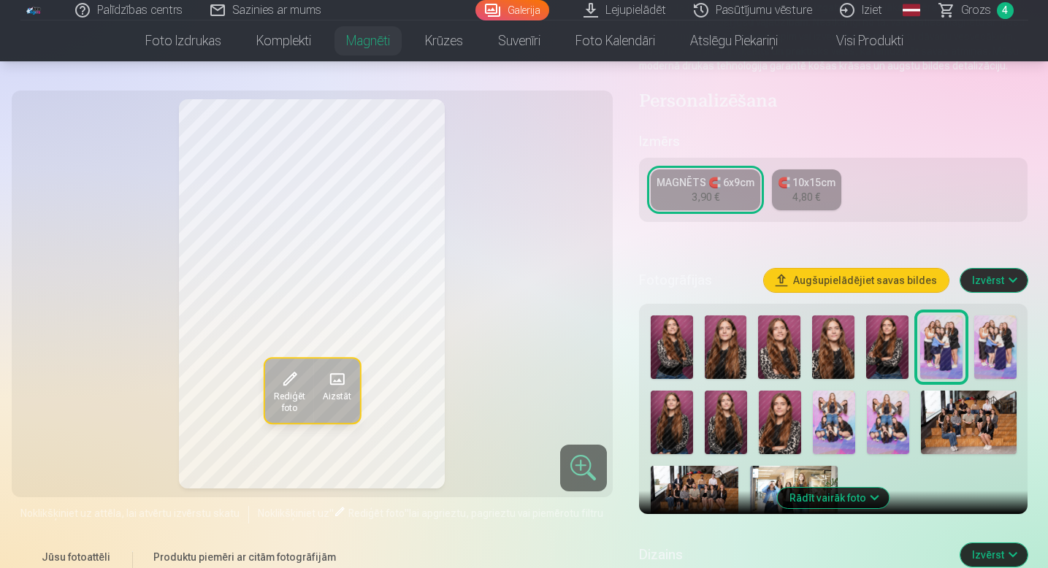
scroll to position [220, 0]
click at [715, 361] on img at bounding box center [726, 347] width 42 height 64
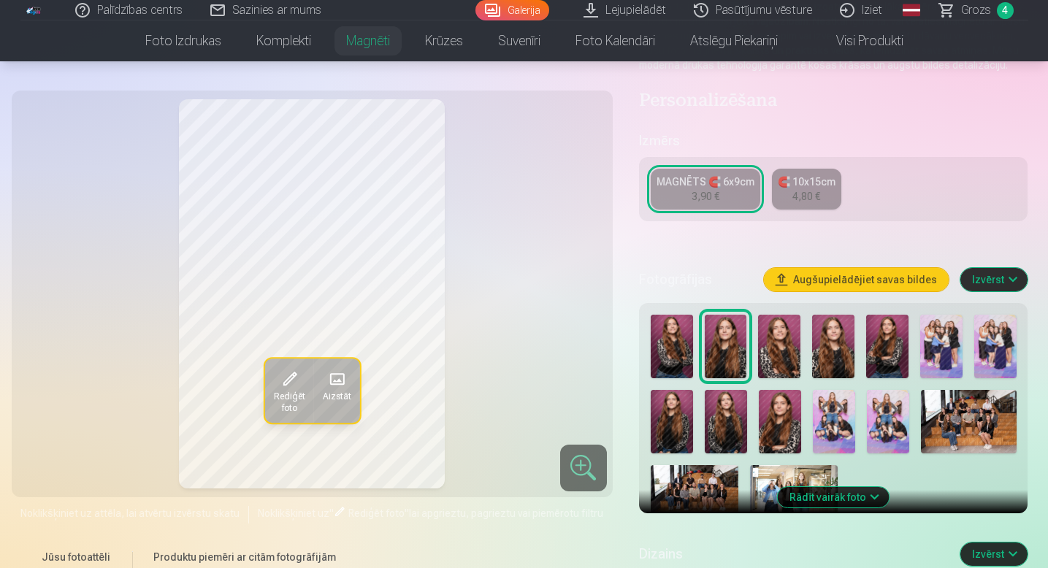
click at [781, 432] on img at bounding box center [780, 422] width 42 height 64
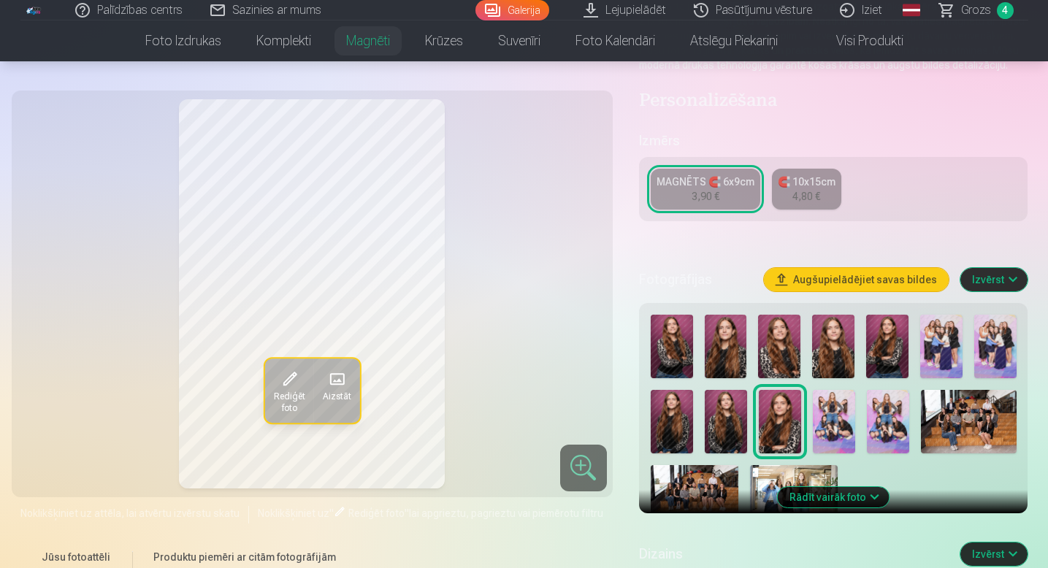
click at [720, 361] on img at bounding box center [726, 347] width 42 height 64
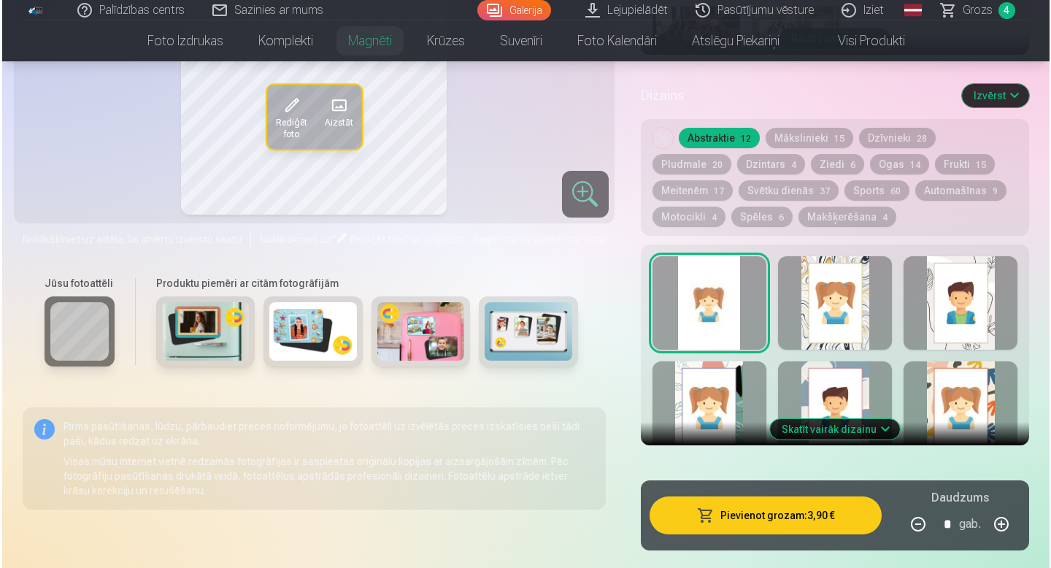
scroll to position [683, 0]
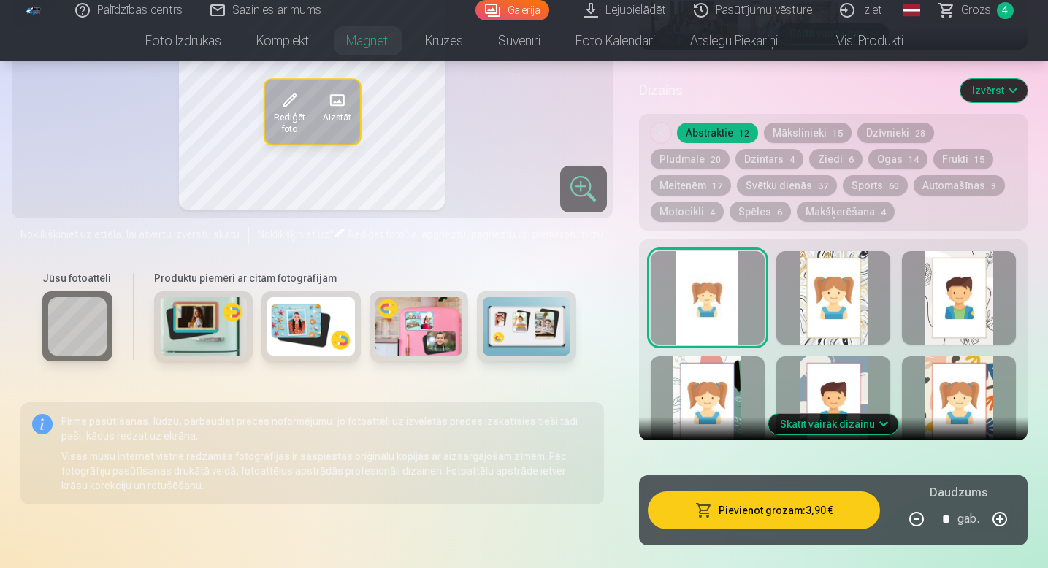
click at [767, 513] on button "Pievienot grozam : 3,90 €" at bounding box center [764, 510] width 233 height 38
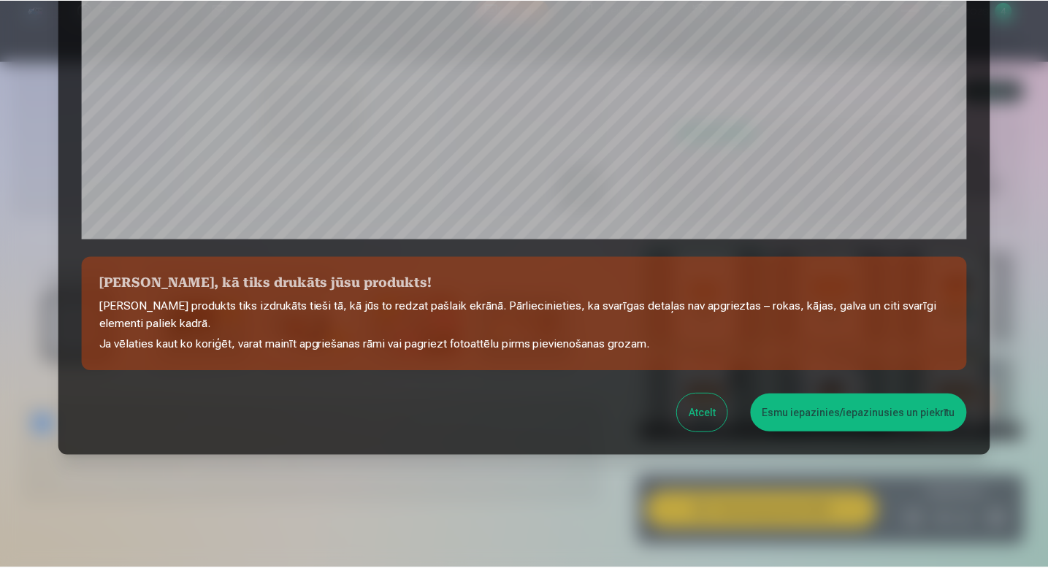
scroll to position [483, 0]
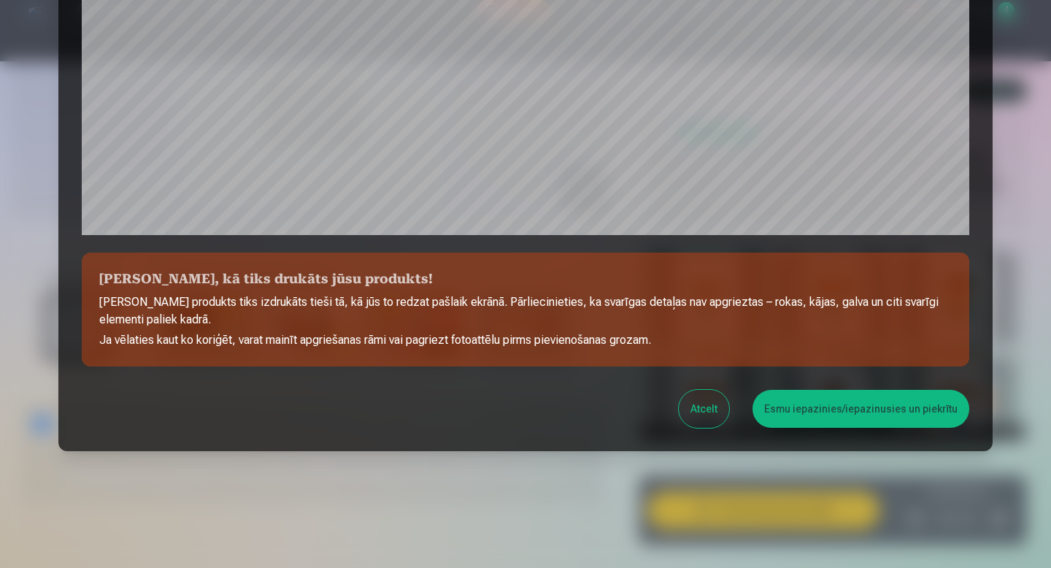
click at [782, 418] on button "Esmu iepazinies/iepazinusies un piekrītu" at bounding box center [861, 409] width 217 height 38
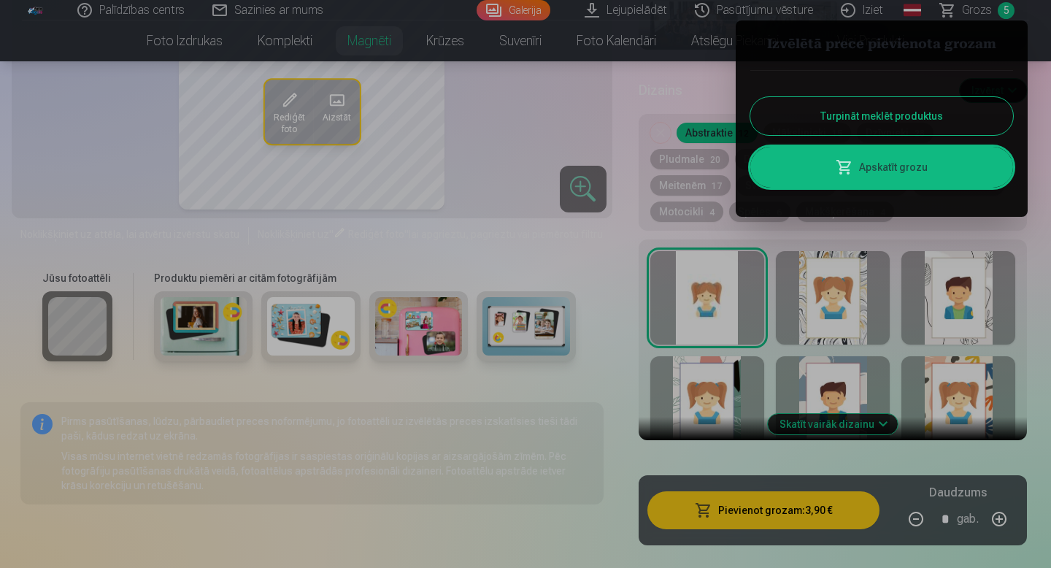
click at [448, 42] on div at bounding box center [525, 284] width 1051 height 568
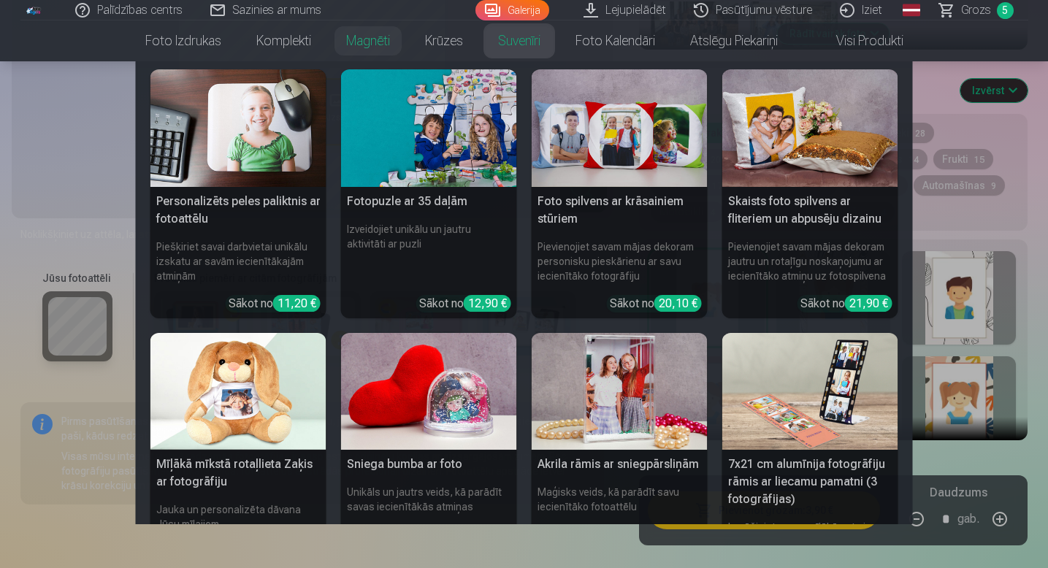
scroll to position [0, 0]
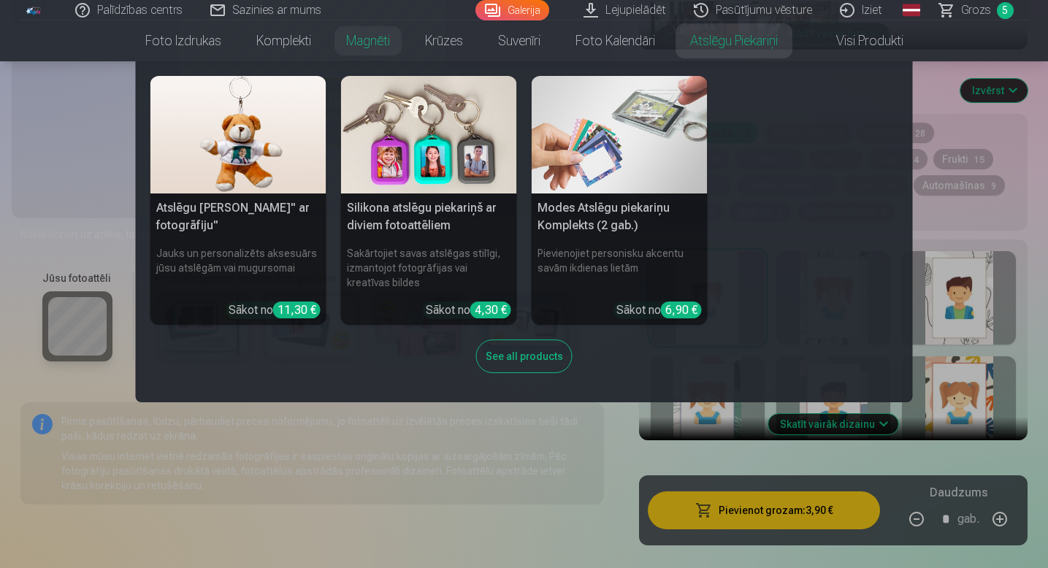
click at [426, 234] on h5 "Silikona atslēgu piekariņš ar diviem fotoattēliem" at bounding box center [429, 216] width 176 height 47
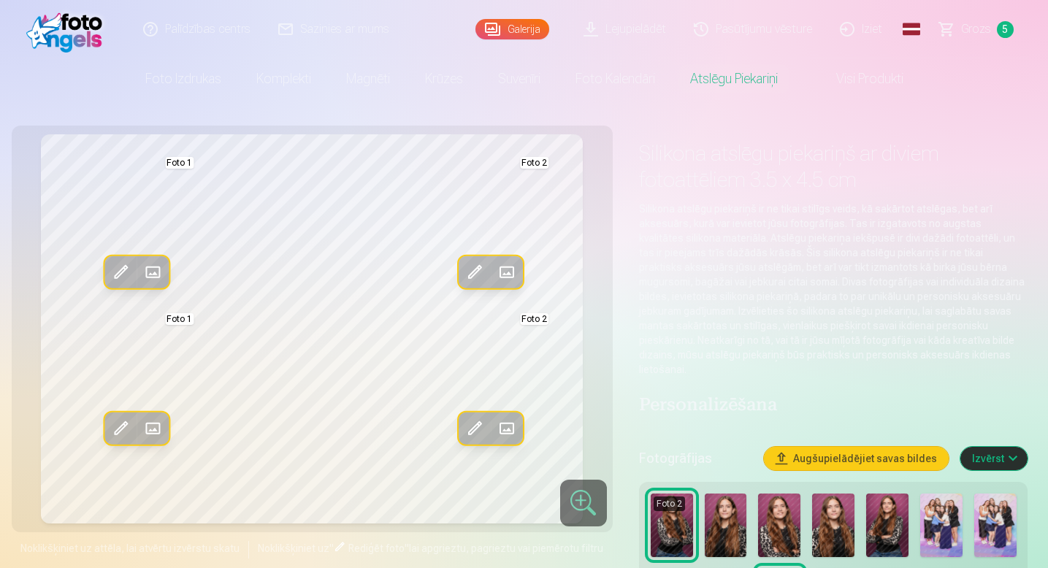
click at [506, 273] on span at bounding box center [506, 272] width 23 height 23
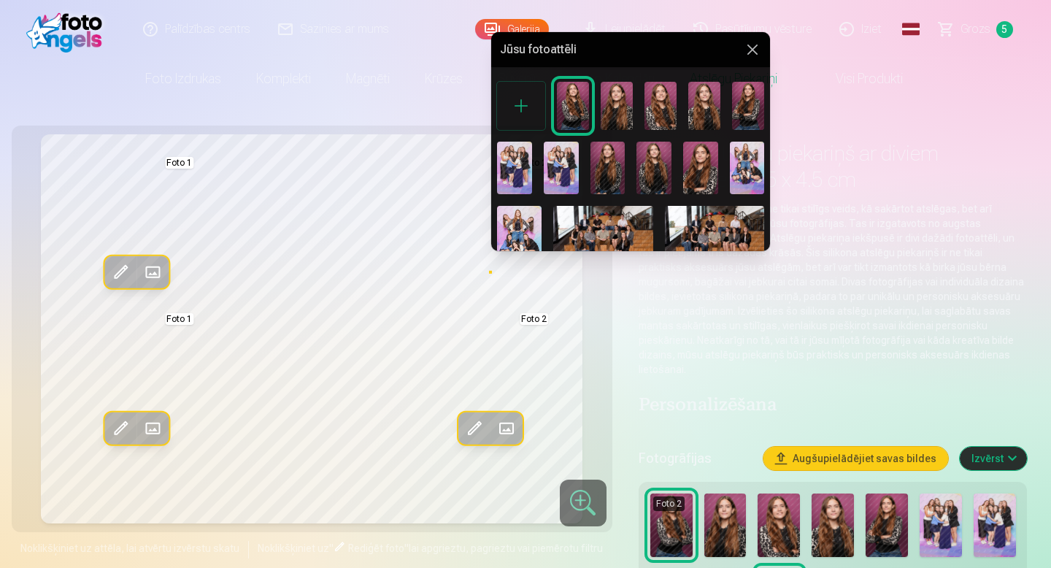
click at [689, 168] on img at bounding box center [700, 168] width 35 height 53
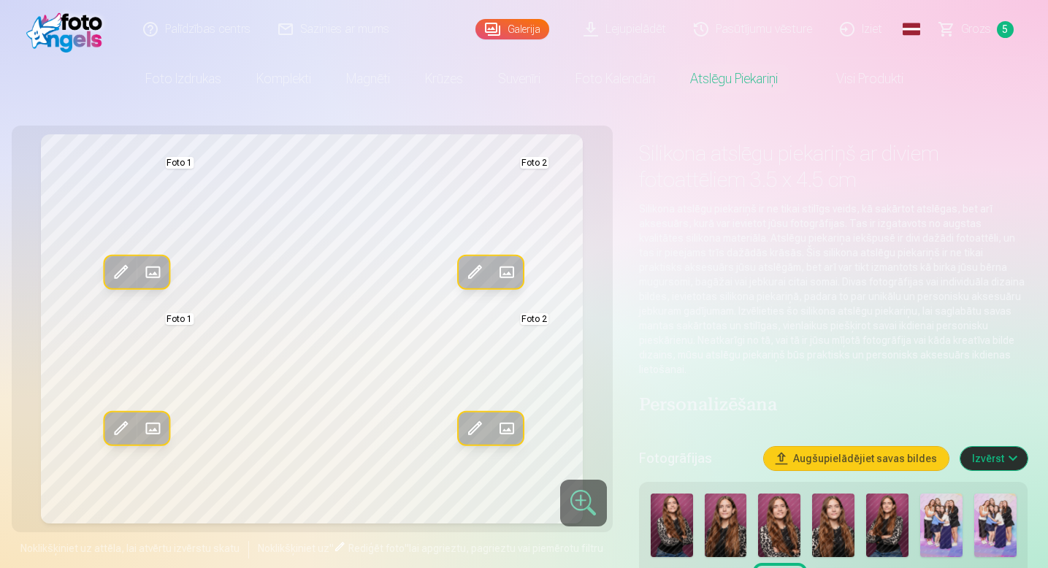
click at [503, 272] on span at bounding box center [506, 272] width 23 height 23
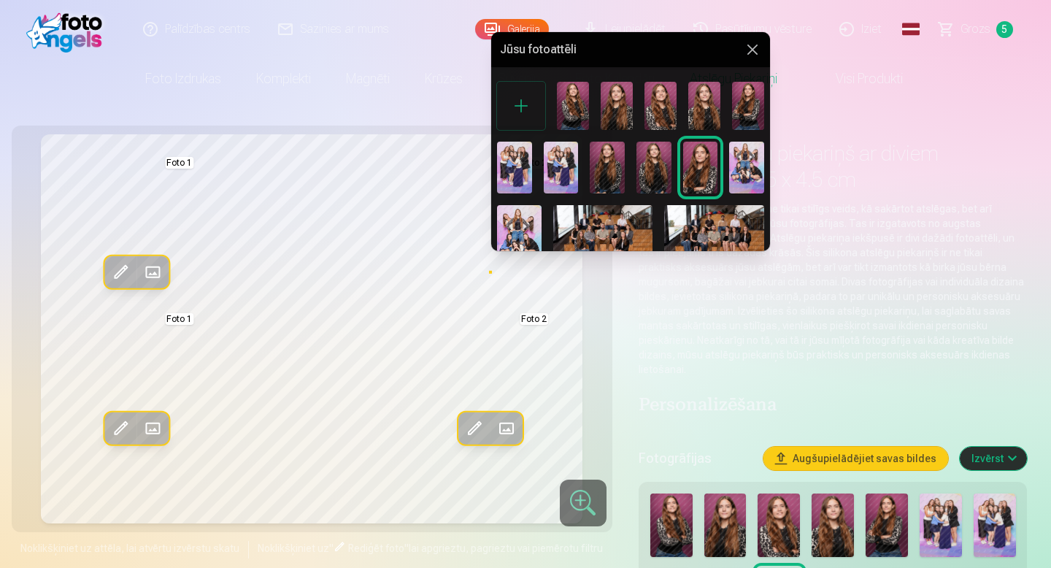
click at [615, 110] on img at bounding box center [617, 106] width 32 height 48
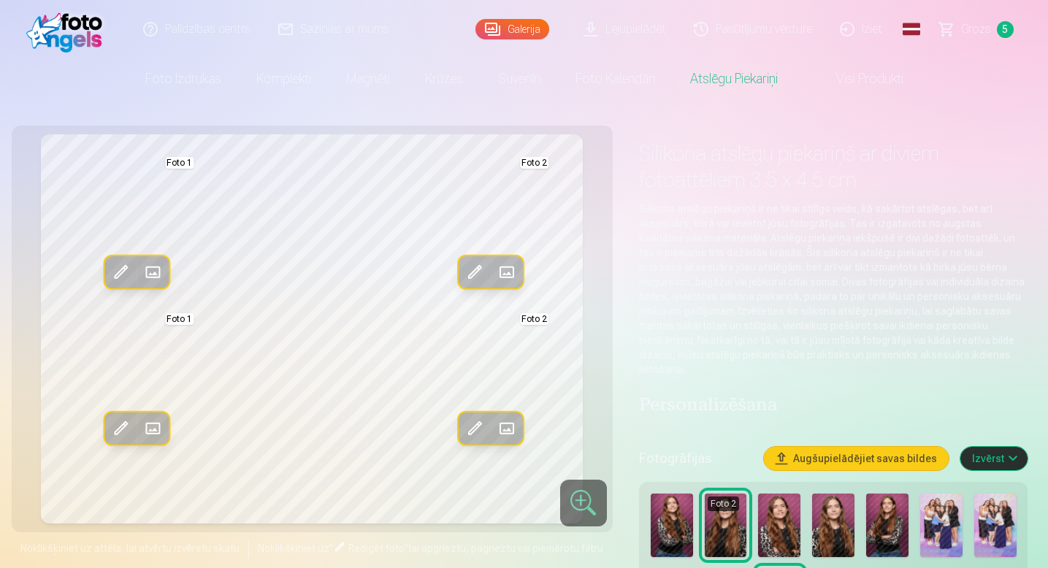
click at [507, 427] on span at bounding box center [506, 428] width 23 height 23
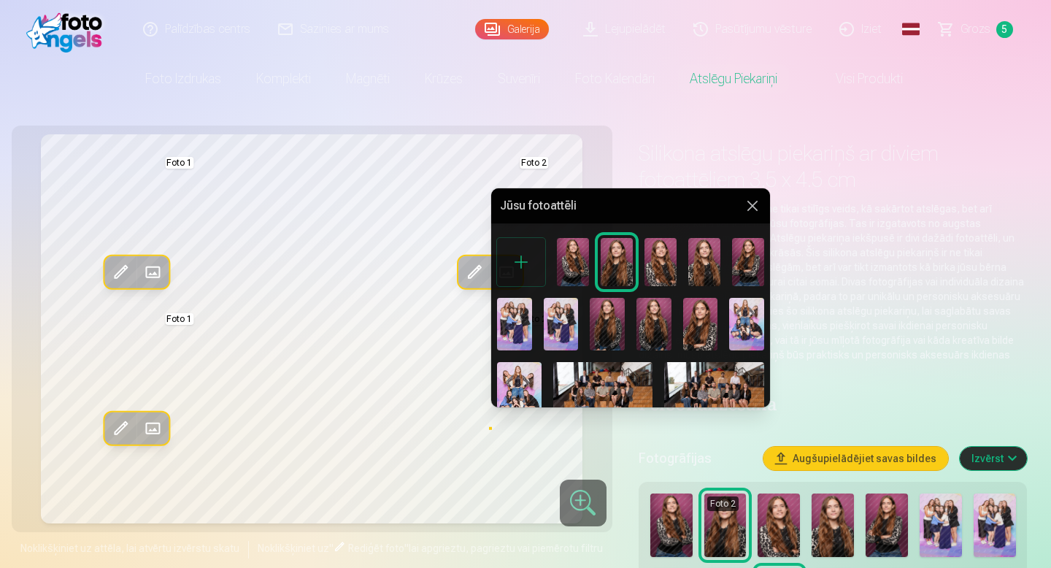
click at [449, 409] on div at bounding box center [525, 284] width 1051 height 568
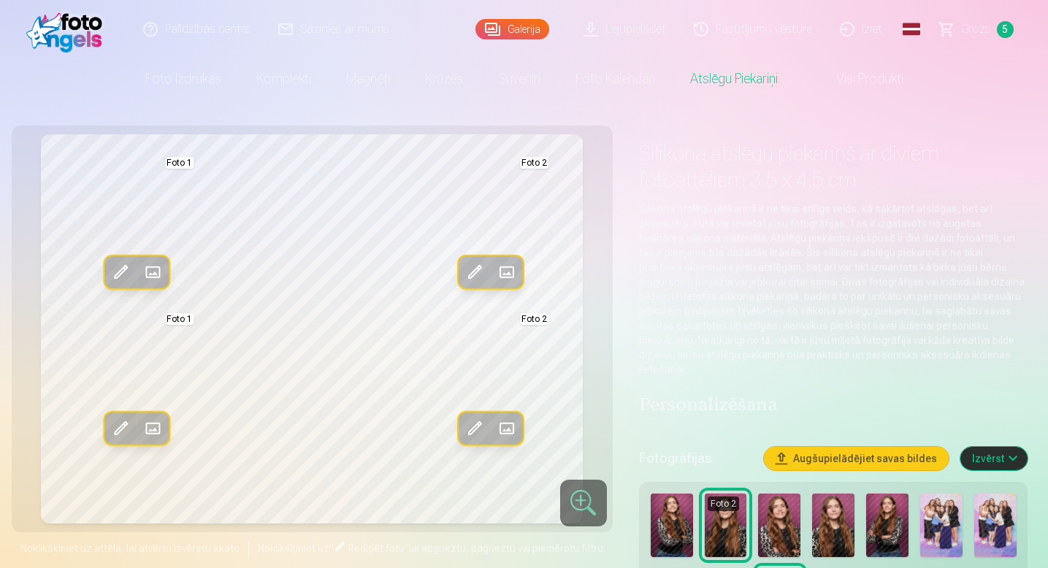
click at [511, 425] on span at bounding box center [506, 428] width 23 height 23
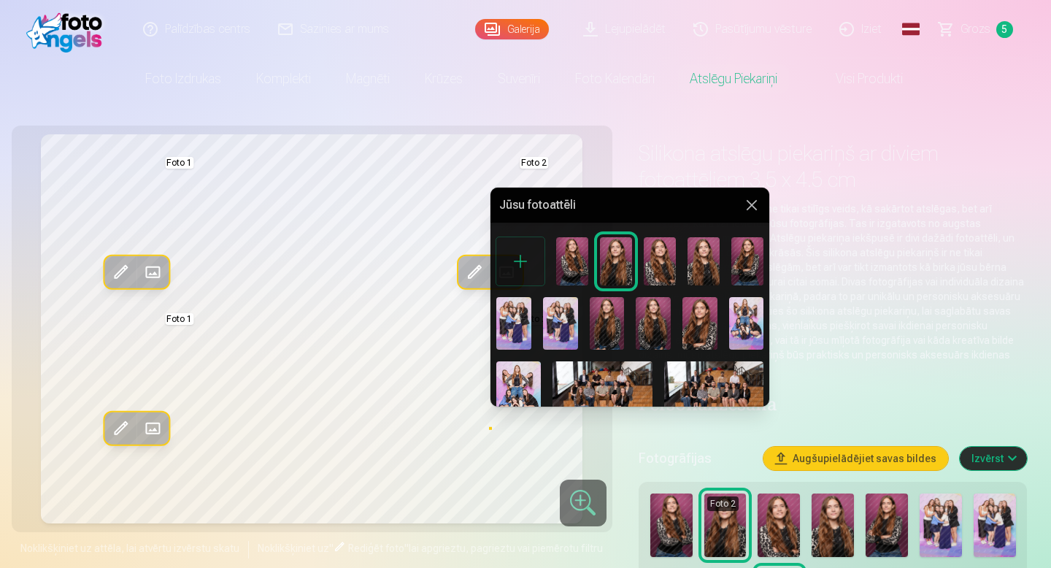
click at [602, 315] on img at bounding box center [607, 323] width 35 height 53
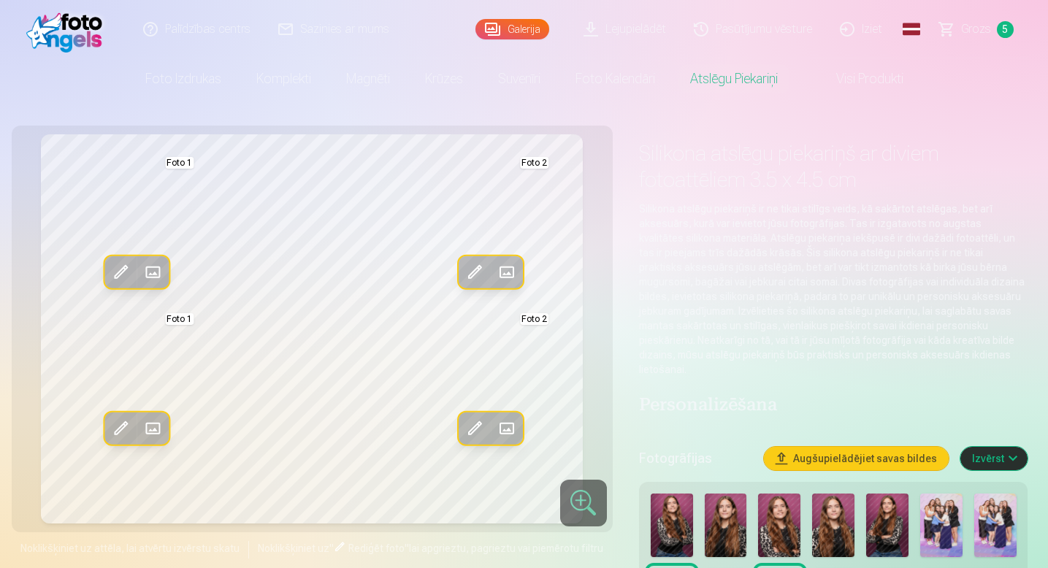
click at [153, 424] on span at bounding box center [152, 428] width 23 height 23
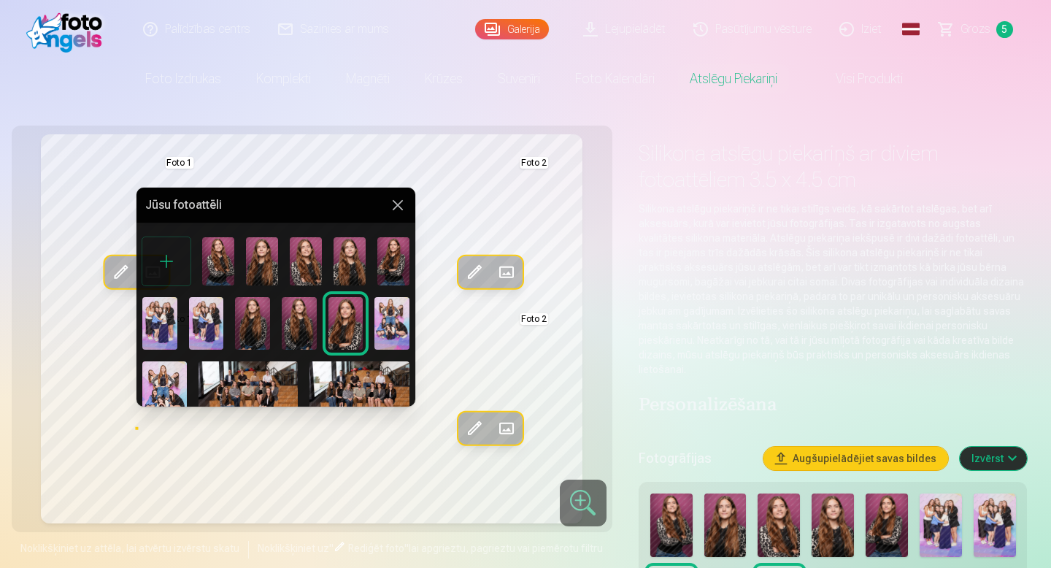
click at [257, 263] on img at bounding box center [262, 261] width 32 height 48
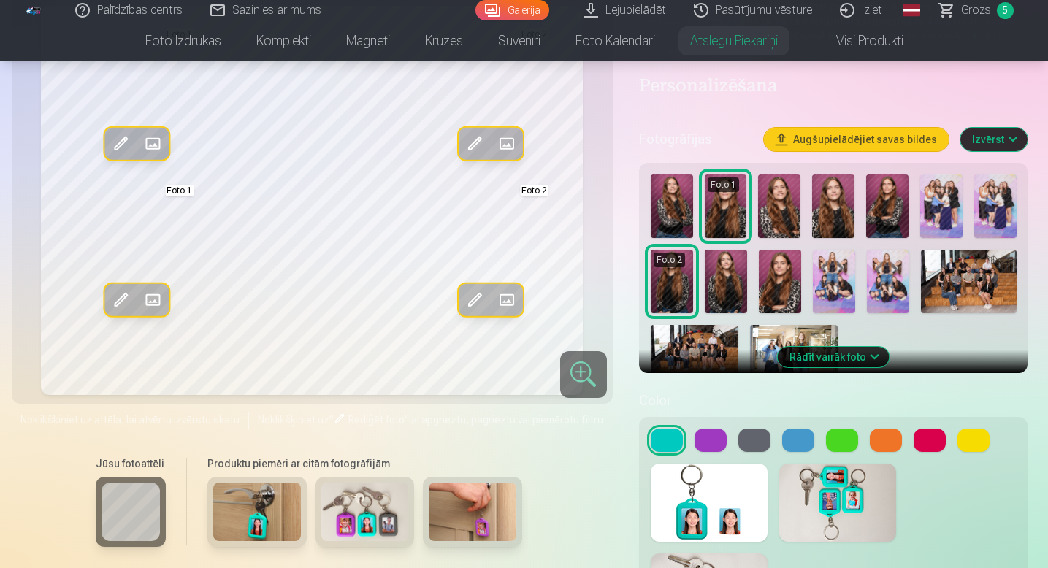
scroll to position [340, 0]
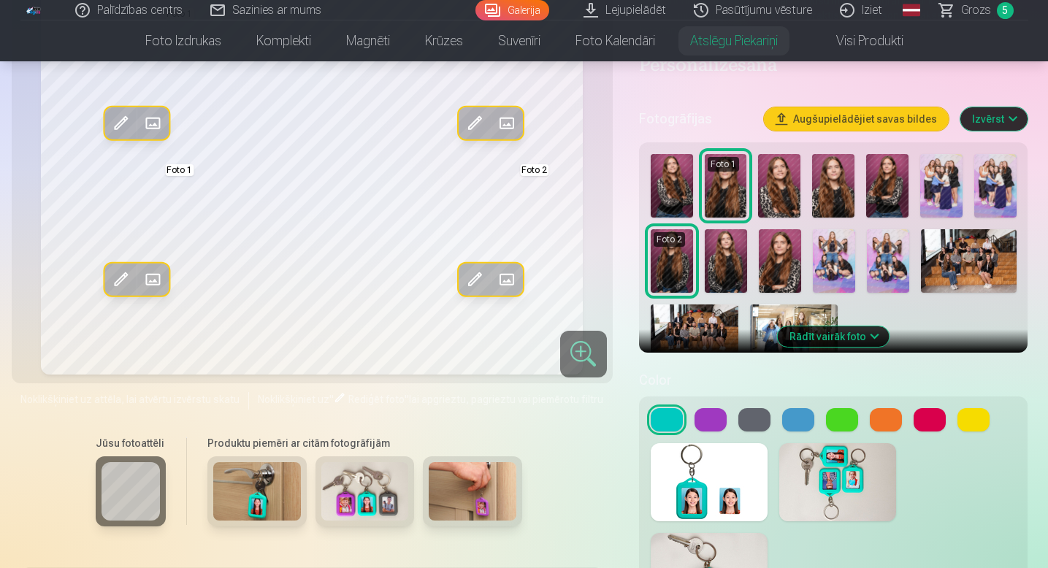
click at [711, 413] on button at bounding box center [710, 419] width 32 height 23
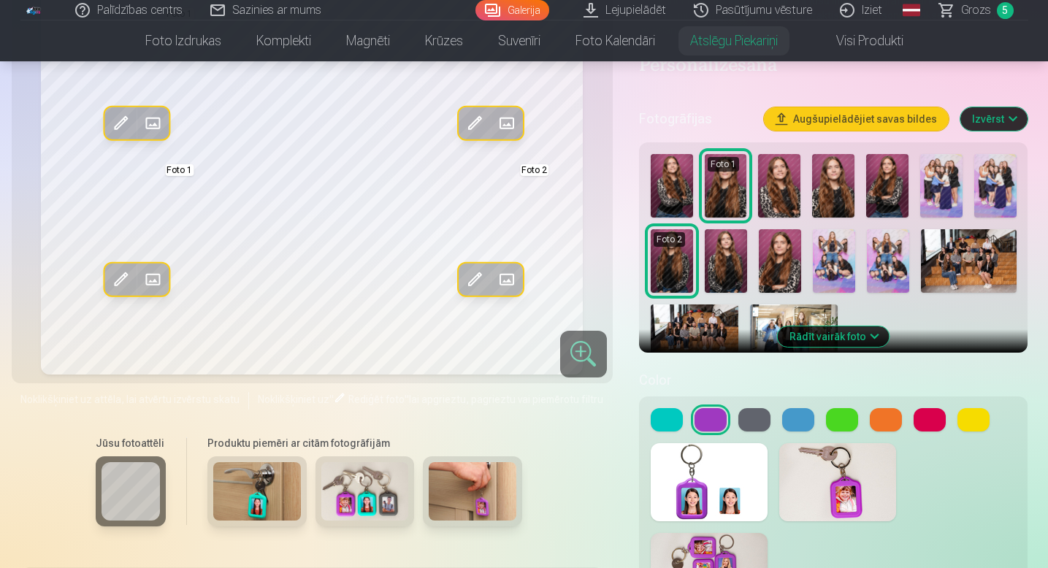
click at [794, 408] on button at bounding box center [798, 419] width 32 height 23
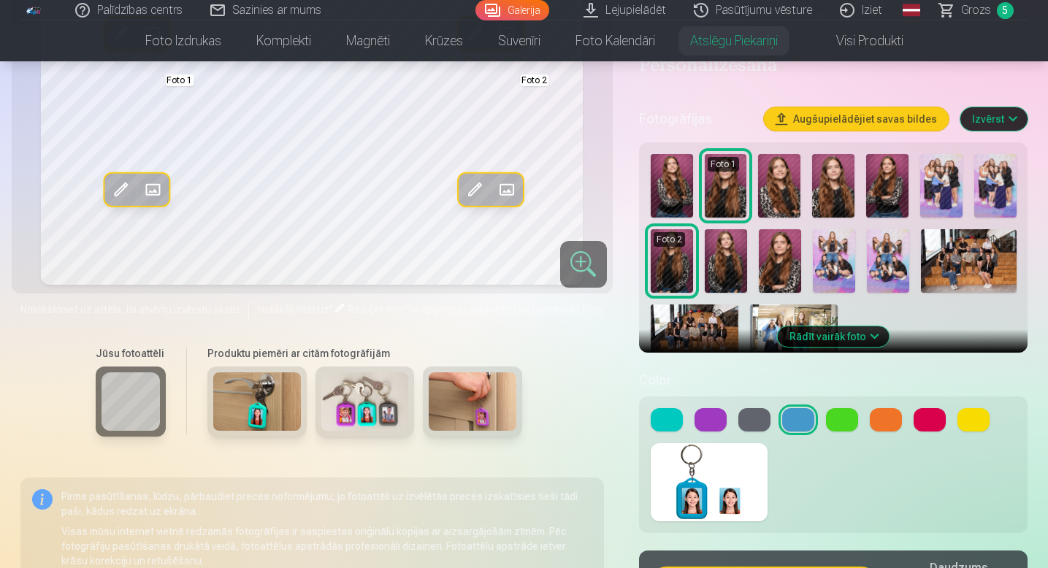
click at [840, 408] on button at bounding box center [842, 419] width 32 height 23
click at [888, 408] on button at bounding box center [886, 419] width 32 height 23
click at [934, 408] on button at bounding box center [929, 419] width 32 height 23
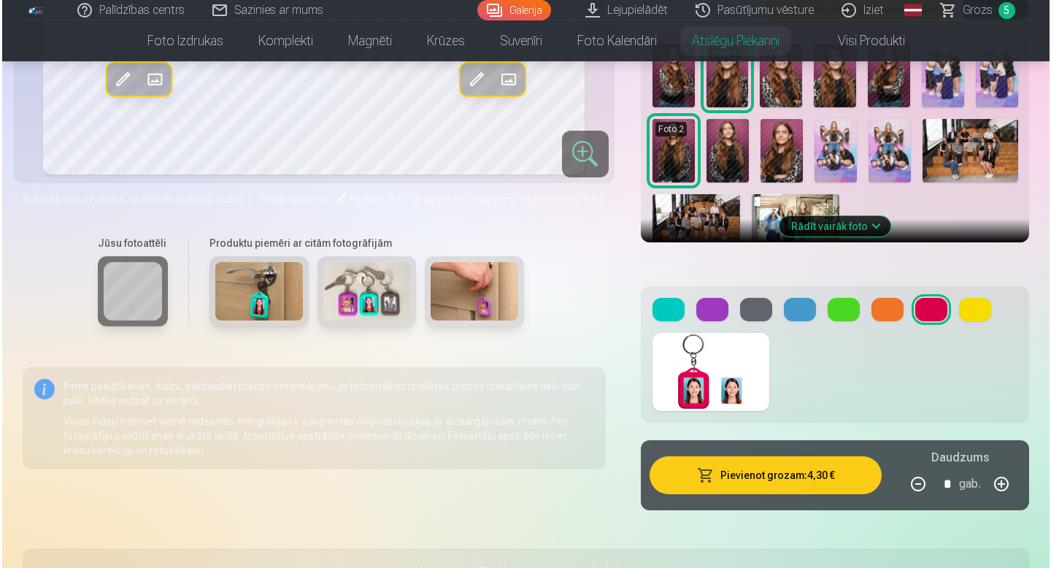
scroll to position [463, 0]
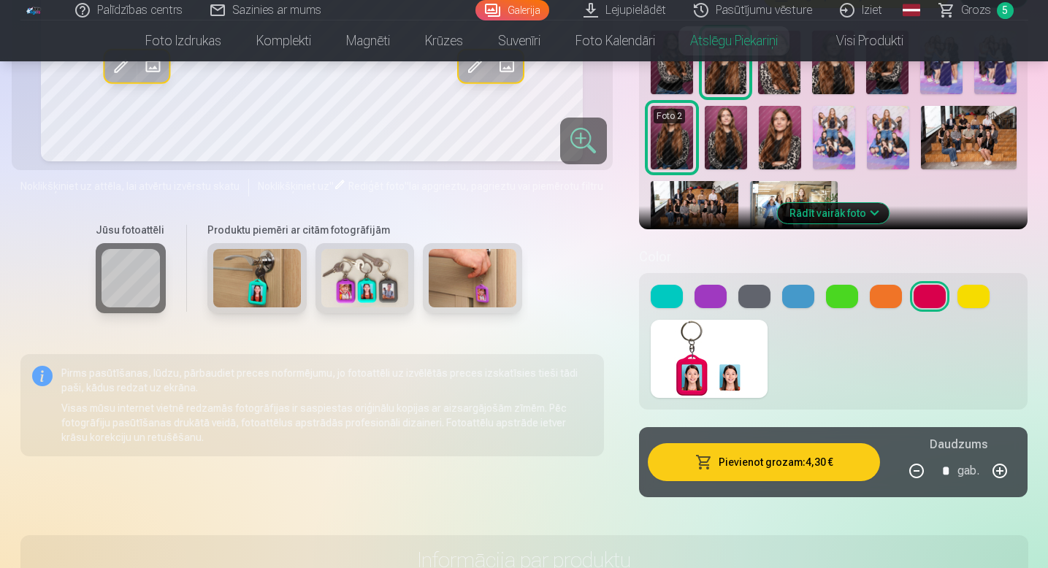
click at [794, 450] on button "Pievienot grozam : 4,30 €" at bounding box center [764, 462] width 233 height 38
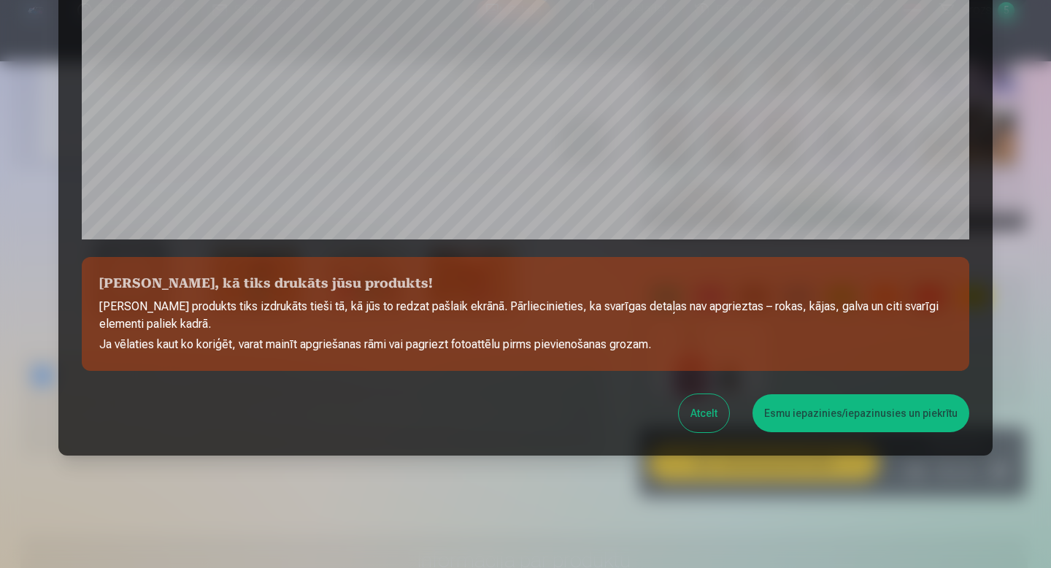
scroll to position [483, 0]
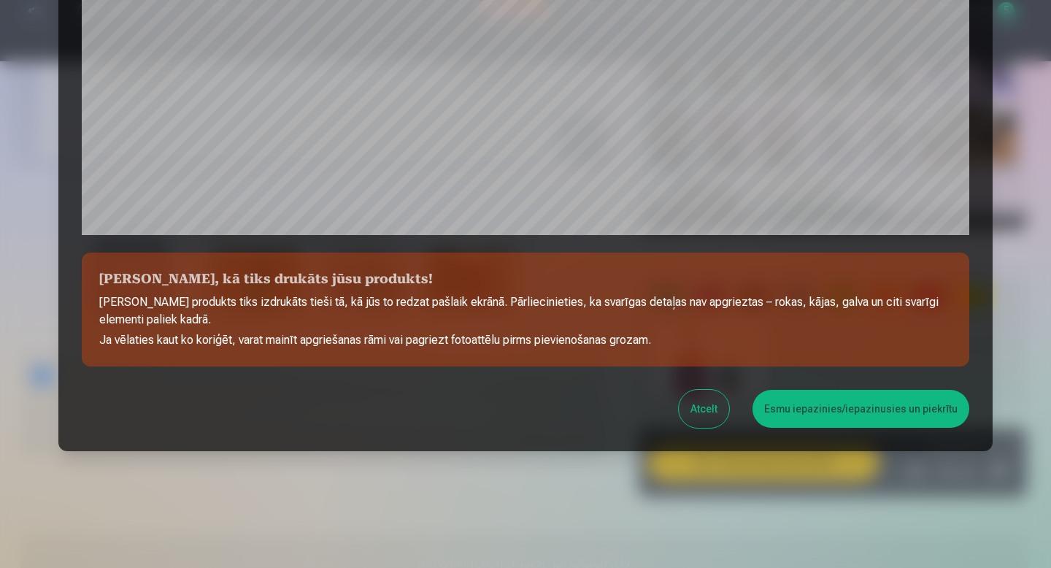
click at [803, 400] on button "Esmu iepazinies/iepazinusies un piekrītu" at bounding box center [861, 409] width 217 height 38
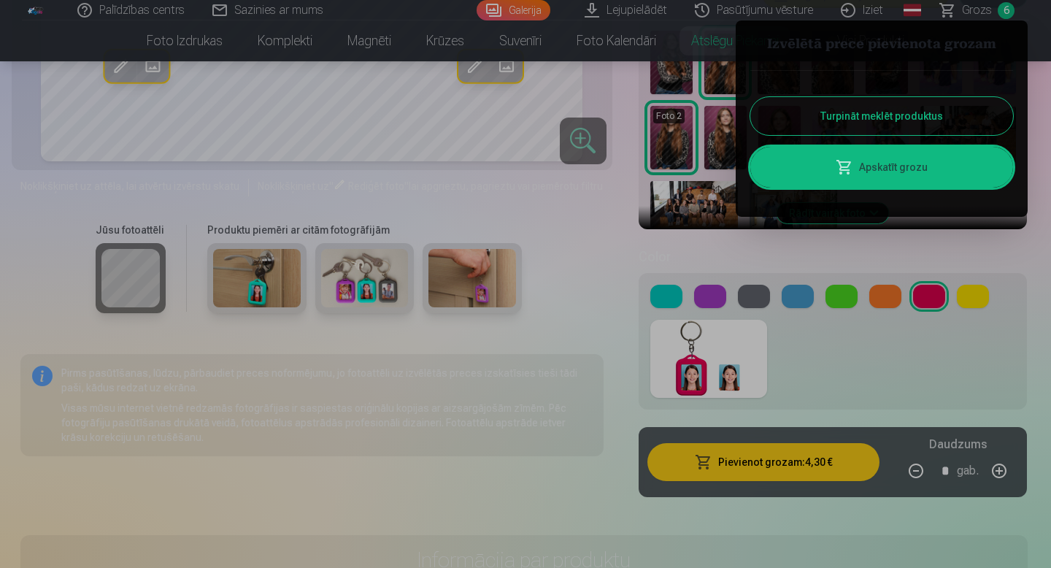
click at [855, 170] on link "Apskatīt grozu" at bounding box center [882, 167] width 263 height 41
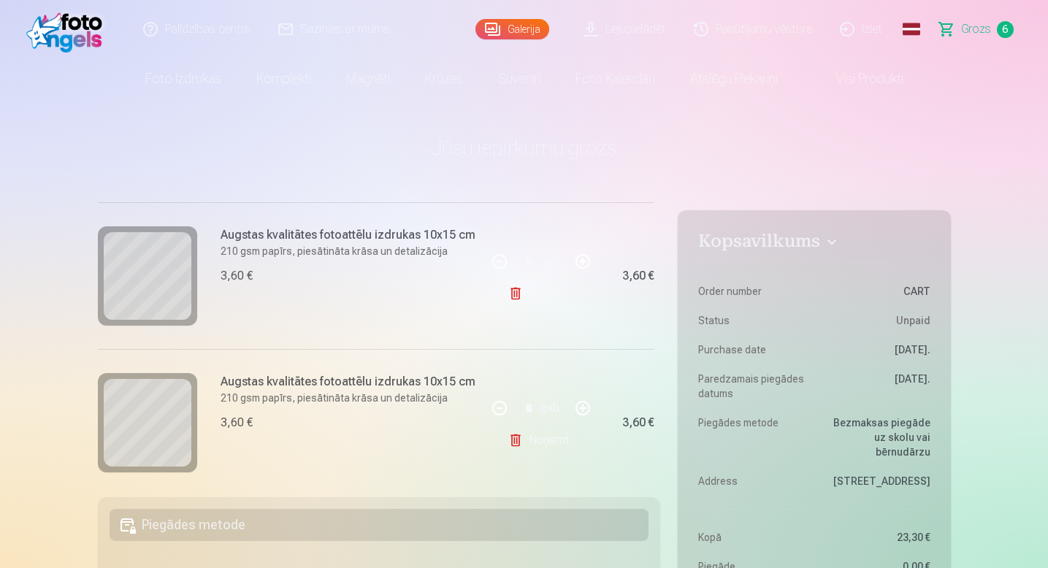
scroll to position [175, 0]
click at [508, 440] on link "Noņemt" at bounding box center [541, 437] width 66 height 29
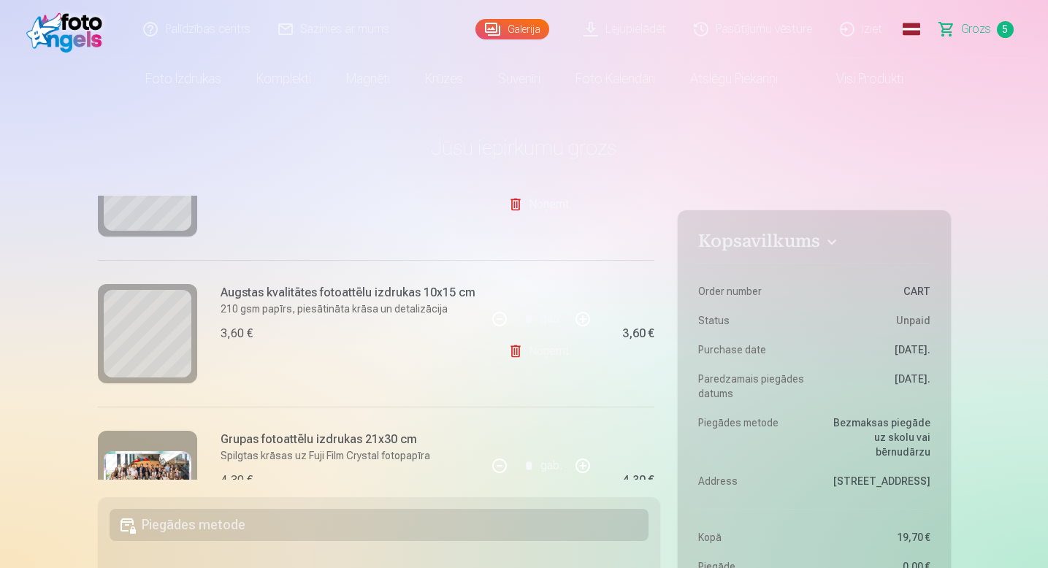
scroll to position [262, 0]
click at [522, 349] on link "Noņemt" at bounding box center [541, 349] width 66 height 29
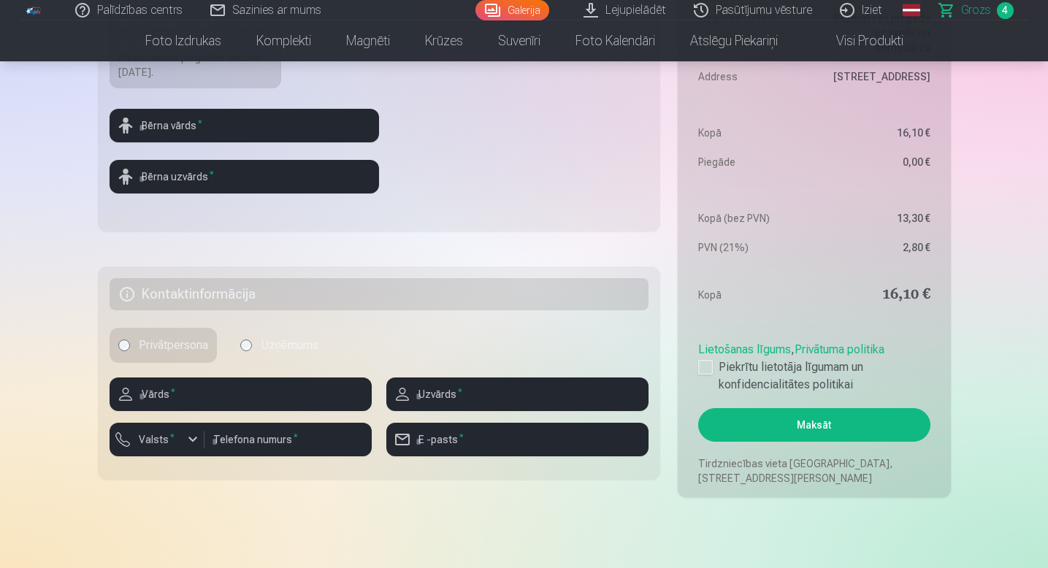
scroll to position [629, 0]
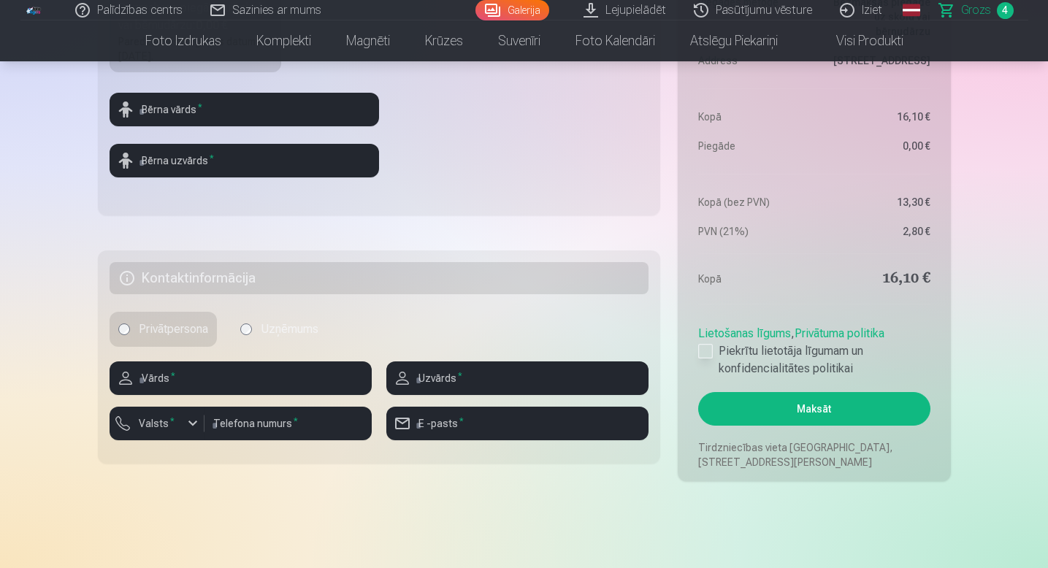
click at [701, 360] on label "Piekrītu lietotāja līgumam un konfidencialitātes politikai" at bounding box center [813, 359] width 231 height 35
click at [767, 410] on button "Maksāt" at bounding box center [813, 409] width 231 height 34
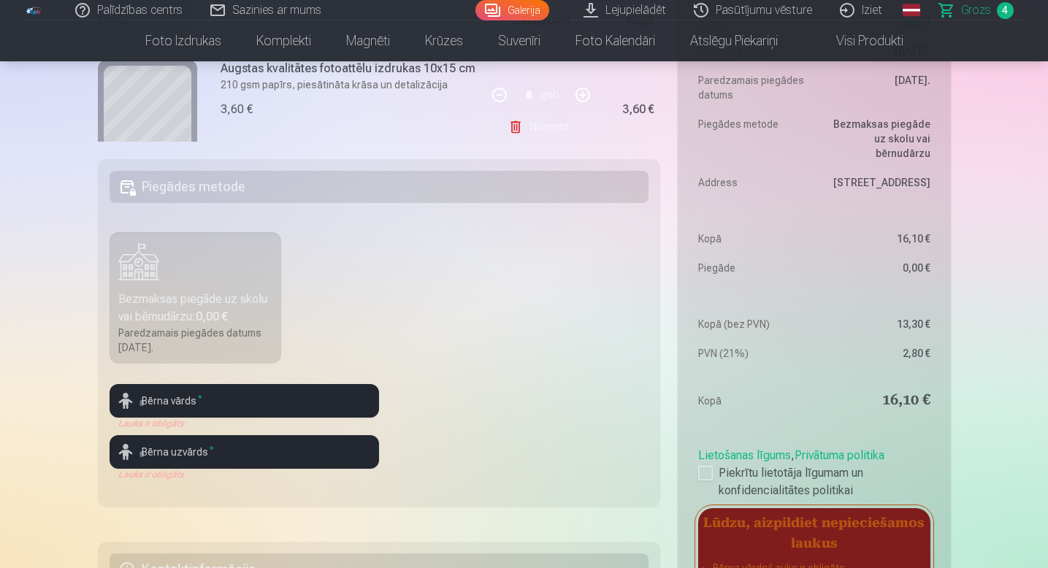
scroll to position [382, 0]
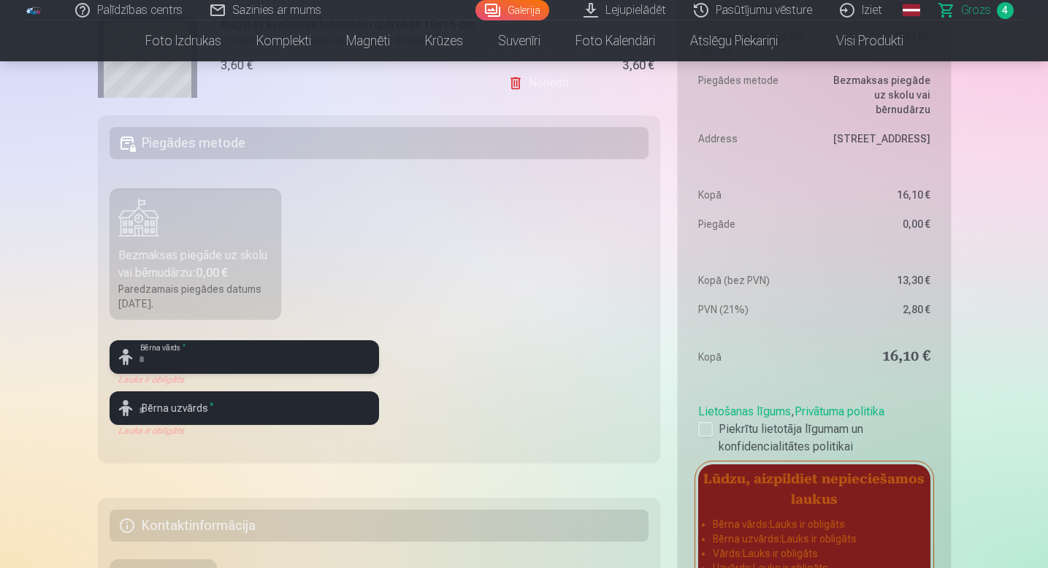
click at [199, 365] on input "text" at bounding box center [244, 357] width 269 height 34
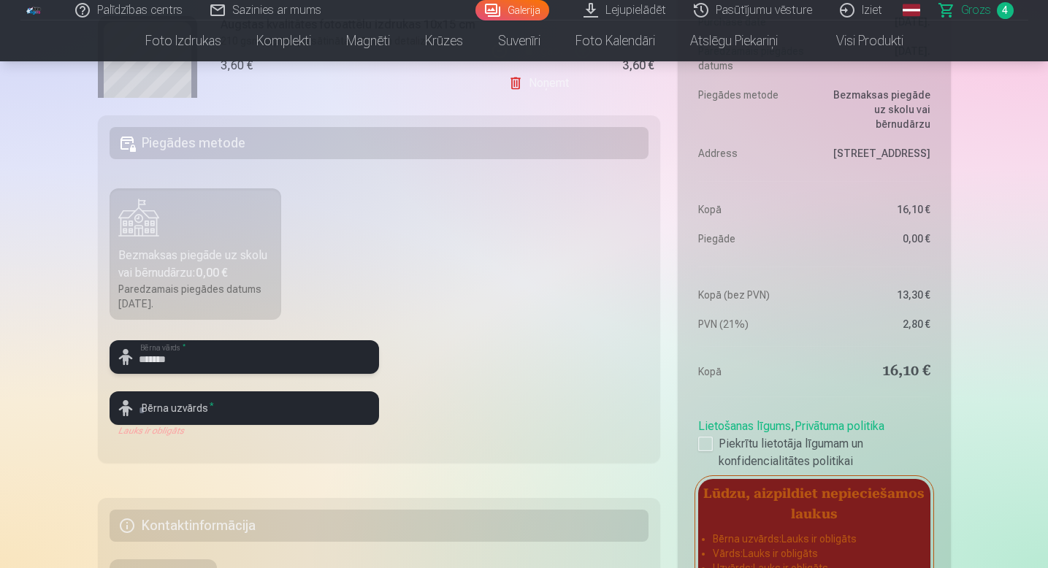
type input "*******"
click at [187, 407] on input "text" at bounding box center [244, 408] width 269 height 34
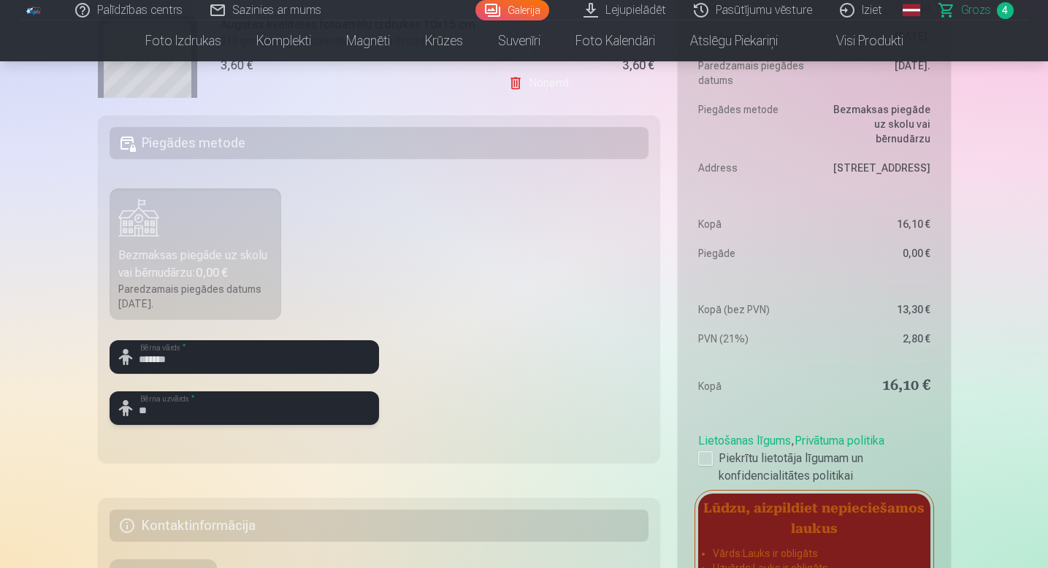
type input "*"
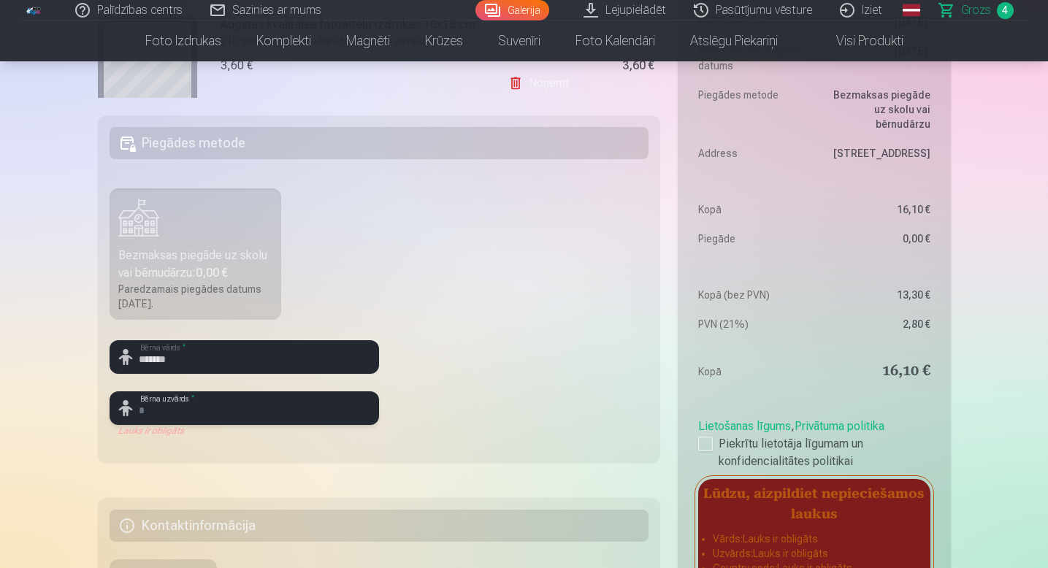
type input "*"
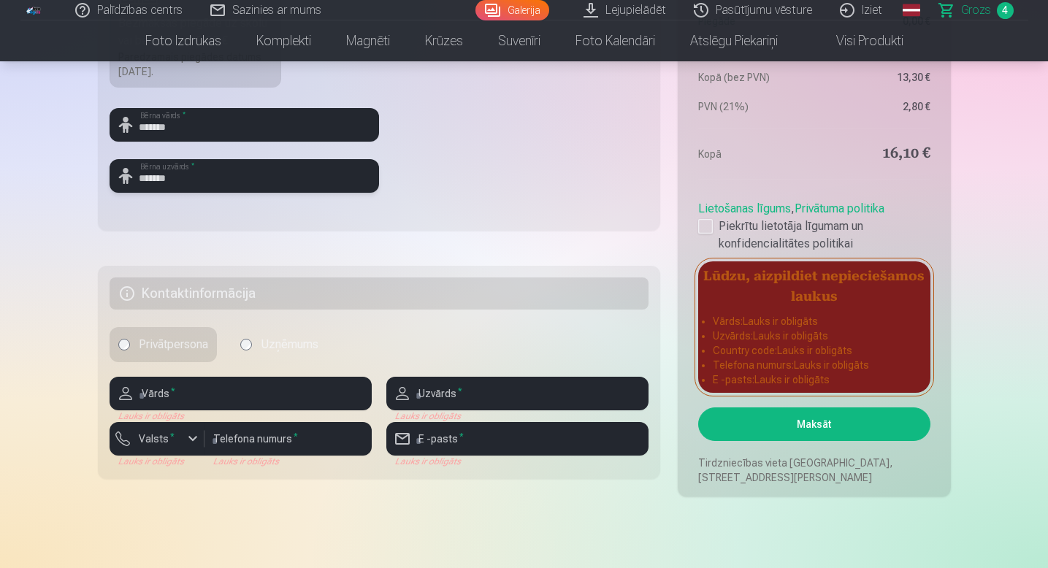
scroll to position [634, 0]
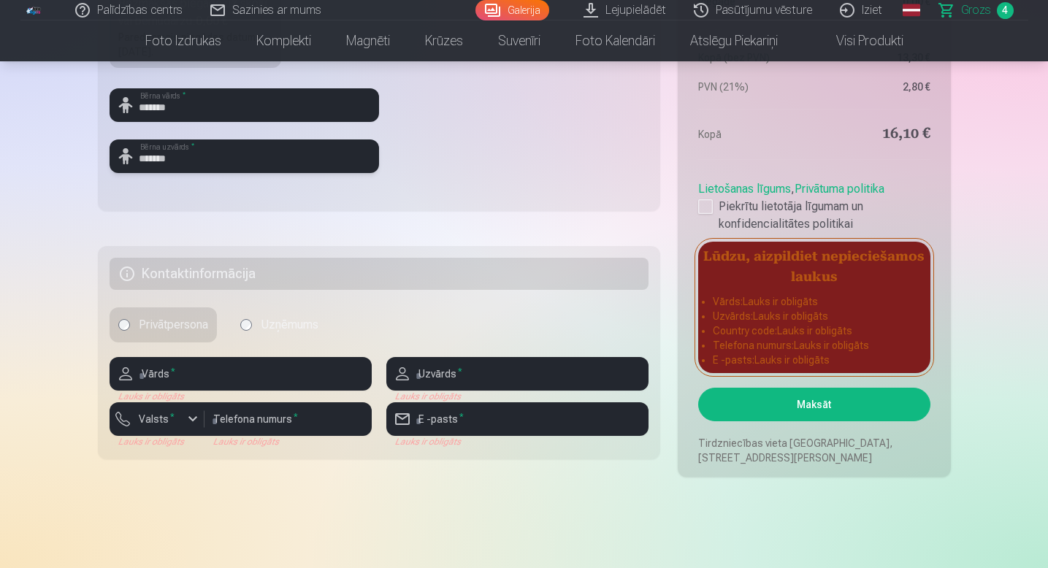
type input "******"
click at [188, 375] on input "text" at bounding box center [241, 374] width 262 height 34
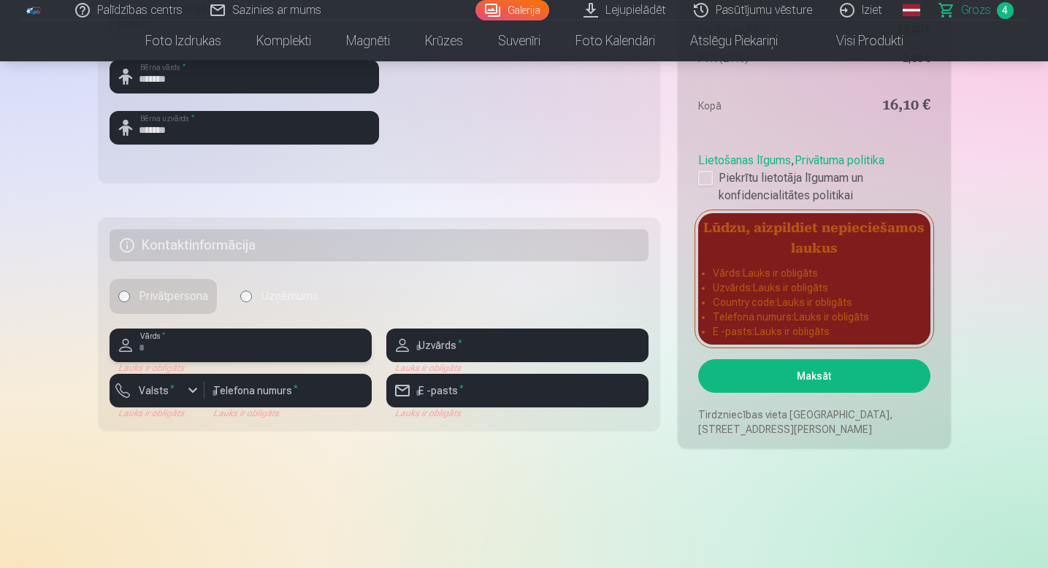
scroll to position [687, 0]
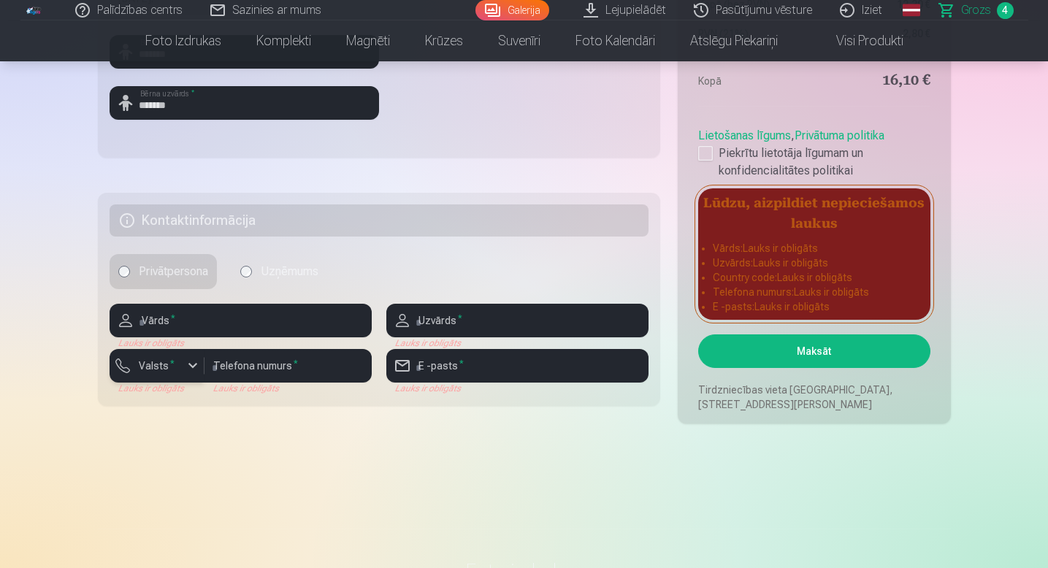
click at [188, 375] on button "Valsts *" at bounding box center [157, 366] width 95 height 34
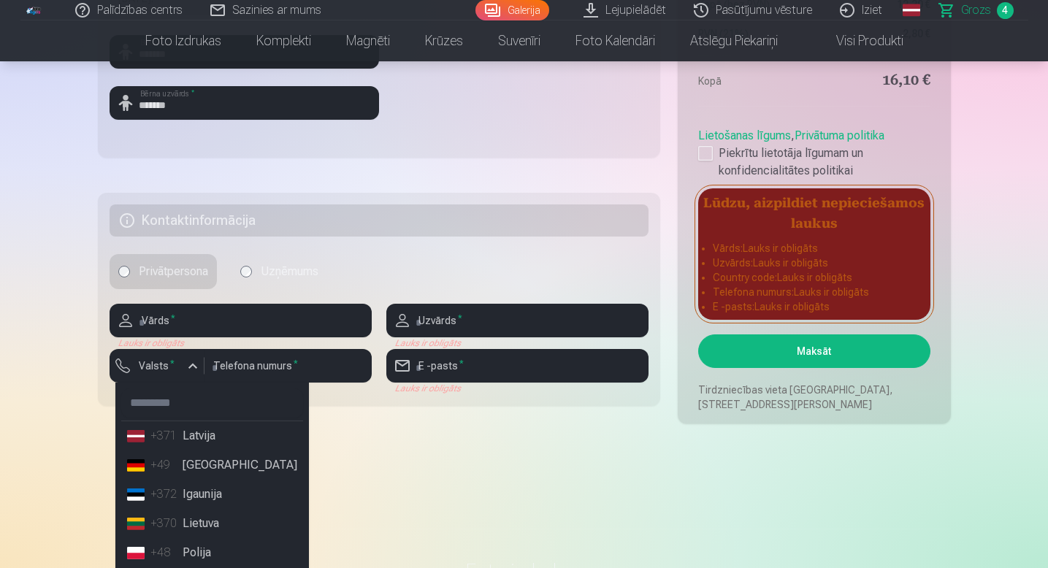
click at [208, 433] on li "+371 Latvija" at bounding box center [212, 435] width 182 height 29
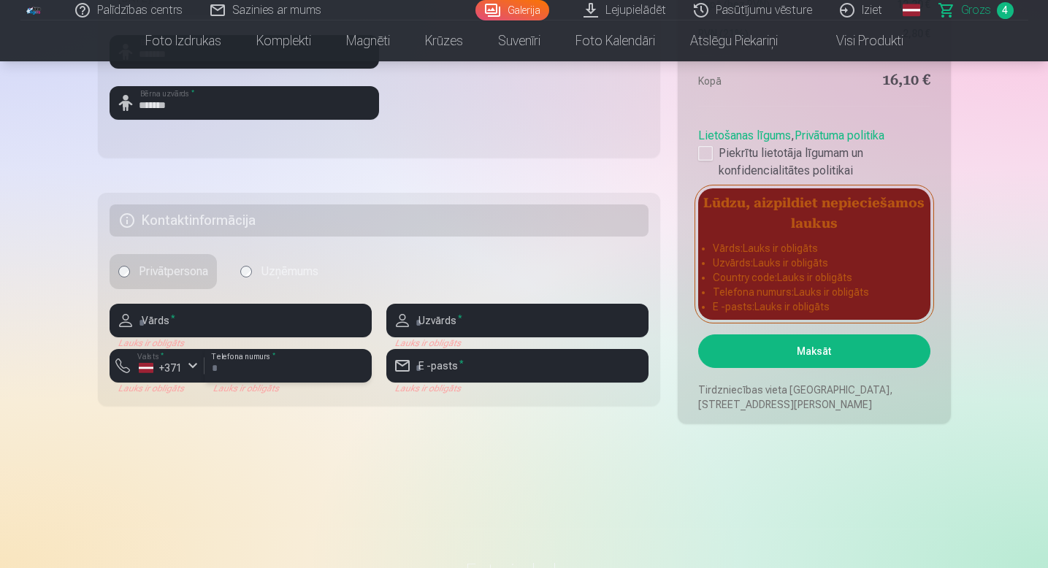
click at [250, 359] on input "number" at bounding box center [287, 366] width 167 height 34
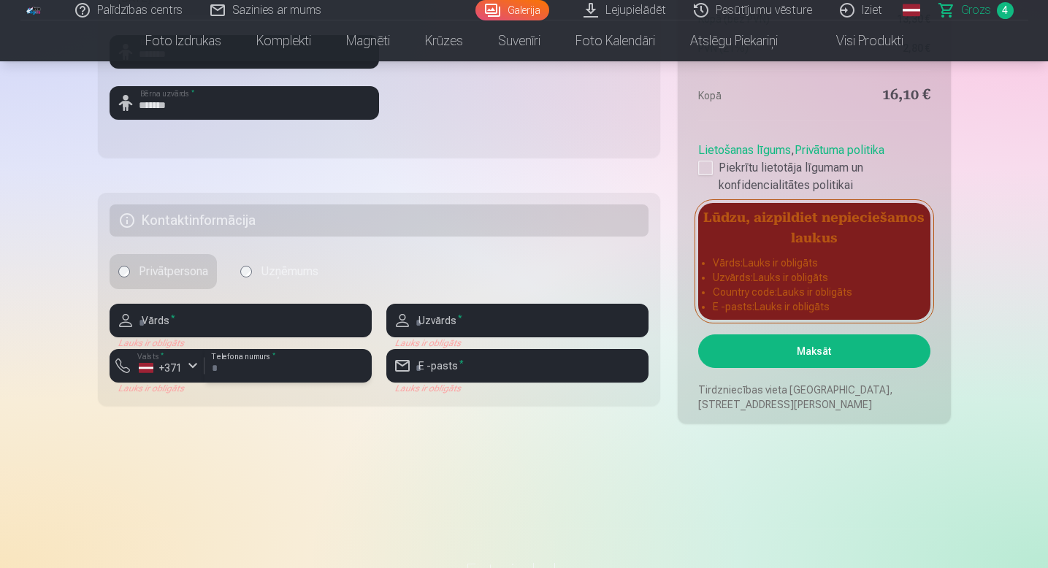
type input "********"
click at [490, 321] on input "text" at bounding box center [517, 321] width 262 height 34
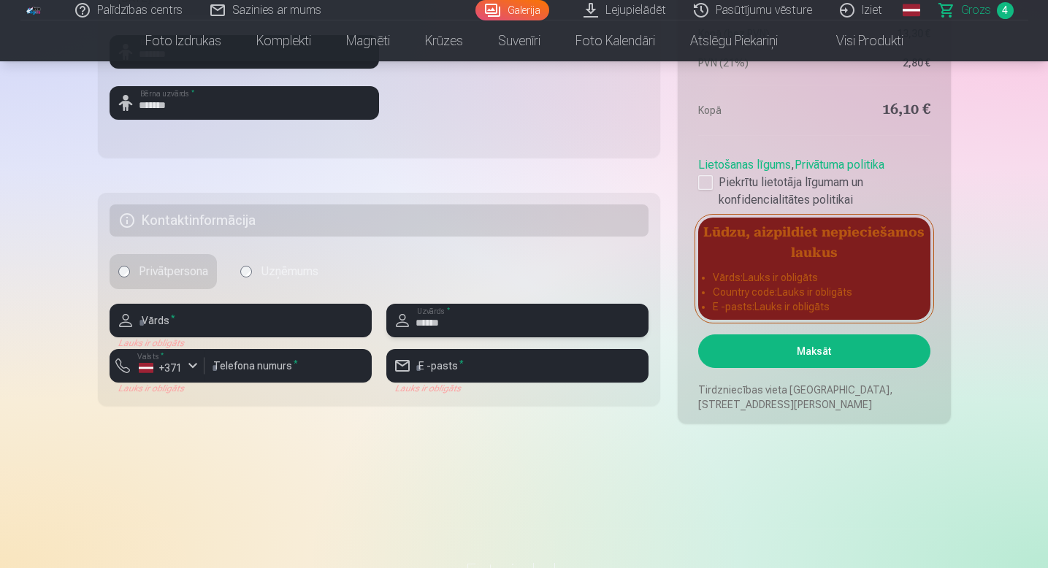
type input "******"
click at [203, 315] on input "text" at bounding box center [241, 321] width 262 height 34
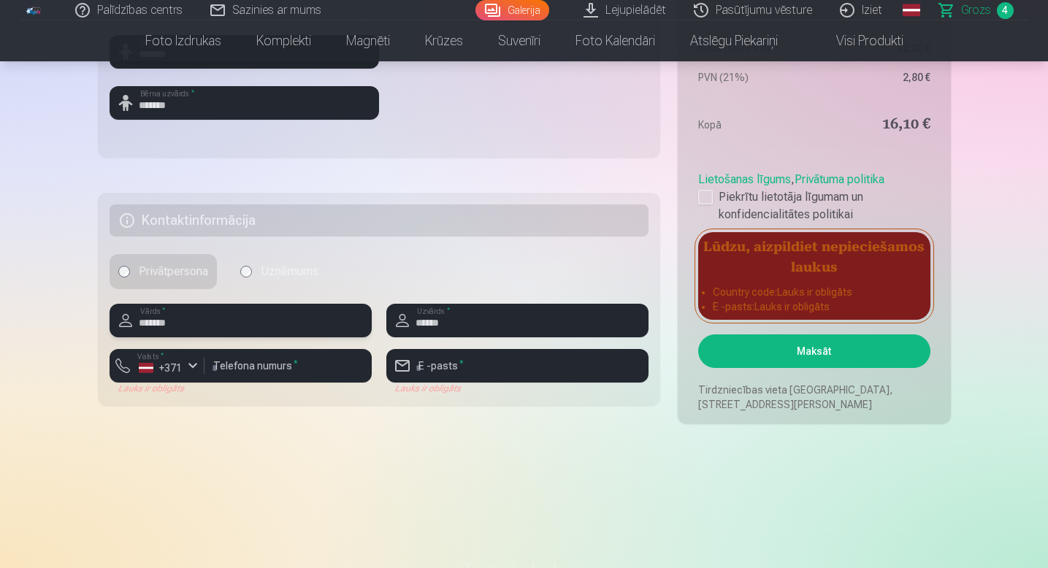
type input "*******"
click at [258, 272] on label "Uzņēmums" at bounding box center [279, 271] width 96 height 35
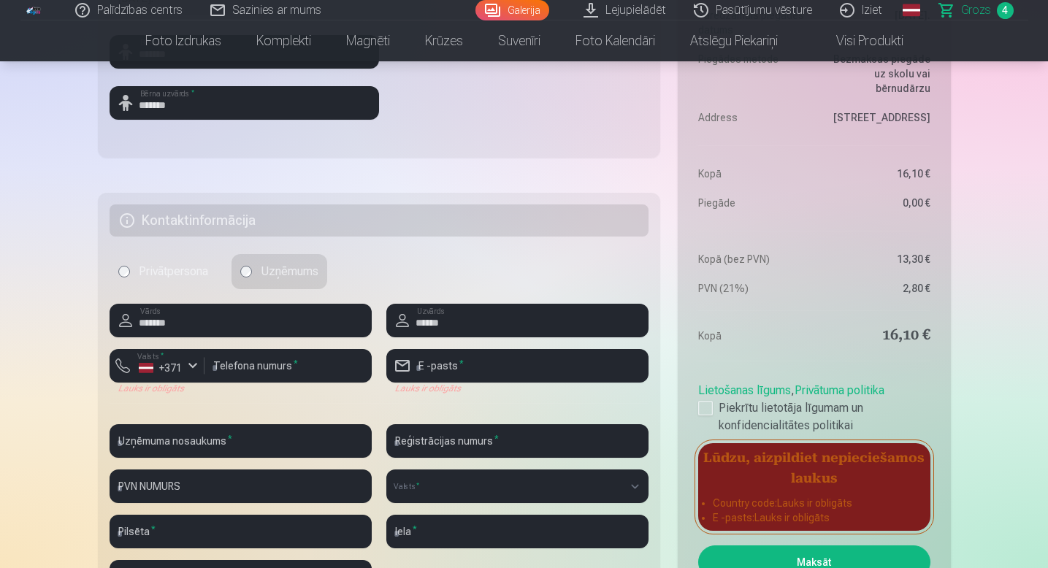
click at [210, 277] on label "Privātpersona" at bounding box center [163, 271] width 107 height 35
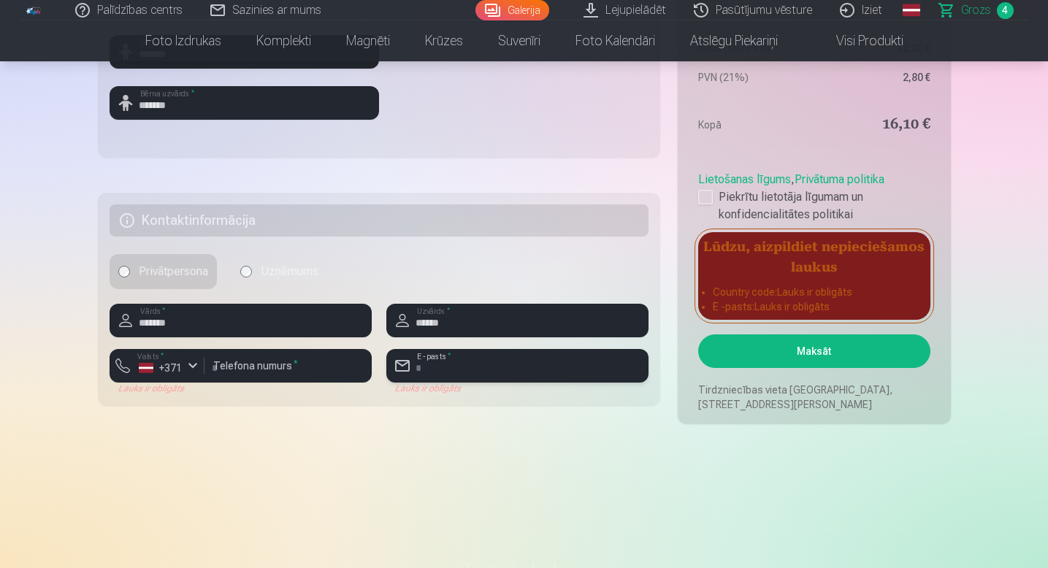
click at [436, 367] on input "email" at bounding box center [517, 366] width 262 height 34
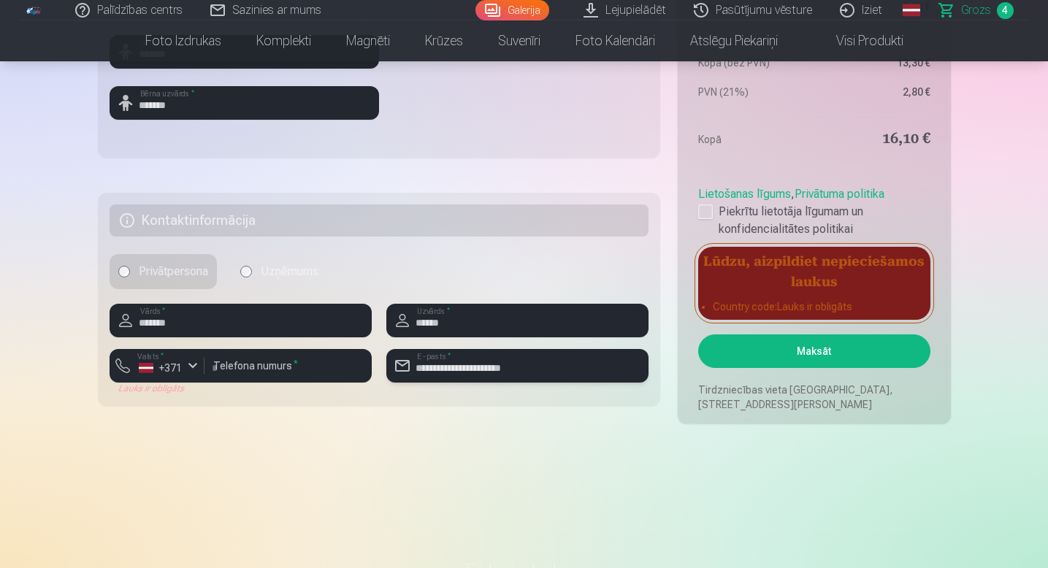
drag, startPoint x: 548, startPoint y: 365, endPoint x: 415, endPoint y: 367, distance: 132.9
click at [415, 367] on input "**********" at bounding box center [517, 366] width 262 height 34
type input "**********"
click at [276, 330] on input "*******" at bounding box center [241, 321] width 262 height 34
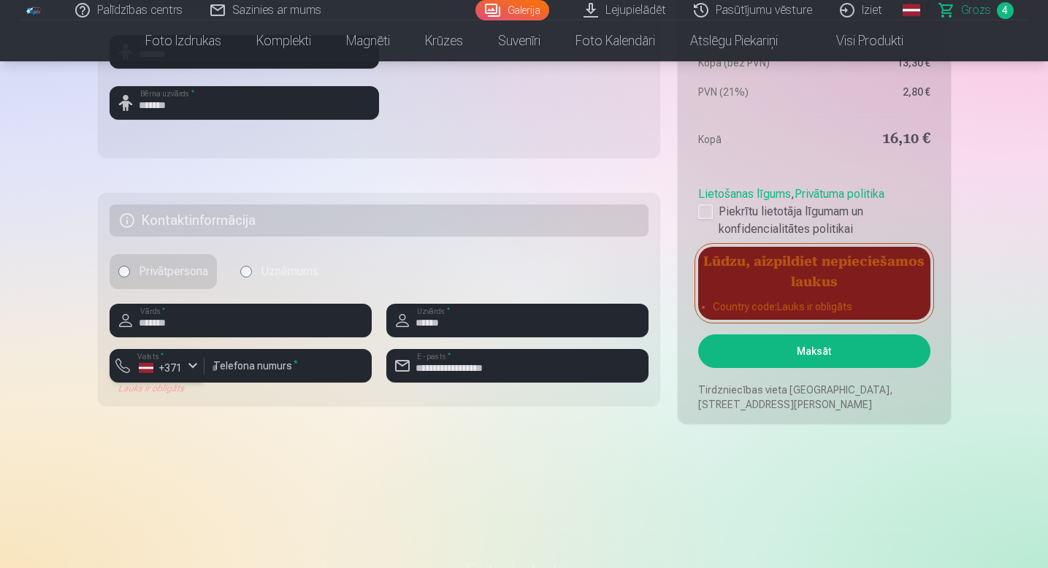
click at [164, 369] on div "+371" at bounding box center [161, 368] width 44 height 15
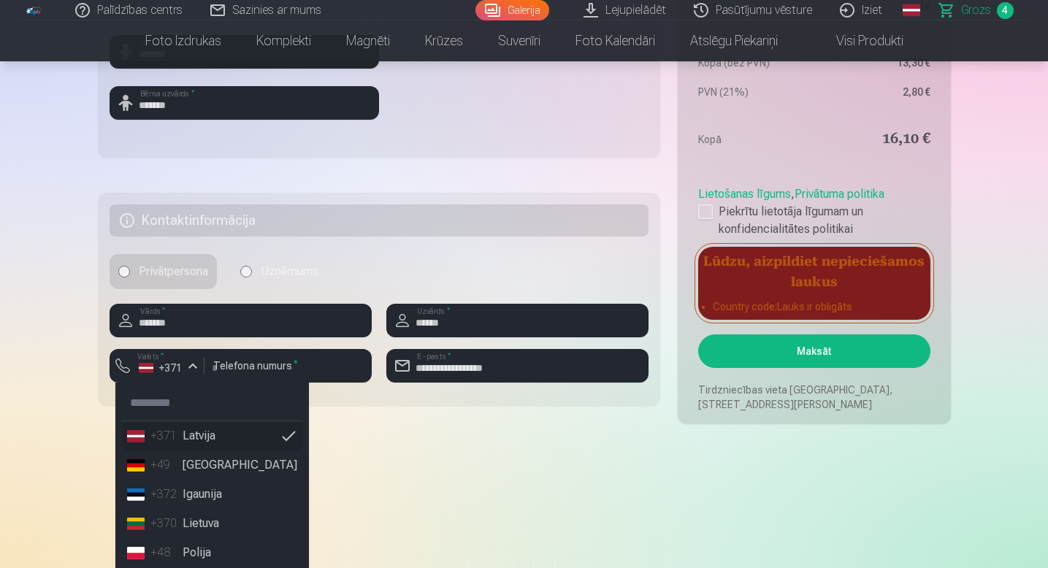
click at [190, 435] on li "+371 Latvija" at bounding box center [212, 435] width 182 height 29
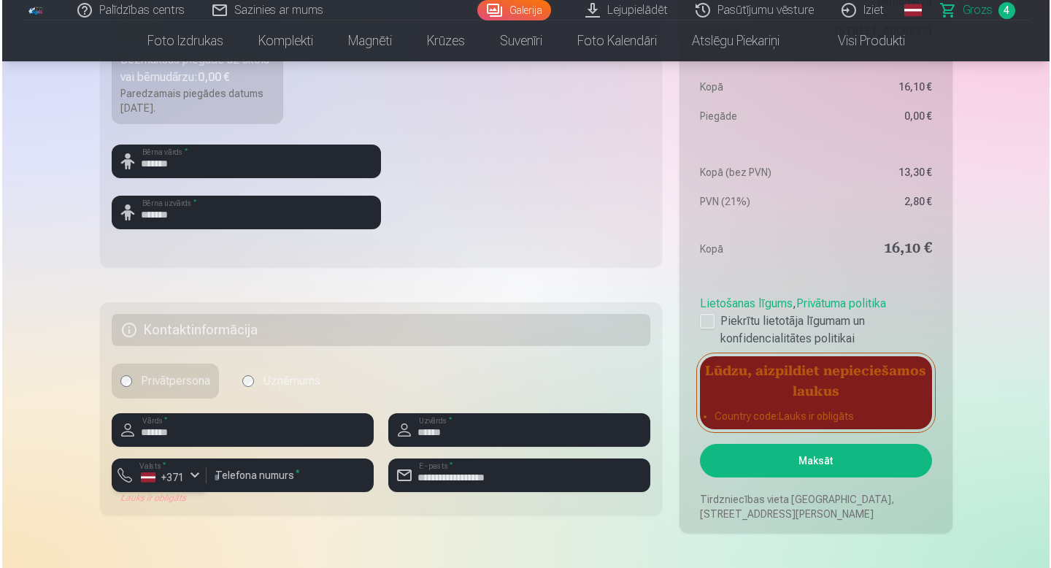
scroll to position [588, 0]
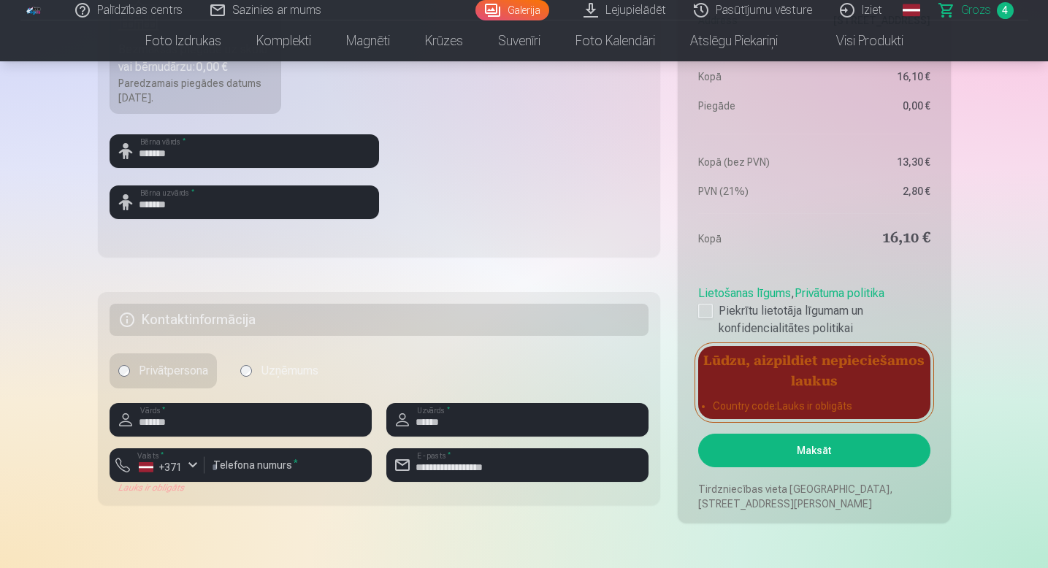
click at [756, 456] on button "Maksāt" at bounding box center [813, 451] width 231 height 34
